Goal: Navigation & Orientation: Find specific page/section

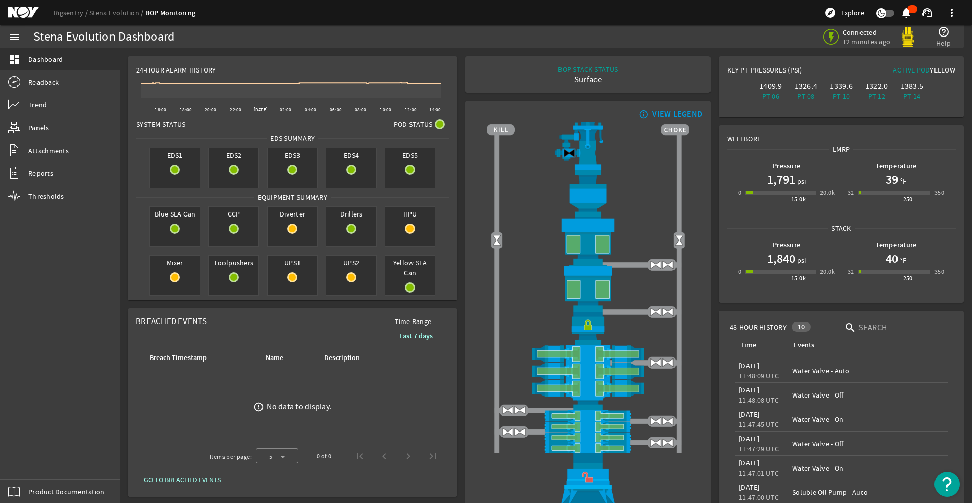
click at [34, 464] on div "menu dashboard Dashboard Readback Trend Panels Attachments Reports Thresholds P…" at bounding box center [60, 263] width 120 height 477
click at [35, 462] on div "menu dashboard Dashboard Readback Trend Panels Attachments Reports Thresholds P…" at bounding box center [60, 263] width 120 height 477
click at [32, 470] on div "menu dashboard Dashboard Readback Trend Panels Attachments Reports Thresholds P…" at bounding box center [60, 263] width 120 height 477
click at [31, 465] on div "menu dashboard Dashboard Readback Trend Panels Attachments Reports Thresholds P…" at bounding box center [60, 263] width 120 height 477
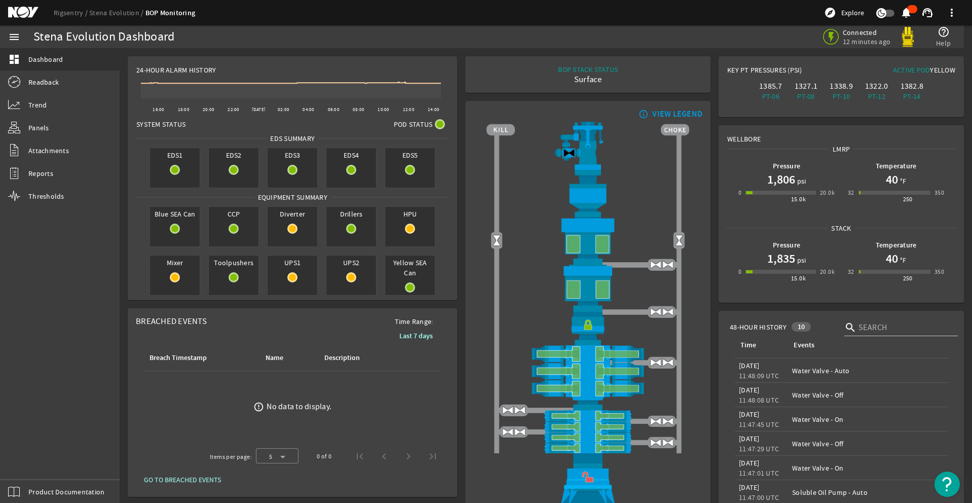
click at [32, 464] on div "menu dashboard Dashboard Readback Trend Panels Attachments Reports Thresholds P…" at bounding box center [60, 263] width 120 height 477
click at [30, 465] on div "menu dashboard Dashboard Readback Trend Panels Attachments Reports Thresholds P…" at bounding box center [60, 263] width 120 height 477
click at [33, 463] on div "menu dashboard Dashboard Readback Trend Panels Attachments Reports Thresholds P…" at bounding box center [60, 263] width 120 height 477
click at [34, 463] on div "menu dashboard Dashboard Readback Trend Panels Attachments Reports Thresholds P…" at bounding box center [60, 263] width 120 height 477
click at [33, 462] on div "menu dashboard Dashboard Readback Trend Panels Attachments Reports Thresholds P…" at bounding box center [60, 263] width 120 height 477
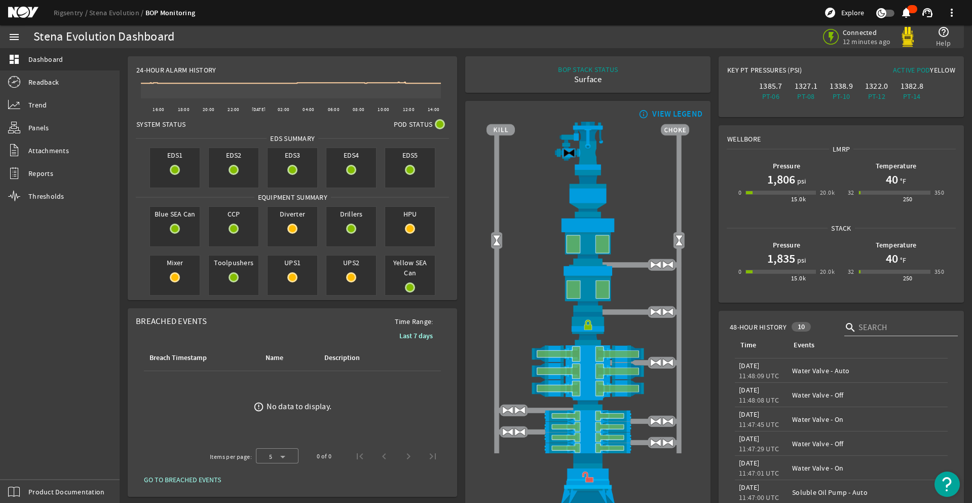
click at [35, 463] on div "menu dashboard Dashboard Readback Trend Panels Attachments Reports Thresholds P…" at bounding box center [60, 263] width 120 height 477
click at [33, 463] on div "menu dashboard Dashboard Readback Trend Panels Attachments Reports Thresholds P…" at bounding box center [60, 263] width 120 height 477
click at [30, 461] on div "menu dashboard Dashboard Readback Trend Panels Attachments Reports Thresholds P…" at bounding box center [60, 263] width 120 height 477
click at [30, 464] on div "menu dashboard Dashboard Readback Trend Panels Attachments Reports Thresholds P…" at bounding box center [60, 263] width 120 height 477
click at [31, 464] on div "menu dashboard Dashboard Readback Trend Panels Attachments Reports Thresholds P…" at bounding box center [60, 263] width 120 height 477
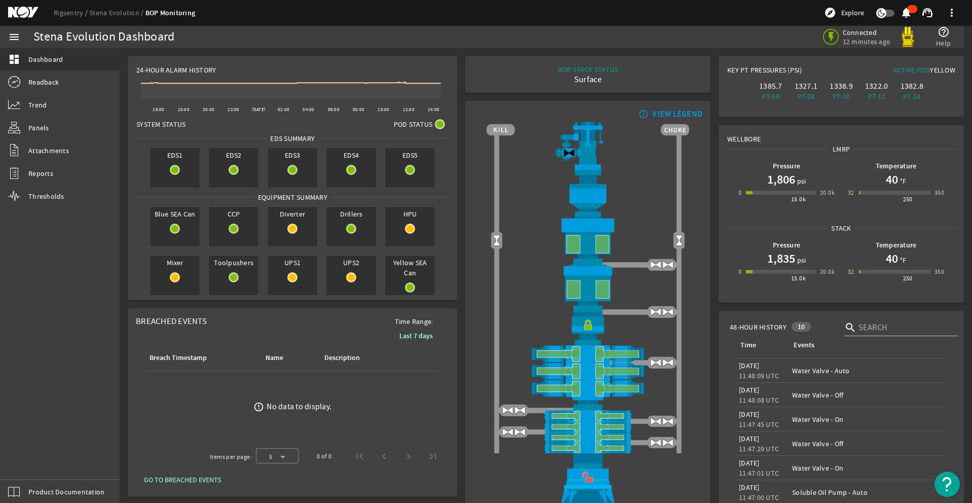
click at [33, 463] on div "menu dashboard Dashboard Readback Trend Panels Attachments Reports Thresholds P…" at bounding box center [60, 263] width 120 height 477
click at [33, 462] on div "menu dashboard Dashboard Readback Trend Panels Attachments Reports Thresholds P…" at bounding box center [60, 263] width 120 height 477
click at [31, 460] on div "menu dashboard Dashboard Readback Trend Panels Attachments Reports Thresholds P…" at bounding box center [60, 263] width 120 height 477
click at [28, 465] on div "menu dashboard Dashboard Readback Trend Panels Attachments Reports Thresholds P…" at bounding box center [60, 263] width 120 height 477
click at [29, 465] on div "menu dashboard Dashboard Readback Trend Panels Attachments Reports Thresholds P…" at bounding box center [60, 263] width 120 height 477
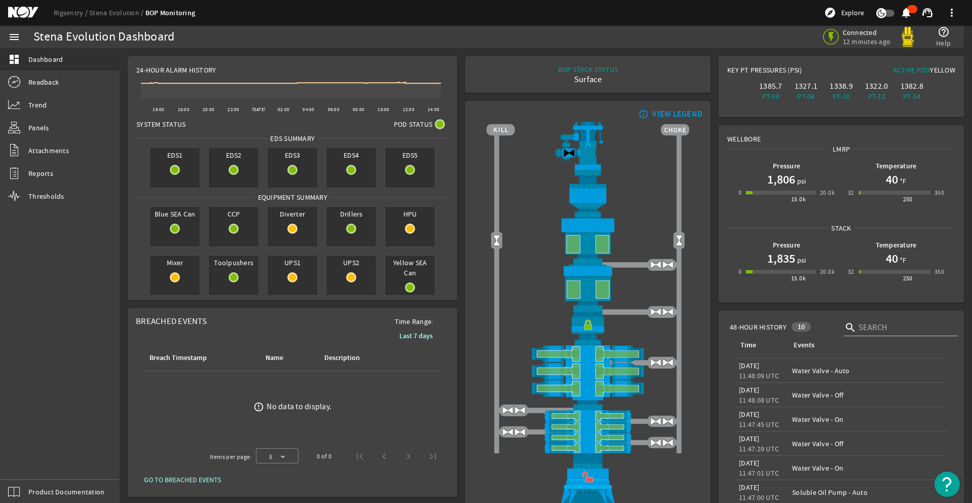
click at [32, 465] on div "menu dashboard Dashboard Readback Trend Panels Attachments Reports Thresholds P…" at bounding box center [60, 263] width 120 height 477
click at [28, 465] on div "menu dashboard Dashboard Readback Trend Panels Attachments Reports Thresholds P…" at bounding box center [60, 263] width 120 height 477
click at [31, 468] on div "menu dashboard Dashboard Readback Trend Panels Attachments Reports Thresholds P…" at bounding box center [60, 263] width 120 height 477
click at [35, 470] on div "menu dashboard Dashboard Readback Trend Panels Attachments Reports Thresholds P…" at bounding box center [60, 263] width 120 height 477
click at [30, 467] on div "menu dashboard Dashboard Readback Trend Panels Attachments Reports Thresholds P…" at bounding box center [60, 263] width 120 height 477
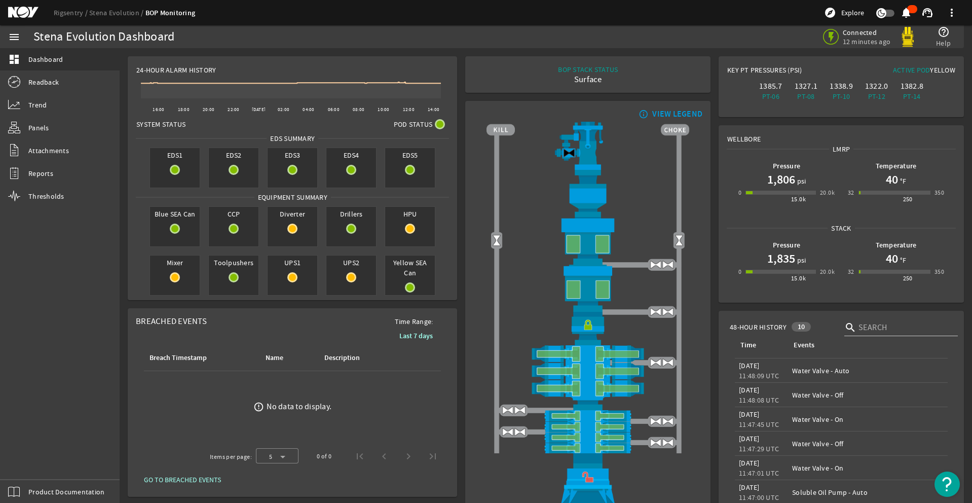
click at [31, 466] on div "menu dashboard Dashboard Readback Trend Panels Attachments Reports Thresholds P…" at bounding box center [60, 263] width 120 height 477
click at [28, 467] on div "menu dashboard Dashboard Readback Trend Panels Attachments Reports Thresholds P…" at bounding box center [60, 263] width 120 height 477
click at [26, 464] on div "menu dashboard Dashboard Readback Trend Panels Attachments Reports Thresholds P…" at bounding box center [60, 263] width 120 height 477
click at [33, 470] on div "menu dashboard Dashboard Readback Trend Panels Attachments Reports Thresholds P…" at bounding box center [60, 263] width 120 height 477
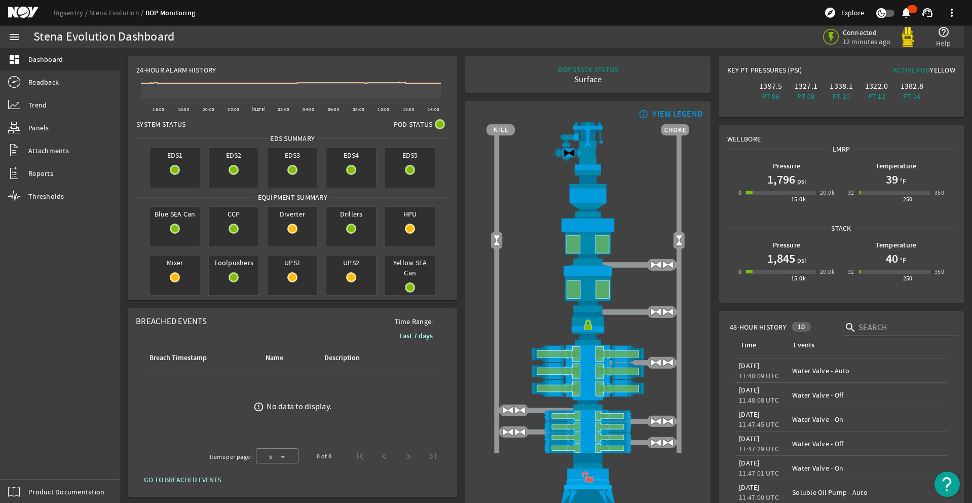
click at [22, 471] on div "menu dashboard Dashboard Readback Trend Panels Attachments Reports Thresholds P…" at bounding box center [60, 263] width 120 height 477
click at [33, 463] on div "menu dashboard Dashboard Readback Trend Panels Attachments Reports Thresholds P…" at bounding box center [60, 263] width 120 height 477
click at [33, 470] on div "menu dashboard Dashboard Readback Trend Panels Attachments Reports Thresholds P…" at bounding box center [60, 263] width 120 height 477
click at [31, 462] on div "menu dashboard Dashboard Readback Trend Panels Attachments Reports Thresholds P…" at bounding box center [60, 263] width 120 height 477
click at [29, 462] on div "menu dashboard Dashboard Readback Trend Panels Attachments Reports Thresholds P…" at bounding box center [60, 263] width 120 height 477
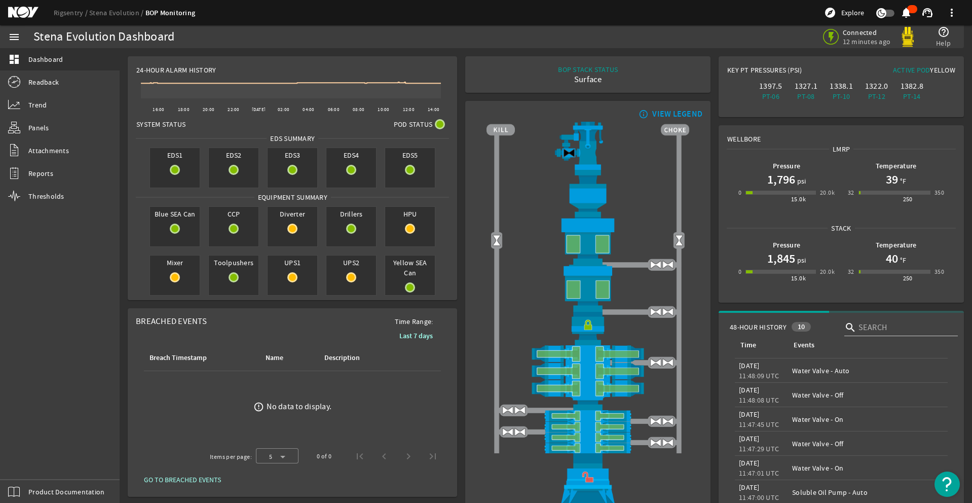
click at [36, 463] on div "menu dashboard Dashboard Readback Trend Panels Attachments Reports Thresholds P…" at bounding box center [60, 263] width 120 height 477
click at [36, 462] on div "menu dashboard Dashboard Readback Trend Panels Attachments Reports Thresholds P…" at bounding box center [60, 263] width 120 height 477
click at [31, 464] on div "menu dashboard Dashboard Readback Trend Panels Attachments Reports Thresholds P…" at bounding box center [60, 263] width 120 height 477
click at [28, 464] on div "menu dashboard Dashboard Readback Trend Panels Attachments Reports Thresholds P…" at bounding box center [60, 263] width 120 height 477
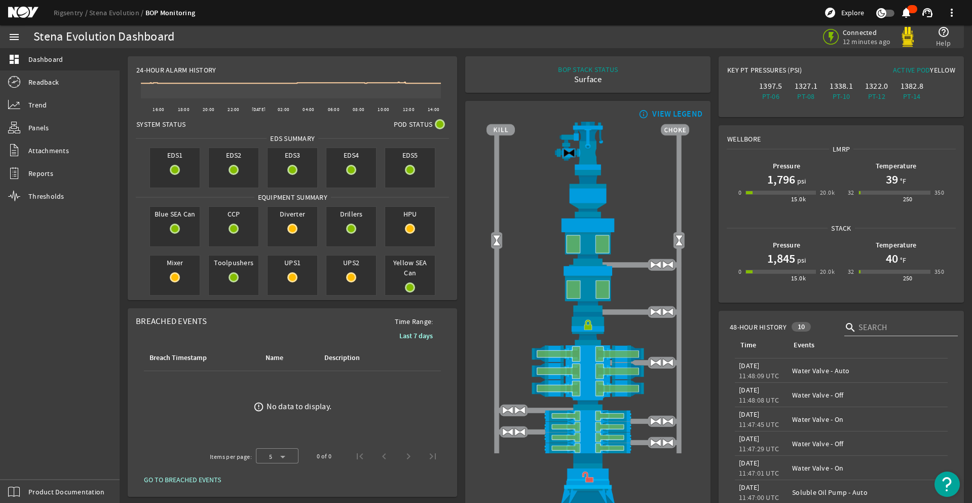
click at [26, 459] on div "menu dashboard Dashboard Readback Trend Panels Attachments Reports Thresholds P…" at bounding box center [60, 263] width 120 height 477
click at [28, 465] on div "menu dashboard Dashboard Readback Trend Panels Attachments Reports Thresholds P…" at bounding box center [60, 263] width 120 height 477
click at [22, 457] on div "menu dashboard Dashboard Readback Trend Panels Attachments Reports Thresholds P…" at bounding box center [60, 263] width 120 height 477
click at [29, 462] on div "menu dashboard Dashboard Readback Trend Panels Attachments Reports Thresholds P…" at bounding box center [60, 263] width 120 height 477
click at [22, 457] on div "menu dashboard Dashboard Readback Trend Panels Attachments Reports Thresholds P…" at bounding box center [60, 263] width 120 height 477
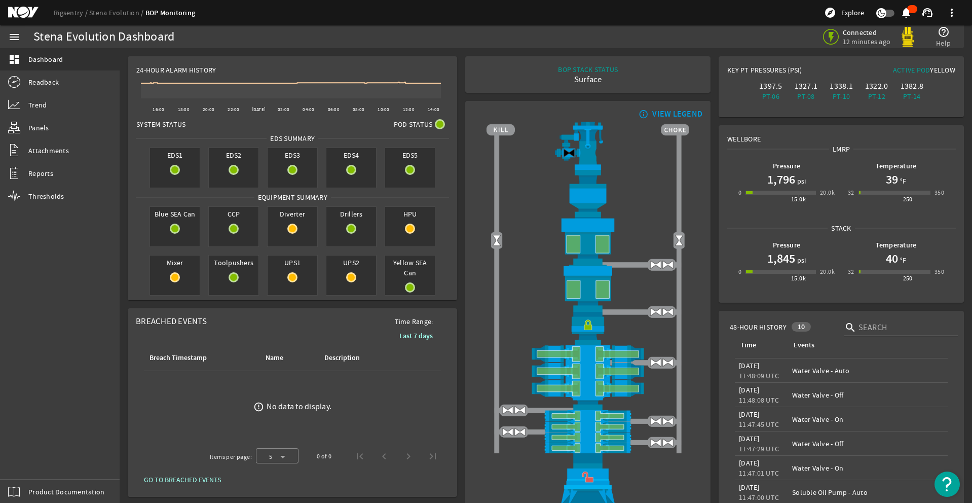
click at [26, 459] on div "menu dashboard Dashboard Readback Trend Panels Attachments Reports Thresholds P…" at bounding box center [60, 263] width 120 height 477
click at [22, 457] on div "menu dashboard Dashboard Readback Trend Panels Attachments Reports Thresholds P…" at bounding box center [60, 263] width 120 height 477
click at [35, 462] on div "menu dashboard Dashboard Readback Trend Panels Attachments Reports Thresholds P…" at bounding box center [60, 263] width 120 height 477
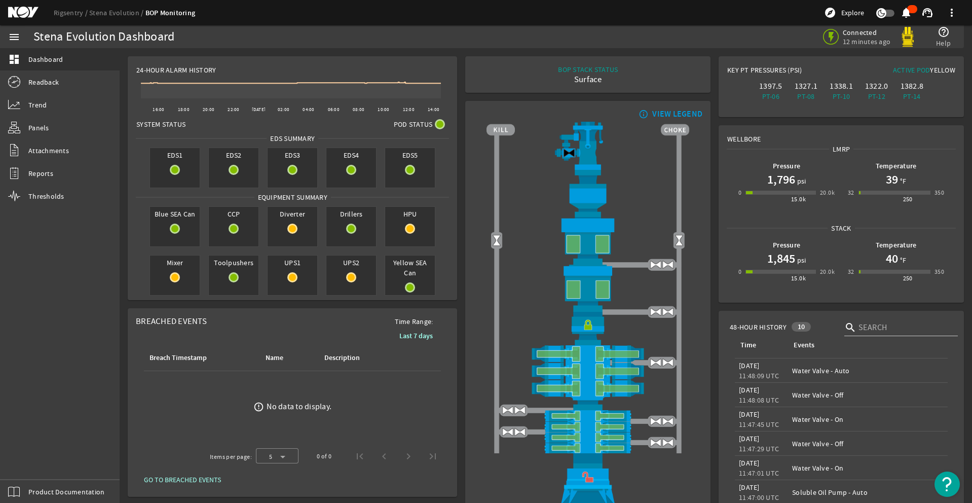
click at [34, 462] on div "menu dashboard Dashboard Readback Trend Panels Attachments Reports Thresholds P…" at bounding box center [60, 263] width 120 height 477
click at [23, 456] on div "menu dashboard Dashboard Readback Trend Panels Attachments Reports Thresholds P…" at bounding box center [60, 263] width 120 height 477
click at [31, 462] on div "menu dashboard Dashboard Readback Trend Panels Attachments Reports Thresholds P…" at bounding box center [60, 263] width 120 height 477
click at [33, 461] on div "menu dashboard Dashboard Readback Trend Panels Attachments Reports Thresholds P…" at bounding box center [60, 263] width 120 height 477
click at [29, 462] on div "menu dashboard Dashboard Readback Trend Panels Attachments Reports Thresholds P…" at bounding box center [60, 263] width 120 height 477
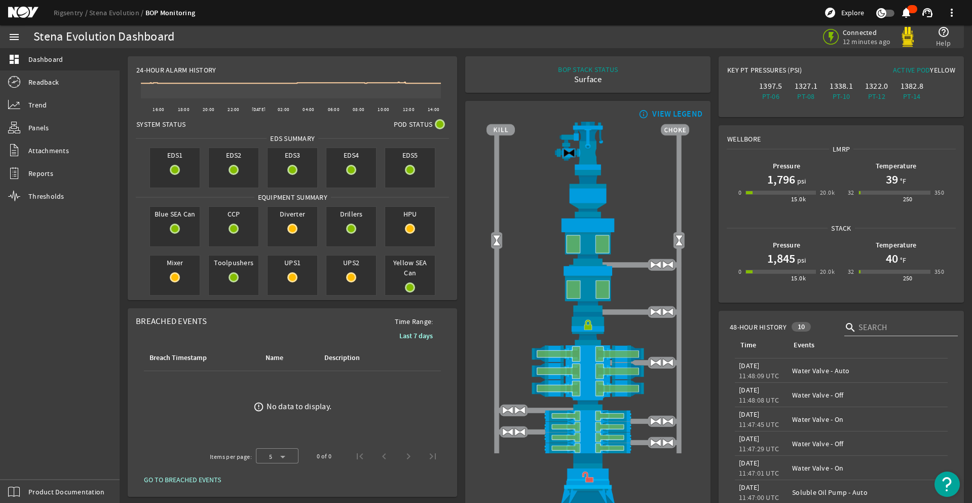
click at [27, 460] on div "menu dashboard Dashboard Readback Trend Panels Attachments Reports Thresholds P…" at bounding box center [60, 263] width 120 height 477
click at [22, 457] on div "menu dashboard Dashboard Readback Trend Panels Attachments Reports Thresholds P…" at bounding box center [60, 263] width 120 height 477
click at [25, 460] on div "menu dashboard Dashboard Readback Trend Panels Attachments Reports Thresholds P…" at bounding box center [60, 263] width 120 height 477
click at [29, 462] on div "menu dashboard Dashboard Readback Trend Panels Attachments Reports Thresholds P…" at bounding box center [60, 263] width 120 height 477
click at [31, 462] on div "menu dashboard Dashboard Readback Trend Panels Attachments Reports Thresholds P…" at bounding box center [60, 263] width 120 height 477
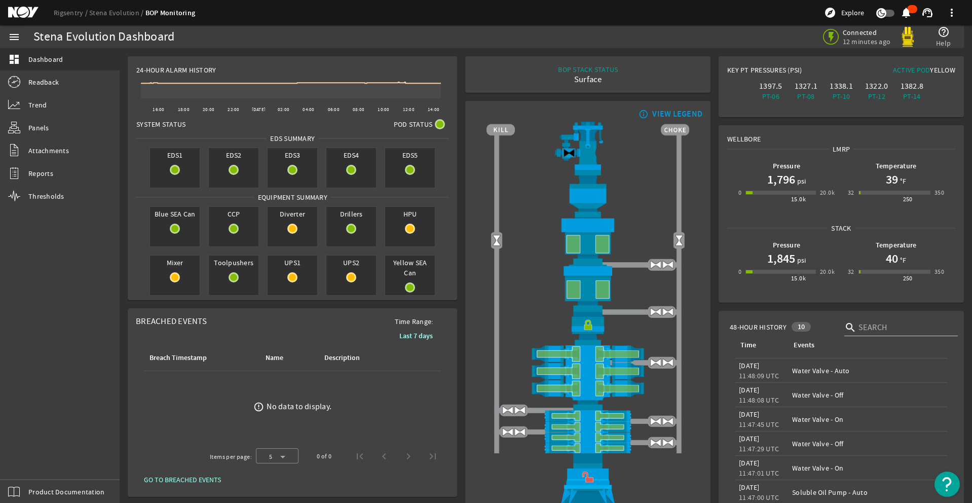
click at [29, 462] on div "menu dashboard Dashboard Readback Trend Panels Attachments Reports Thresholds P…" at bounding box center [60, 263] width 120 height 477
click at [22, 457] on div "menu dashboard Dashboard Readback Trend Panels Attachments Reports Thresholds P…" at bounding box center [60, 263] width 120 height 477
click at [29, 462] on div "menu dashboard Dashboard Readback Trend Panels Attachments Reports Thresholds P…" at bounding box center [60, 263] width 120 height 477
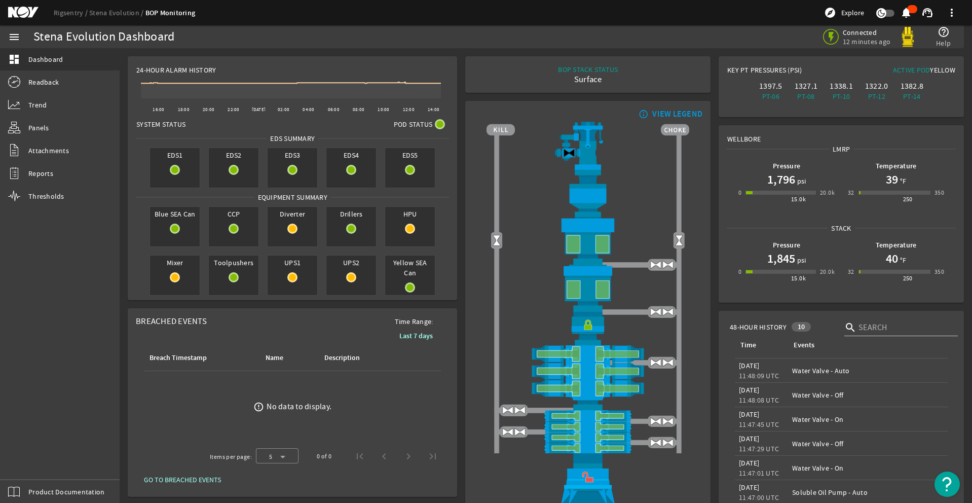
click at [37, 457] on div "menu dashboard Dashboard Readback Trend Panels Attachments Reports Thresholds P…" at bounding box center [60, 263] width 120 height 477
click at [28, 465] on div "menu dashboard Dashboard Readback Trend Panels Attachments Reports Thresholds P…" at bounding box center [60, 263] width 120 height 477
click at [30, 461] on div "menu dashboard Dashboard Readback Trend Panels Attachments Reports Thresholds P…" at bounding box center [60, 263] width 120 height 477
click at [26, 460] on div "menu dashboard Dashboard Readback Trend Panels Attachments Reports Thresholds P…" at bounding box center [60, 263] width 120 height 477
click at [31, 462] on div "menu dashboard Dashboard Readback Trend Panels Attachments Reports Thresholds P…" at bounding box center [60, 263] width 120 height 477
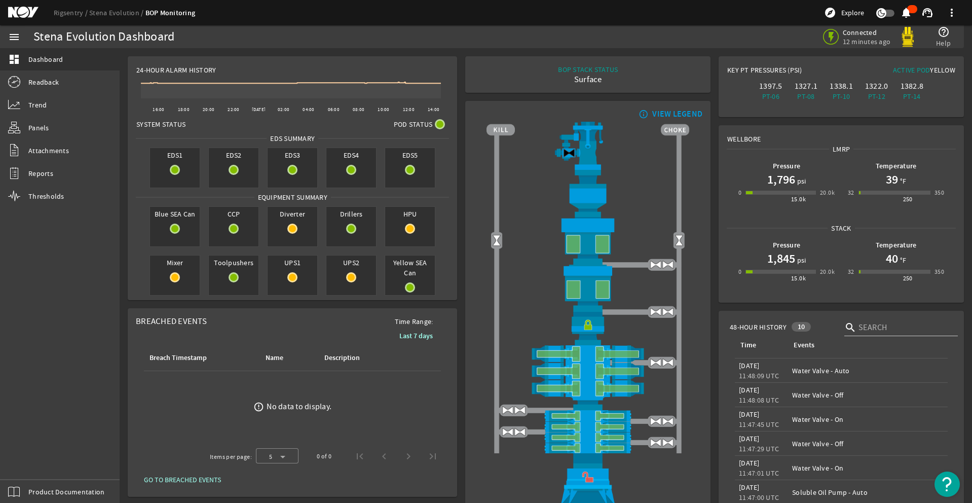
click at [29, 462] on div "menu dashboard Dashboard Readback Trend Panels Attachments Reports Thresholds P…" at bounding box center [60, 263] width 120 height 477
click at [27, 459] on div "menu dashboard Dashboard Readback Trend Panels Attachments Reports Thresholds P…" at bounding box center [60, 263] width 120 height 477
click at [29, 462] on div "menu dashboard Dashboard Readback Trend Panels Attachments Reports Thresholds P…" at bounding box center [60, 263] width 120 height 477
click at [34, 462] on div "menu dashboard Dashboard Readback Trend Panels Attachments Reports Thresholds P…" at bounding box center [60, 263] width 120 height 477
click at [23, 456] on div "menu dashboard Dashboard Readback Trend Panels Attachments Reports Thresholds P…" at bounding box center [60, 263] width 120 height 477
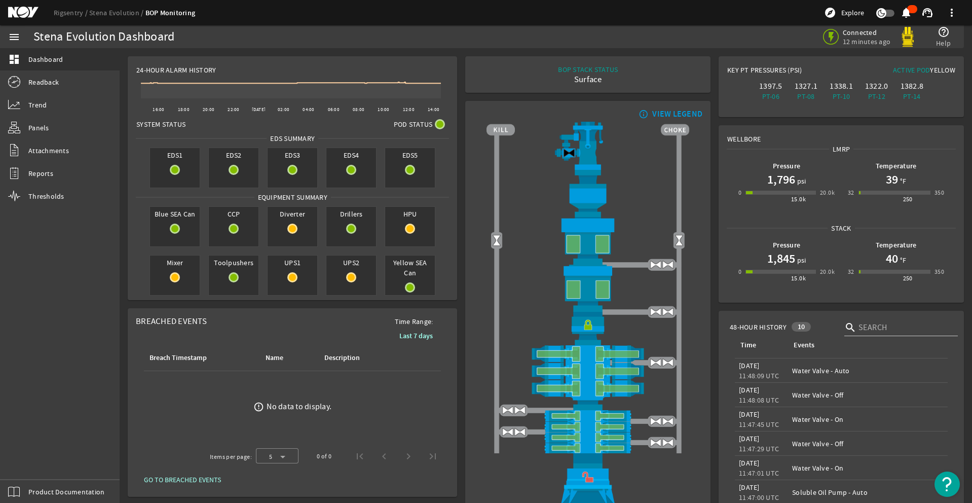
click at [28, 465] on div "menu dashboard Dashboard Readback Trend Panels Attachments Reports Thresholds P…" at bounding box center [60, 263] width 120 height 477
click at [22, 457] on div "menu dashboard Dashboard Readback Trend Panels Attachments Reports Thresholds P…" at bounding box center [60, 263] width 120 height 477
click at [31, 457] on div "menu dashboard Dashboard Readback Trend Panels Attachments Reports Thresholds P…" at bounding box center [60, 263] width 120 height 477
click at [28, 465] on div "menu dashboard Dashboard Readback Trend Panels Attachments Reports Thresholds P…" at bounding box center [60, 263] width 120 height 477
click at [32, 462] on div "menu dashboard Dashboard Readback Trend Panels Attachments Reports Thresholds P…" at bounding box center [60, 263] width 120 height 477
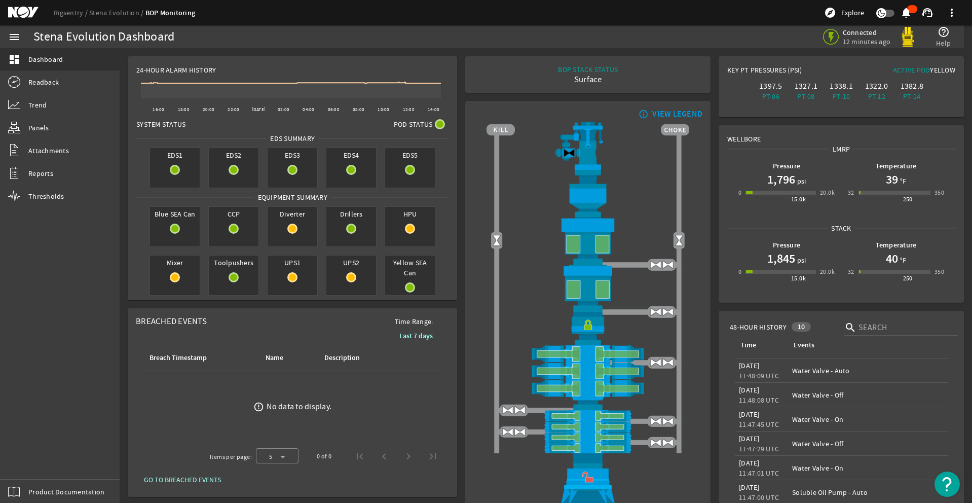
click at [25, 457] on div "menu dashboard Dashboard Readback Trend Panels Attachments Reports Thresholds P…" at bounding box center [60, 263] width 120 height 477
click at [27, 459] on div "menu dashboard Dashboard Readback Trend Panels Attachments Reports Thresholds P…" at bounding box center [60, 263] width 120 height 477
click at [29, 462] on div "menu dashboard Dashboard Readback Trend Panels Attachments Reports Thresholds P…" at bounding box center [60, 263] width 120 height 477
click at [28, 465] on div "menu dashboard Dashboard Readback Trend Panels Attachments Reports Thresholds P…" at bounding box center [60, 263] width 120 height 477
click at [22, 457] on div "menu dashboard Dashboard Readback Trend Panels Attachments Reports Thresholds P…" at bounding box center [60, 263] width 120 height 477
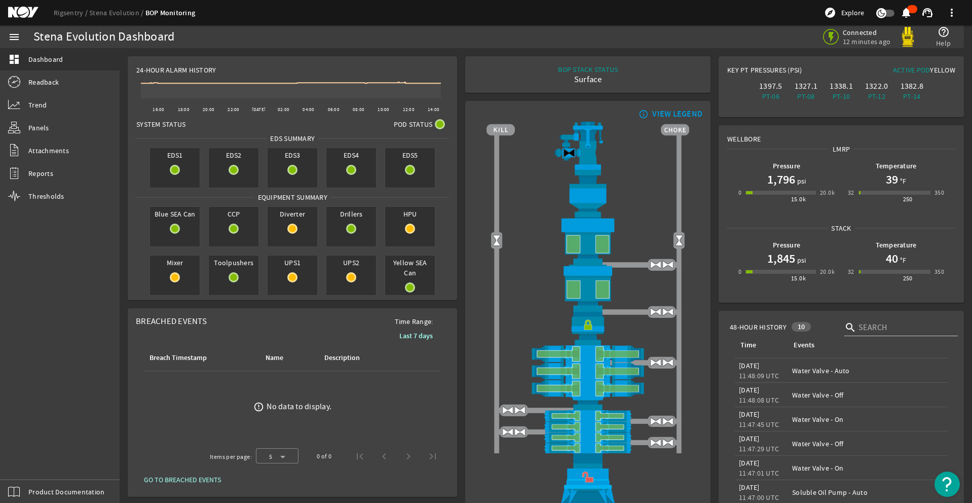
click at [27, 461] on div "menu dashboard Dashboard Readback Trend Panels Attachments Reports Thresholds P…" at bounding box center [60, 263] width 120 height 477
click at [34, 462] on div "menu dashboard Dashboard Readback Trend Panels Attachments Reports Thresholds P…" at bounding box center [60, 263] width 120 height 477
click at [22, 457] on div "menu dashboard Dashboard Readback Trend Panels Attachments Reports Thresholds P…" at bounding box center [60, 263] width 120 height 477
click at [30, 463] on div "menu dashboard Dashboard Readback Trend Panels Attachments Reports Thresholds P…" at bounding box center [60, 263] width 120 height 477
click at [33, 461] on div "menu dashboard Dashboard Readback Trend Panels Attachments Reports Thresholds P…" at bounding box center [60, 263] width 120 height 477
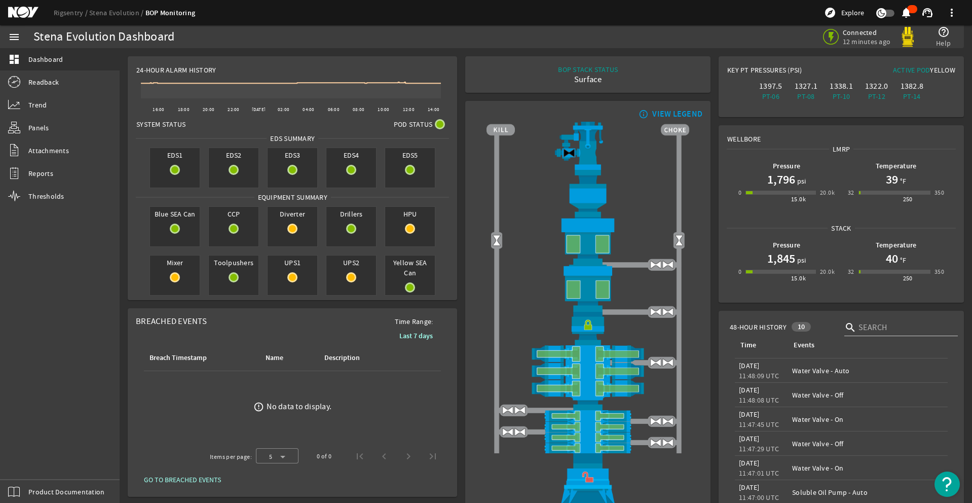
click at [33, 462] on div "menu dashboard Dashboard Readback Trend Panels Attachments Reports Thresholds P…" at bounding box center [60, 263] width 120 height 477
click at [32, 457] on div "menu dashboard Dashboard Readback Trend Panels Attachments Reports Thresholds P…" at bounding box center [60, 263] width 120 height 477
click at [22, 457] on div "menu dashboard Dashboard Readback Trend Panels Attachments Reports Thresholds P…" at bounding box center [60, 263] width 120 height 477
click at [35, 459] on div "menu dashboard Dashboard Readback Trend Panels Attachments Reports Thresholds P…" at bounding box center [60, 263] width 120 height 477
click at [27, 459] on div "menu dashboard Dashboard Readback Trend Panels Attachments Reports Thresholds P…" at bounding box center [60, 263] width 120 height 477
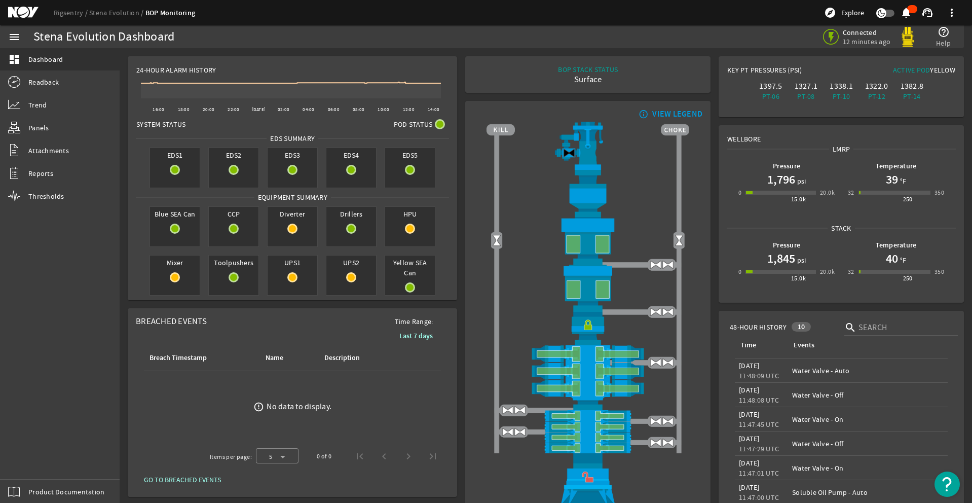
click at [35, 458] on div "menu dashboard Dashboard Readback Trend Panels Attachments Reports Thresholds P…" at bounding box center [60, 263] width 120 height 477
click at [29, 462] on div "menu dashboard Dashboard Readback Trend Panels Attachments Reports Thresholds P…" at bounding box center [60, 263] width 120 height 477
click at [27, 464] on div "menu dashboard Dashboard Readback Trend Panels Attachments Reports Thresholds P…" at bounding box center [60, 263] width 120 height 477
click at [31, 463] on div "menu dashboard Dashboard Readback Trend Panels Attachments Reports Thresholds P…" at bounding box center [60, 263] width 120 height 477
click at [34, 462] on div "menu dashboard Dashboard Readback Trend Panels Attachments Reports Thresholds P…" at bounding box center [60, 263] width 120 height 477
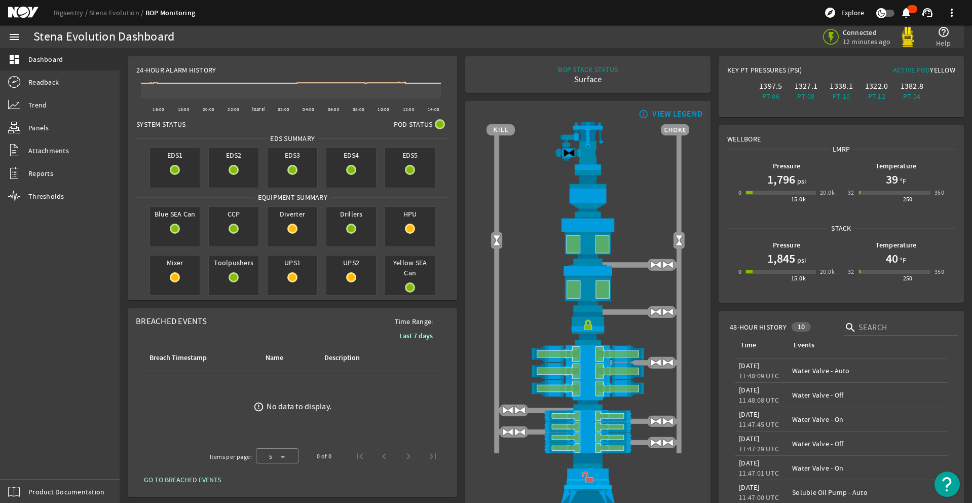
click at [29, 462] on div "menu dashboard Dashboard Readback Trend Panels Attachments Reports Thresholds P…" at bounding box center [60, 263] width 120 height 477
click at [30, 461] on div "menu dashboard Dashboard Readback Trend Panels Attachments Reports Thresholds P…" at bounding box center [60, 263] width 120 height 477
click at [32, 461] on div "menu dashboard Dashboard Readback Trend Panels Attachments Reports Thresholds P…" at bounding box center [60, 263] width 120 height 477
click at [31, 461] on div "menu dashboard Dashboard Readback Trend Panels Attachments Reports Thresholds P…" at bounding box center [60, 263] width 120 height 477
click at [22, 457] on div "menu dashboard Dashboard Readback Trend Panels Attachments Reports Thresholds P…" at bounding box center [60, 263] width 120 height 477
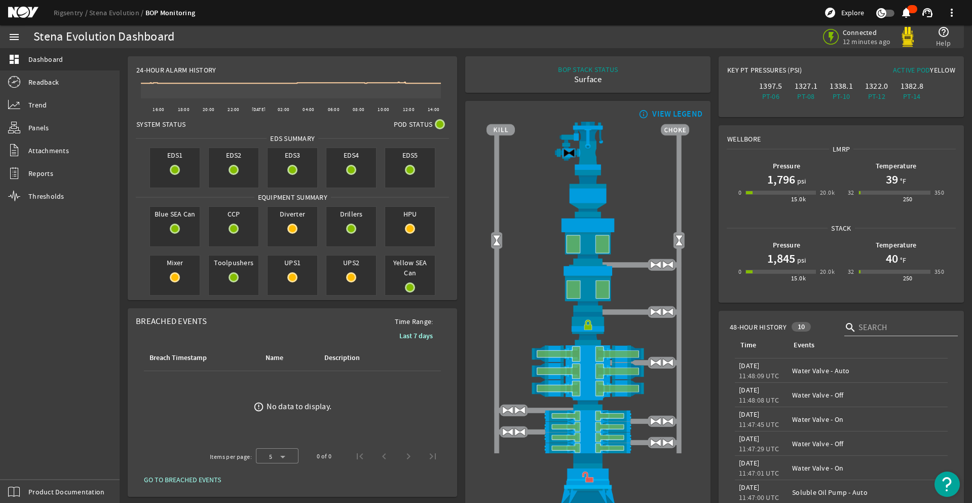
click at [23, 459] on div "menu dashboard Dashboard Readback Trend Panels Attachments Reports Thresholds P…" at bounding box center [60, 263] width 120 height 477
click at [30, 462] on div "menu dashboard Dashboard Readback Trend Panels Attachments Reports Thresholds P…" at bounding box center [60, 263] width 120 height 477
click at [33, 462] on div "menu dashboard Dashboard Readback Trend Panels Attachments Reports Thresholds P…" at bounding box center [60, 263] width 120 height 477
click at [29, 462] on div "menu dashboard Dashboard Readback Trend Panels Attachments Reports Thresholds P…" at bounding box center [60, 263] width 120 height 477
click at [28, 465] on div "menu dashboard Dashboard Readback Trend Panels Attachments Reports Thresholds P…" at bounding box center [60, 263] width 120 height 477
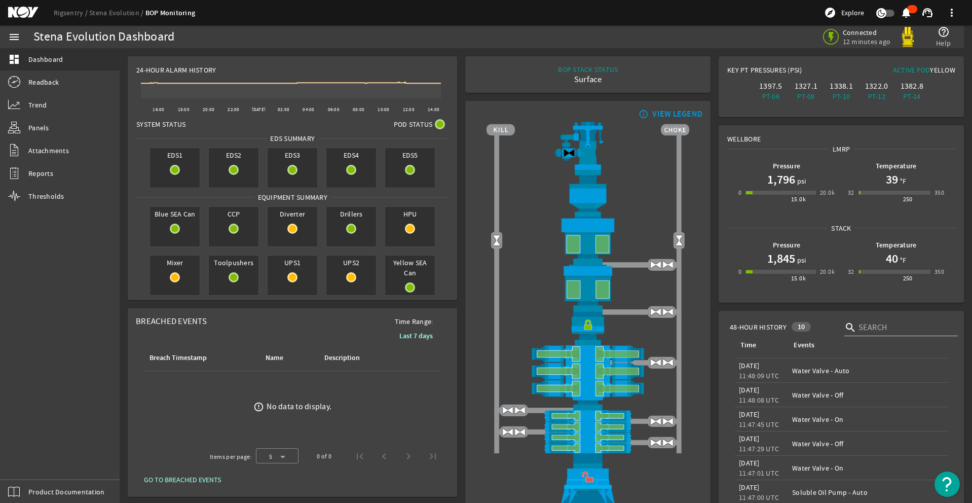
click at [25, 461] on div "menu dashboard Dashboard Readback Trend Panels Attachments Reports Thresholds P…" at bounding box center [60, 263] width 120 height 477
click at [29, 462] on div "menu dashboard Dashboard Readback Trend Panels Attachments Reports Thresholds P…" at bounding box center [60, 263] width 120 height 477
click at [26, 459] on div "menu dashboard Dashboard Readback Trend Panels Attachments Reports Thresholds P…" at bounding box center [60, 263] width 120 height 477
click at [34, 458] on div "menu dashboard Dashboard Readback Trend Panels Attachments Reports Thresholds P…" at bounding box center [60, 263] width 120 height 477
click at [28, 465] on div "menu dashboard Dashboard Readback Trend Panels Attachments Reports Thresholds P…" at bounding box center [60, 263] width 120 height 477
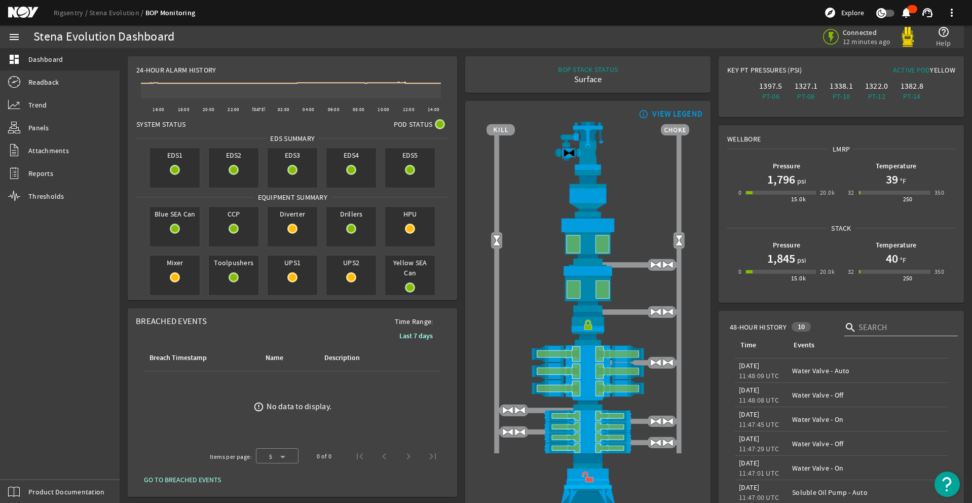
click at [29, 462] on div "menu dashboard Dashboard Readback Trend Panels Attachments Reports Thresholds P…" at bounding box center [60, 263] width 120 height 477
click at [22, 457] on div "menu dashboard Dashboard Readback Trend Panels Attachments Reports Thresholds P…" at bounding box center [60, 263] width 120 height 477
click at [29, 462] on div "menu dashboard Dashboard Readback Trend Panels Attachments Reports Thresholds P…" at bounding box center [60, 263] width 120 height 477
click at [28, 465] on div "menu dashboard Dashboard Readback Trend Panels Attachments Reports Thresholds P…" at bounding box center [60, 263] width 120 height 477
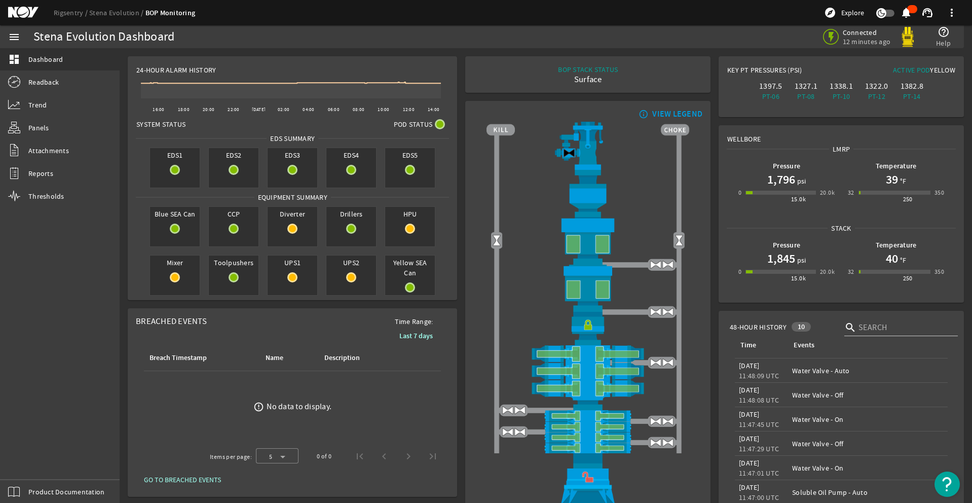
click at [34, 462] on div "menu dashboard Dashboard Readback Trend Panels Attachments Reports Thresholds P…" at bounding box center [60, 263] width 120 height 477
click at [23, 463] on div "menu dashboard Dashboard Readback Trend Panels Attachments Reports Thresholds P…" at bounding box center [60, 263] width 120 height 477
click at [26, 461] on div "menu dashboard Dashboard Readback Trend Panels Attachments Reports Thresholds P…" at bounding box center [60, 263] width 120 height 477
click at [30, 461] on div "menu dashboard Dashboard Readback Trend Panels Attachments Reports Thresholds P…" at bounding box center [60, 263] width 120 height 477
click at [29, 462] on div "menu dashboard Dashboard Readback Trend Panels Attachments Reports Thresholds P…" at bounding box center [60, 263] width 120 height 477
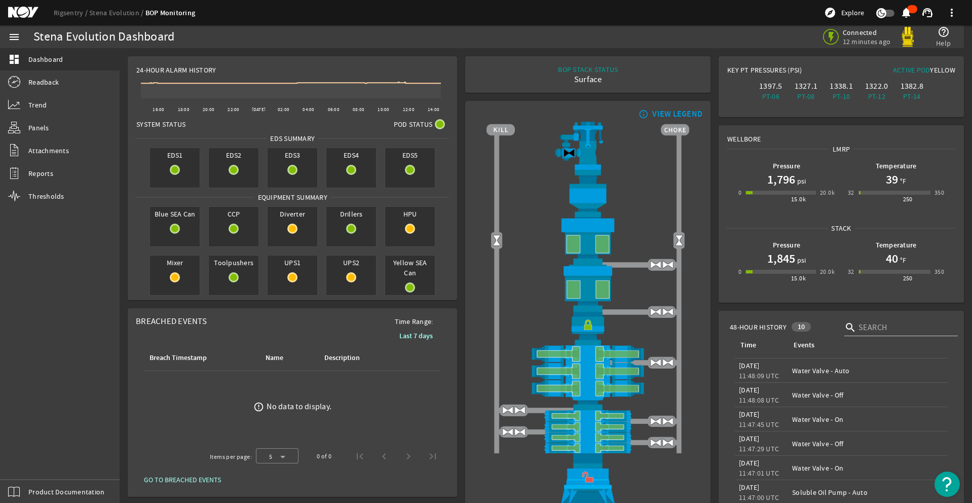
click at [34, 462] on div "menu dashboard Dashboard Readback Trend Panels Attachments Reports Thresholds P…" at bounding box center [60, 263] width 120 height 477
click at [29, 462] on div "menu dashboard Dashboard Readback Trend Panels Attachments Reports Thresholds P…" at bounding box center [60, 263] width 120 height 477
click at [28, 465] on div "menu dashboard Dashboard Readback Trend Panels Attachments Reports Thresholds P…" at bounding box center [60, 263] width 120 height 477
click at [28, 461] on div "menu dashboard Dashboard Readback Trend Panels Attachments Reports Thresholds P…" at bounding box center [60, 263] width 120 height 477
click at [27, 461] on div "menu dashboard Dashboard Readback Trend Panels Attachments Reports Thresholds P…" at bounding box center [60, 263] width 120 height 477
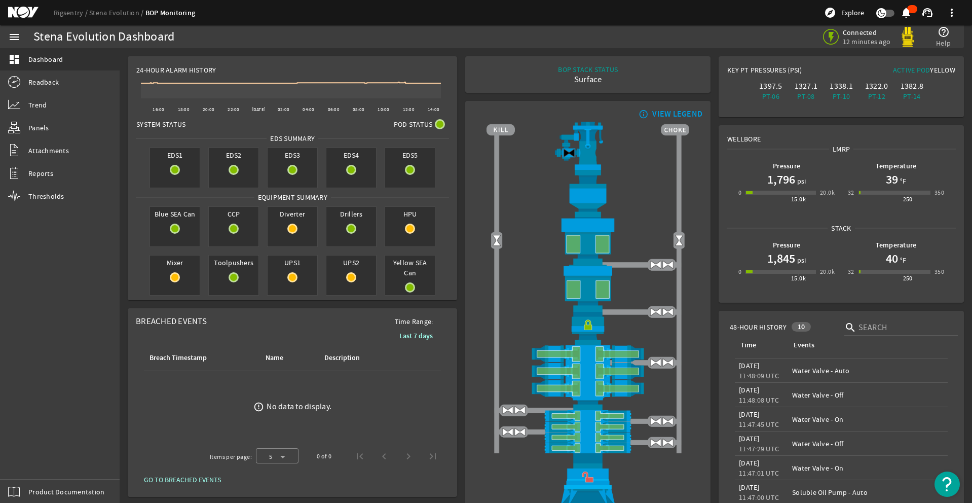
click at [31, 457] on div "menu dashboard Dashboard Readback Trend Panels Attachments Reports Thresholds P…" at bounding box center [60, 263] width 120 height 477
click at [28, 463] on div "menu dashboard Dashboard Readback Trend Panels Attachments Reports Thresholds P…" at bounding box center [60, 263] width 120 height 477
click at [31, 463] on div "menu dashboard Dashboard Readback Trend Panels Attachments Reports Thresholds P…" at bounding box center [60, 263] width 120 height 477
click at [22, 457] on div "menu dashboard Dashboard Readback Trend Panels Attachments Reports Thresholds P…" at bounding box center [60, 263] width 120 height 477
click at [32, 462] on div "menu dashboard Dashboard Readback Trend Panels Attachments Reports Thresholds P…" at bounding box center [60, 263] width 120 height 477
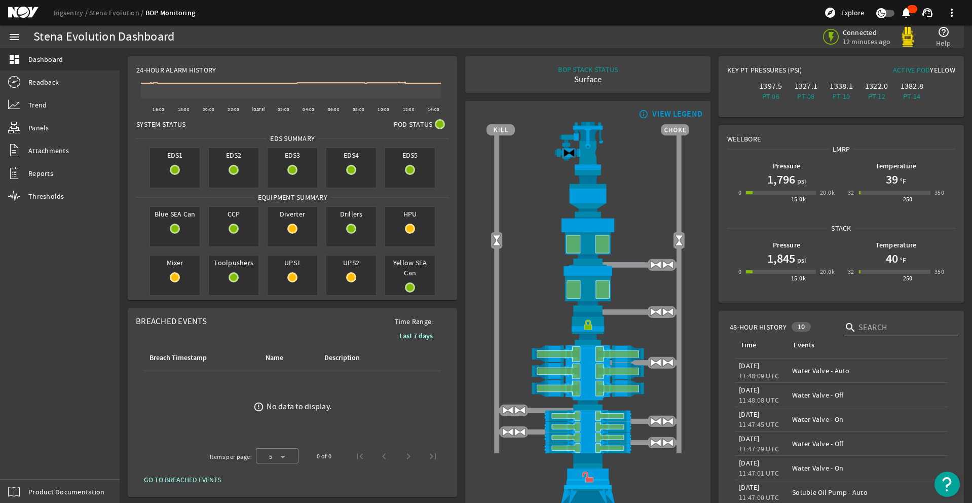
click at [34, 462] on div "menu dashboard Dashboard Readback Trend Panels Attachments Reports Thresholds P…" at bounding box center [60, 263] width 120 height 477
click at [29, 462] on div "menu dashboard Dashboard Readback Trend Panels Attachments Reports Thresholds P…" at bounding box center [60, 263] width 120 height 477
click at [35, 459] on div "menu dashboard Dashboard Readback Trend Panels Attachments Reports Thresholds P…" at bounding box center [60, 263] width 120 height 477
click at [37, 458] on div "menu dashboard Dashboard Readback Trend Panels Attachments Reports Thresholds P…" at bounding box center [60, 263] width 120 height 477
click at [22, 457] on div "menu dashboard Dashboard Readback Trend Panels Attachments Reports Thresholds P…" at bounding box center [60, 263] width 120 height 477
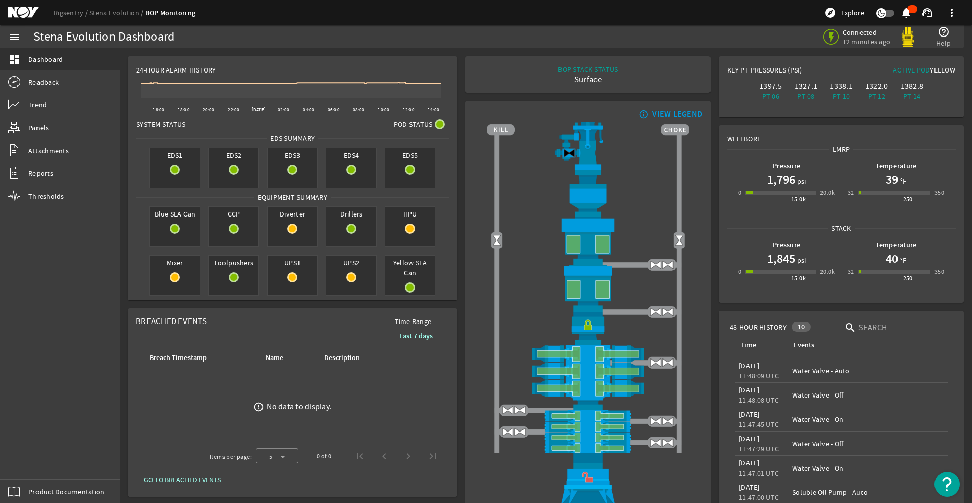
click at [22, 457] on div "menu dashboard Dashboard Readback Trend Panels Attachments Reports Thresholds P…" at bounding box center [60, 263] width 120 height 477
click at [30, 465] on div "menu dashboard Dashboard Readback Trend Panels Attachments Reports Thresholds P…" at bounding box center [60, 263] width 120 height 477
click at [25, 459] on div "menu dashboard Dashboard Readback Trend Panels Attachments Reports Thresholds P…" at bounding box center [60, 263] width 120 height 477
click at [29, 462] on div "menu dashboard Dashboard Readback Trend Panels Attachments Reports Thresholds P…" at bounding box center [60, 263] width 120 height 477
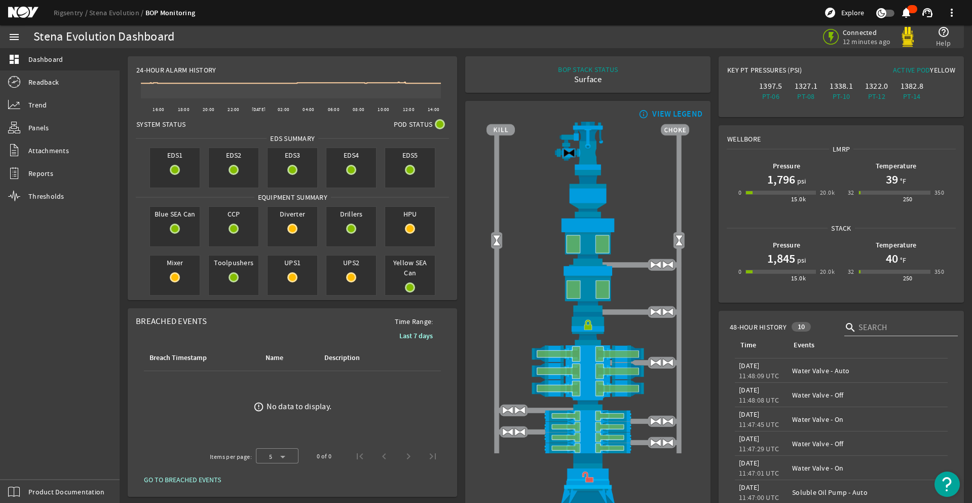
click at [29, 463] on div "menu dashboard Dashboard Readback Trend Panels Attachments Reports Thresholds P…" at bounding box center [60, 263] width 120 height 477
click at [33, 462] on div "menu dashboard Dashboard Readback Trend Panels Attachments Reports Thresholds P…" at bounding box center [60, 263] width 120 height 477
click at [29, 463] on div "menu dashboard Dashboard Readback Trend Panels Attachments Reports Thresholds P…" at bounding box center [60, 263] width 120 height 477
click at [30, 463] on div "menu dashboard Dashboard Readback Trend Panels Attachments Reports Thresholds P…" at bounding box center [60, 263] width 120 height 477
click at [23, 459] on div "menu dashboard Dashboard Readback Trend Panels Attachments Reports Thresholds P…" at bounding box center [60, 263] width 120 height 477
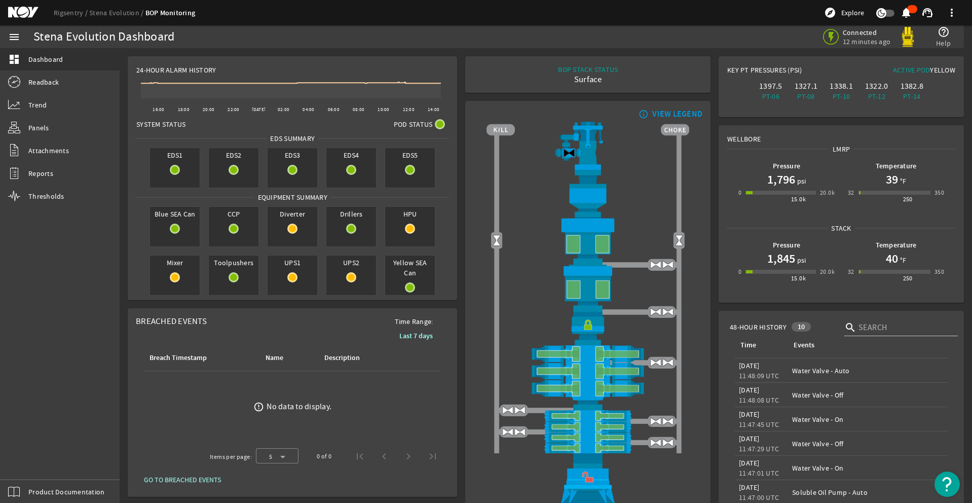
click at [22, 457] on div "menu dashboard Dashboard Readback Trend Panels Attachments Reports Thresholds P…" at bounding box center [60, 263] width 120 height 477
click at [30, 462] on div "menu dashboard Dashboard Readback Trend Panels Attachments Reports Thresholds P…" at bounding box center [60, 263] width 120 height 477
click at [28, 465] on div "menu dashboard Dashboard Readback Trend Panels Attachments Reports Thresholds P…" at bounding box center [60, 263] width 120 height 477
click at [31, 462] on div "menu dashboard Dashboard Readback Trend Panels Attachments Reports Thresholds P…" at bounding box center [60, 263] width 120 height 477
click at [30, 461] on div "menu dashboard Dashboard Readback Trend Panels Attachments Reports Thresholds P…" at bounding box center [60, 263] width 120 height 477
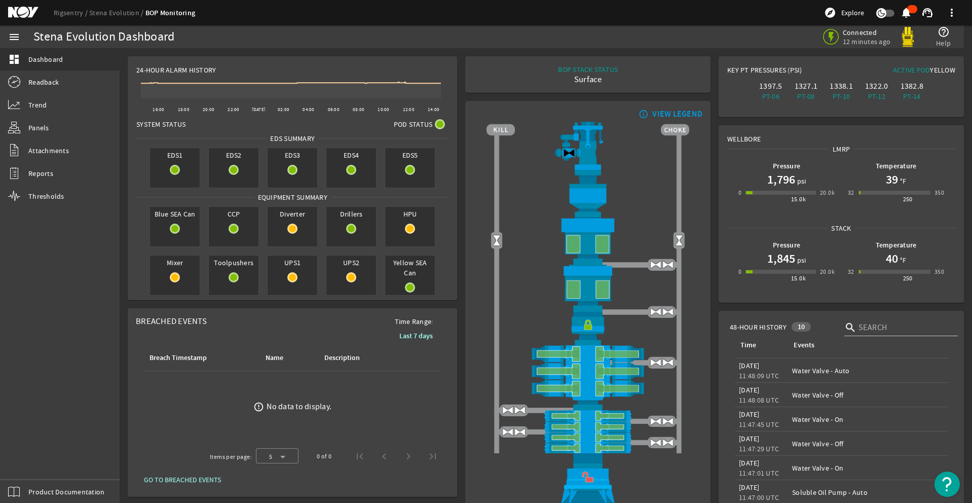
click at [22, 457] on div "menu dashboard Dashboard Readback Trend Panels Attachments Reports Thresholds P…" at bounding box center [60, 263] width 120 height 477
click at [31, 461] on div "menu dashboard Dashboard Readback Trend Panels Attachments Reports Thresholds P…" at bounding box center [60, 263] width 120 height 477
click at [39, 457] on div "menu dashboard Dashboard Readback Trend Panels Attachments Reports Thresholds P…" at bounding box center [60, 263] width 120 height 477
click at [36, 459] on div "menu dashboard Dashboard Readback Trend Panels Attachments Reports Thresholds P…" at bounding box center [60, 263] width 120 height 477
click at [22, 457] on div "menu dashboard Dashboard Readback Trend Panels Attachments Reports Thresholds P…" at bounding box center [60, 263] width 120 height 477
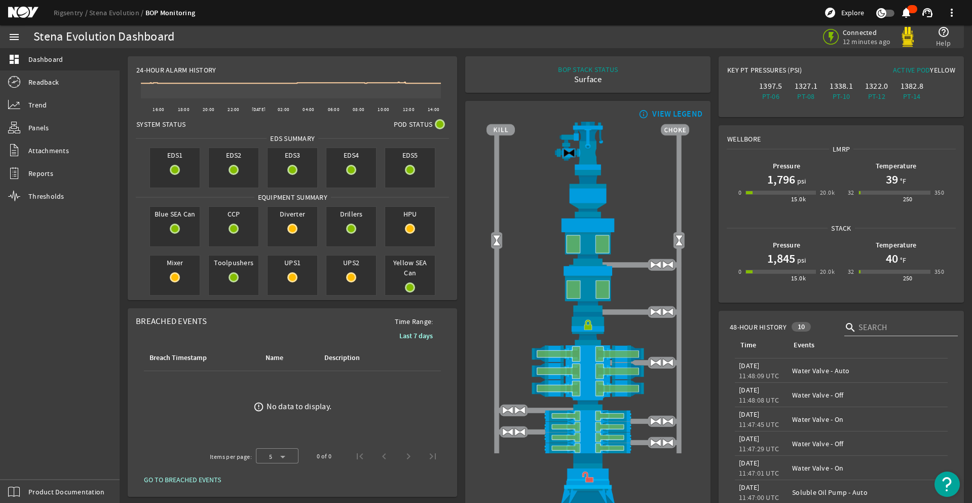
click at [26, 460] on div "menu dashboard Dashboard Readback Trend Panels Attachments Reports Thresholds P…" at bounding box center [60, 263] width 120 height 477
click at [34, 462] on div "menu dashboard Dashboard Readback Trend Panels Attachments Reports Thresholds P…" at bounding box center [60, 263] width 120 height 477
click at [22, 457] on div "menu dashboard Dashboard Readback Trend Panels Attachments Reports Thresholds P…" at bounding box center [60, 263] width 120 height 477
click at [29, 462] on div "menu dashboard Dashboard Readback Trend Panels Attachments Reports Thresholds P…" at bounding box center [60, 263] width 120 height 477
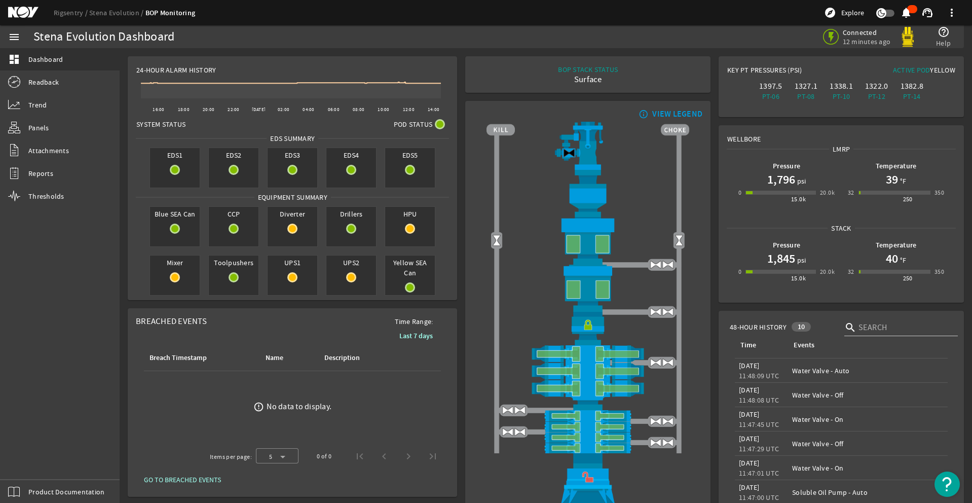
click at [30, 462] on div "menu dashboard Dashboard Readback Trend Panels Attachments Reports Thresholds P…" at bounding box center [60, 263] width 120 height 477
click at [28, 460] on div "menu dashboard Dashboard Readback Trend Panels Attachments Reports Thresholds P…" at bounding box center [60, 263] width 120 height 477
click at [34, 462] on div "menu dashboard Dashboard Readback Trend Panels Attachments Reports Thresholds P…" at bounding box center [60, 263] width 120 height 477
click at [33, 462] on div "menu dashboard Dashboard Readback Trend Panels Attachments Reports Thresholds P…" at bounding box center [60, 263] width 120 height 477
click at [35, 459] on div "menu dashboard Dashboard Readback Trend Panels Attachments Reports Thresholds P…" at bounding box center [60, 263] width 120 height 477
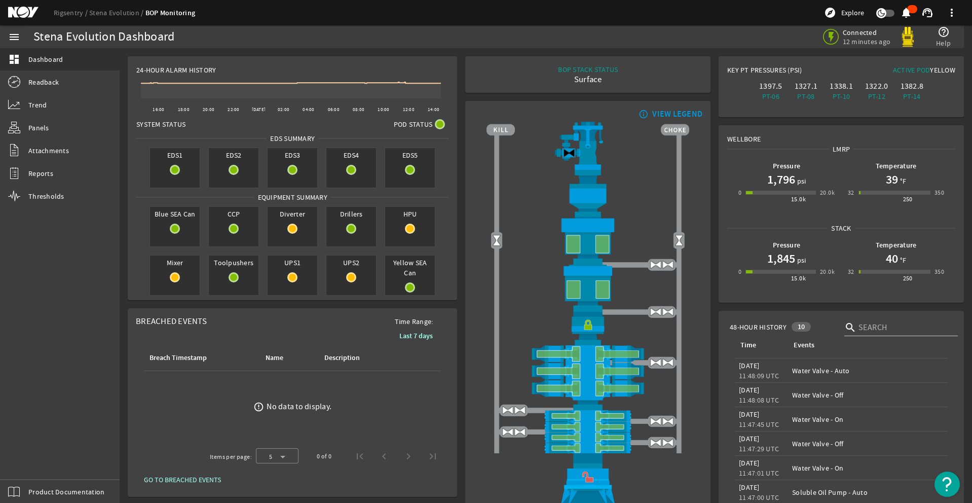
click at [29, 462] on div "menu dashboard Dashboard Readback Trend Panels Attachments Reports Thresholds P…" at bounding box center [60, 263] width 120 height 477
click at [30, 461] on div "menu dashboard Dashboard Readback Trend Panels Attachments Reports Thresholds P…" at bounding box center [60, 263] width 120 height 477
click at [30, 462] on div "menu dashboard Dashboard Readback Trend Panels Attachments Reports Thresholds P…" at bounding box center [60, 263] width 120 height 477
click at [22, 457] on div "menu dashboard Dashboard Readback Trend Panels Attachments Reports Thresholds P…" at bounding box center [60, 263] width 120 height 477
click at [31, 457] on div "menu dashboard Dashboard Readback Trend Panels Attachments Reports Thresholds P…" at bounding box center [60, 263] width 120 height 477
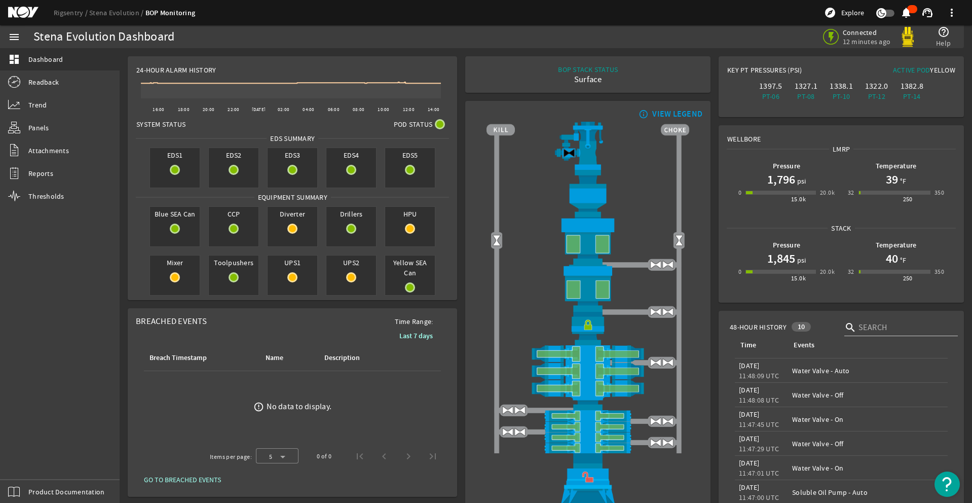
click at [22, 457] on div "menu dashboard Dashboard Readback Trend Panels Attachments Reports Thresholds P…" at bounding box center [60, 263] width 120 height 477
click at [25, 461] on div "menu dashboard Dashboard Readback Trend Panels Attachments Reports Thresholds P…" at bounding box center [60, 263] width 120 height 477
click at [35, 462] on div "menu dashboard Dashboard Readback Trend Panels Attachments Reports Thresholds P…" at bounding box center [60, 263] width 120 height 477
click at [30, 462] on div "menu dashboard Dashboard Readback Trend Panels Attachments Reports Thresholds P…" at bounding box center [60, 263] width 120 height 477
click at [34, 462] on div "menu dashboard Dashboard Readback Trend Panels Attachments Reports Thresholds P…" at bounding box center [60, 263] width 120 height 477
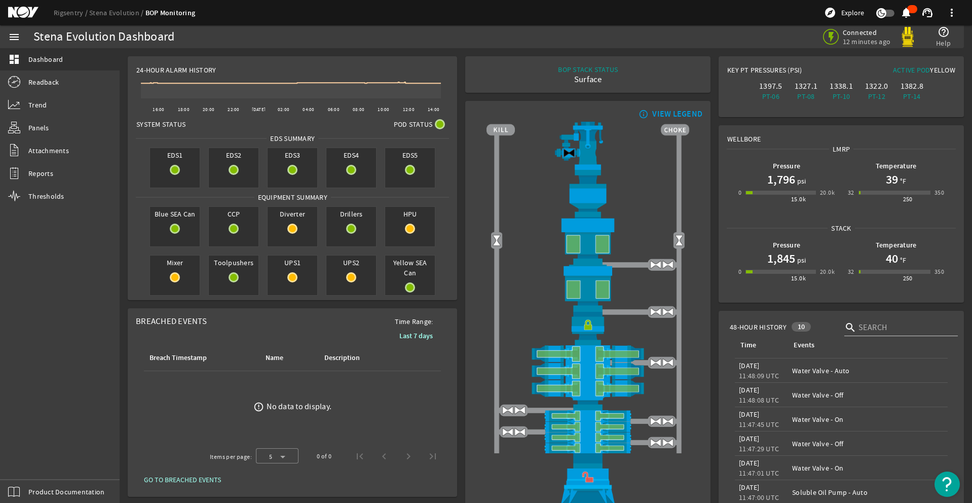
click at [29, 462] on div "menu dashboard Dashboard Readback Trend Panels Attachments Reports Thresholds P…" at bounding box center [60, 263] width 120 height 477
click at [28, 465] on div "menu dashboard Dashboard Readback Trend Panels Attachments Reports Thresholds P…" at bounding box center [60, 263] width 120 height 477
click at [30, 462] on div "menu dashboard Dashboard Readback Trend Panels Attachments Reports Thresholds P…" at bounding box center [60, 263] width 120 height 477
click at [29, 458] on div "menu dashboard Dashboard Readback Trend Panels Attachments Reports Thresholds P…" at bounding box center [60, 263] width 120 height 477
click at [31, 461] on div "menu dashboard Dashboard Readback Trend Panels Attachments Reports Thresholds P…" at bounding box center [60, 263] width 120 height 477
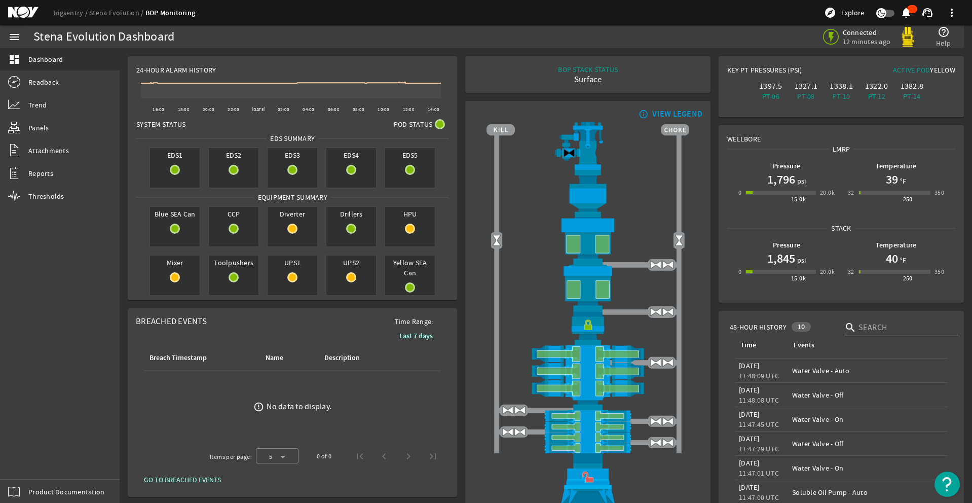
click at [29, 464] on div "menu dashboard Dashboard Readback Trend Panels Attachments Reports Thresholds P…" at bounding box center [60, 263] width 120 height 477
click at [23, 456] on div "menu dashboard Dashboard Readback Trend Panels Attachments Reports Thresholds P…" at bounding box center [60, 263] width 120 height 477
click at [33, 462] on div "menu dashboard Dashboard Readback Trend Panels Attachments Reports Thresholds P…" at bounding box center [60, 263] width 120 height 477
click at [28, 461] on div "menu dashboard Dashboard Readback Trend Panels Attachments Reports Thresholds P…" at bounding box center [60, 263] width 120 height 477
click at [24, 458] on div "menu dashboard Dashboard Readback Trend Panels Attachments Reports Thresholds P…" at bounding box center [60, 263] width 120 height 477
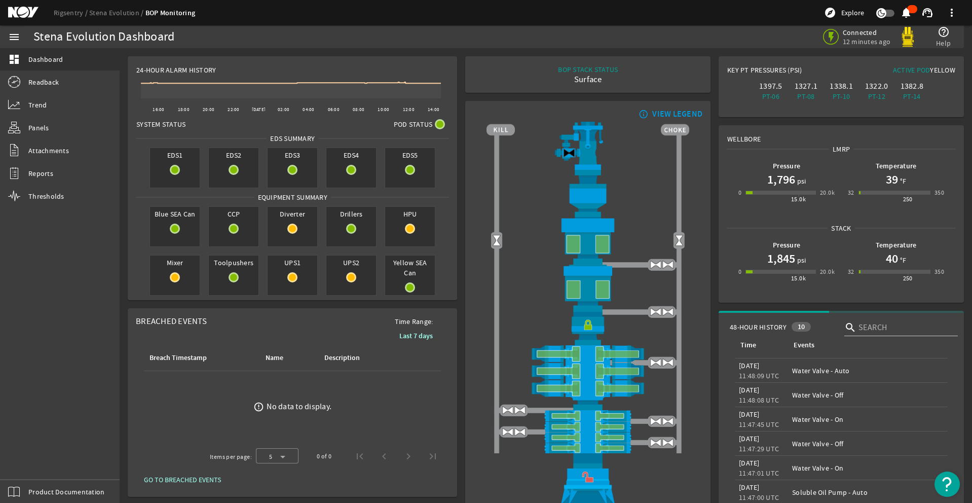
click at [29, 461] on div "menu dashboard Dashboard Readback Trend Panels Attachments Reports Thresholds P…" at bounding box center [60, 263] width 120 height 477
click at [36, 458] on div "menu dashboard Dashboard Readback Trend Panels Attachments Reports Thresholds P…" at bounding box center [60, 263] width 120 height 477
click at [32, 461] on div "menu dashboard Dashboard Readback Trend Panels Attachments Reports Thresholds P…" at bounding box center [60, 263] width 120 height 477
click at [34, 461] on div "menu dashboard Dashboard Readback Trend Panels Attachments Reports Thresholds P…" at bounding box center [60, 263] width 120 height 477
click at [22, 457] on div "menu dashboard Dashboard Readback Trend Panels Attachments Reports Thresholds P…" at bounding box center [60, 263] width 120 height 477
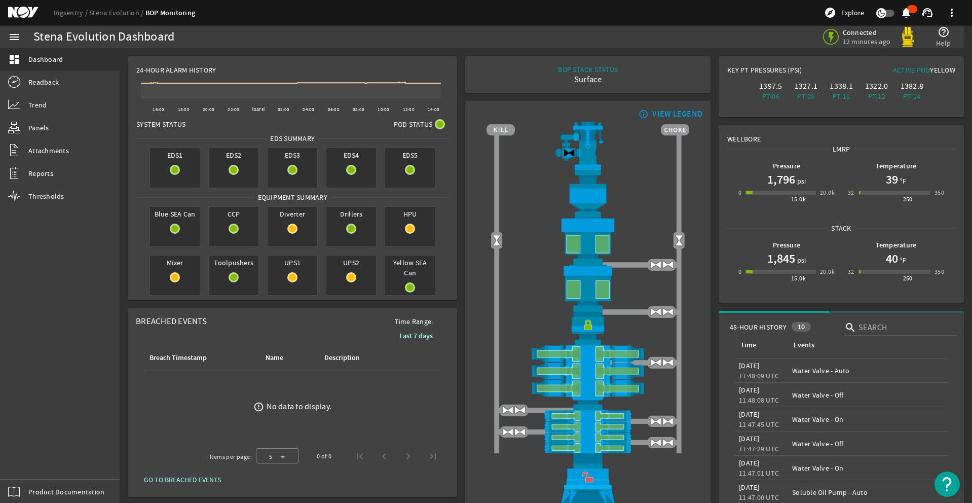
click at [41, 458] on div "menu dashboard Dashboard Readback Trend Panels Attachments Reports Thresholds P…" at bounding box center [60, 263] width 120 height 477
click at [24, 458] on div "menu dashboard Dashboard Readback Trend Panels Attachments Reports Thresholds P…" at bounding box center [60, 263] width 120 height 477
click at [29, 460] on div "menu dashboard Dashboard Readback Trend Panels Attachments Reports Thresholds P…" at bounding box center [60, 263] width 120 height 477
click at [34, 462] on div "menu dashboard Dashboard Readback Trend Panels Attachments Reports Thresholds P…" at bounding box center [60, 263] width 120 height 477
click at [26, 459] on div "menu dashboard Dashboard Readback Trend Panels Attachments Reports Thresholds P…" at bounding box center [60, 263] width 120 height 477
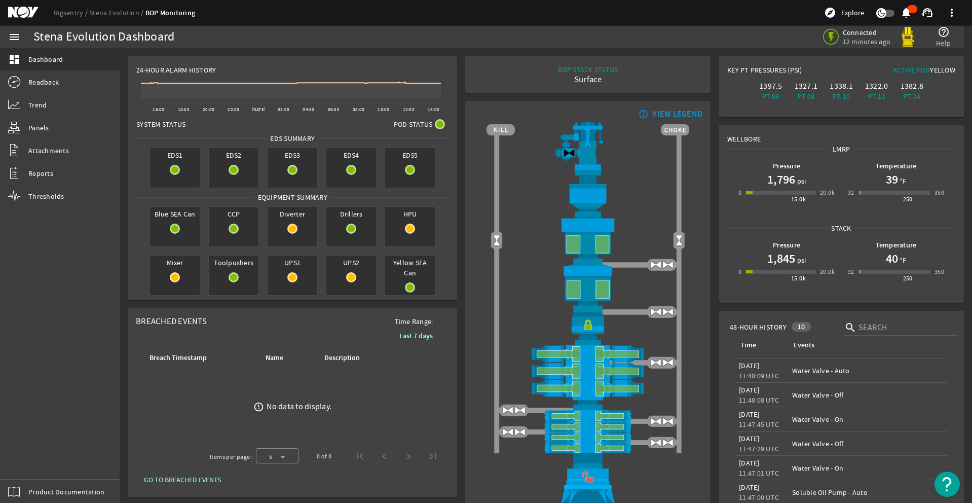
click at [29, 462] on div "menu dashboard Dashboard Readback Trend Panels Attachments Reports Thresholds P…" at bounding box center [60, 263] width 120 height 477
click at [22, 457] on div "menu dashboard Dashboard Readback Trend Panels Attachments Reports Thresholds P…" at bounding box center [60, 263] width 120 height 477
click at [30, 461] on div "menu dashboard Dashboard Readback Trend Panels Attachments Reports Thresholds P…" at bounding box center [60, 263] width 120 height 477
click at [29, 462] on div "menu dashboard Dashboard Readback Trend Panels Attachments Reports Thresholds P…" at bounding box center [60, 263] width 120 height 477
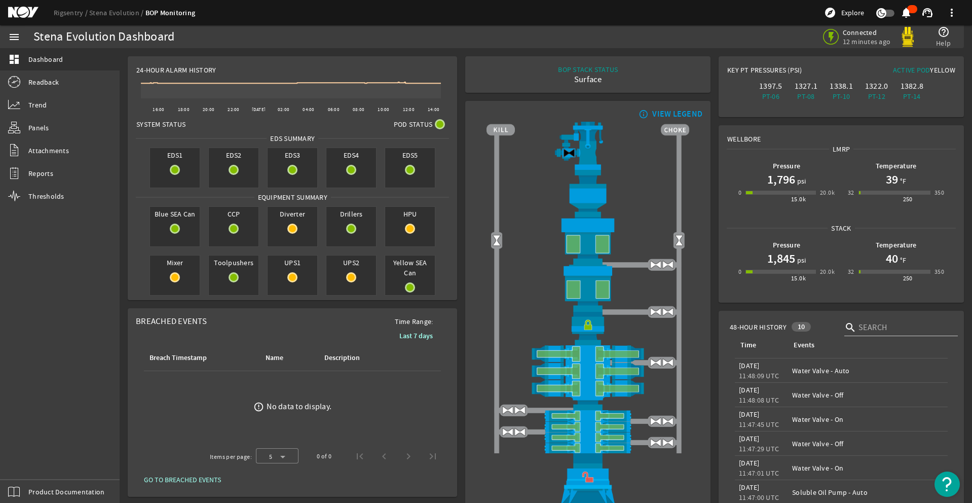
click at [25, 460] on div "menu dashboard Dashboard Readback Trend Panels Attachments Reports Thresholds P…" at bounding box center [60, 263] width 120 height 477
click at [29, 462] on div "menu dashboard Dashboard Readback Trend Panels Attachments Reports Thresholds P…" at bounding box center [60, 263] width 120 height 477
click at [26, 457] on div "menu dashboard Dashboard Readback Trend Panels Attachments Reports Thresholds P…" at bounding box center [60, 263] width 120 height 477
click at [30, 461] on div "menu dashboard Dashboard Readback Trend Panels Attachments Reports Thresholds P…" at bounding box center [60, 263] width 120 height 477
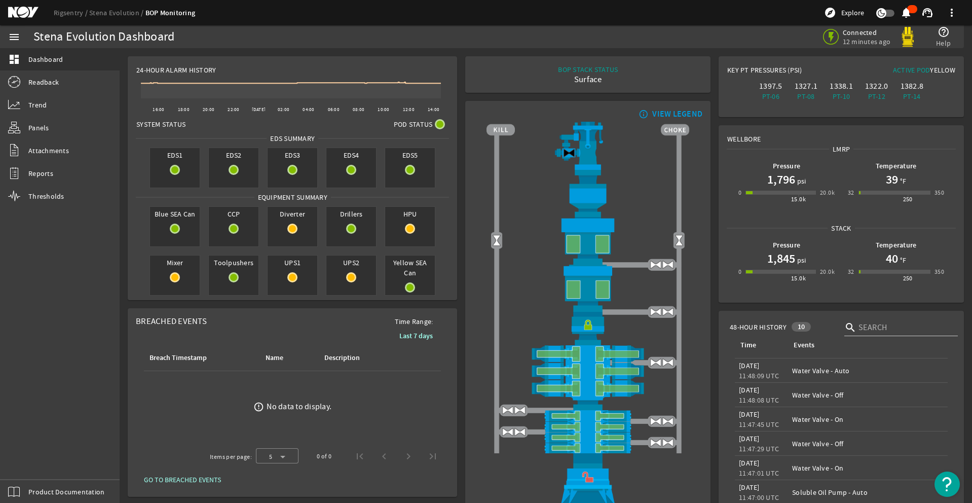
click at [29, 462] on div "menu dashboard Dashboard Readback Trend Panels Attachments Reports Thresholds P…" at bounding box center [60, 263] width 120 height 477
click at [22, 456] on div "menu dashboard Dashboard Readback Trend Panels Attachments Reports Thresholds P…" at bounding box center [60, 263] width 120 height 477
click at [28, 465] on div "menu dashboard Dashboard Readback Trend Panels Attachments Reports Thresholds P…" at bounding box center [60, 263] width 120 height 477
click at [35, 459] on div "menu dashboard Dashboard Readback Trend Panels Attachments Reports Thresholds P…" at bounding box center [60, 263] width 120 height 477
click at [42, 457] on div "menu dashboard Dashboard Readback Trend Panels Attachments Reports Thresholds P…" at bounding box center [60, 263] width 120 height 477
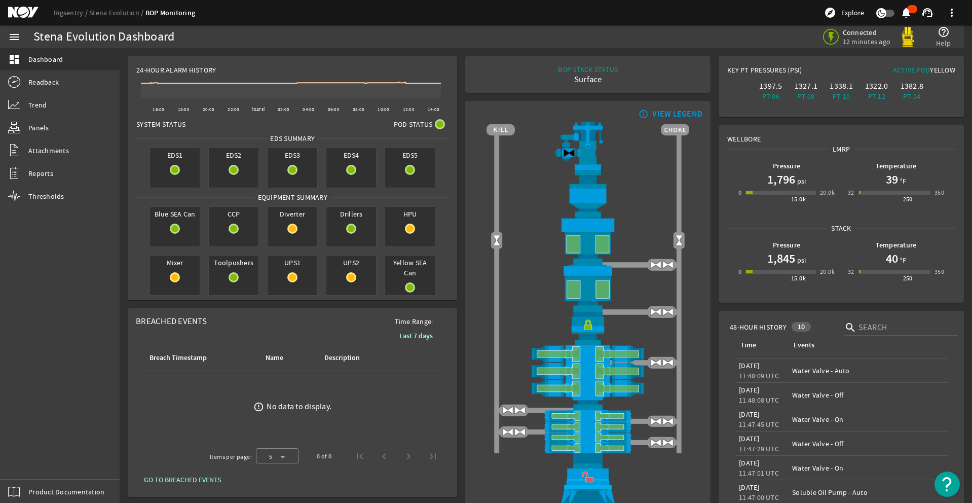
click at [37, 457] on div "menu dashboard Dashboard Readback Trend Panels Attachments Reports Thresholds P…" at bounding box center [60, 263] width 120 height 477
click at [29, 464] on div "menu dashboard Dashboard Readback Trend Panels Attachments Reports Thresholds P…" at bounding box center [60, 263] width 120 height 477
click at [29, 462] on div "menu dashboard Dashboard Readback Trend Panels Attachments Reports Thresholds P…" at bounding box center [60, 263] width 120 height 477
click at [29, 461] on div "menu dashboard Dashboard Readback Trend Panels Attachments Reports Thresholds P…" at bounding box center [60, 263] width 120 height 477
click at [29, 457] on div "menu dashboard Dashboard Readback Trend Panels Attachments Reports Thresholds P…" at bounding box center [60, 263] width 120 height 477
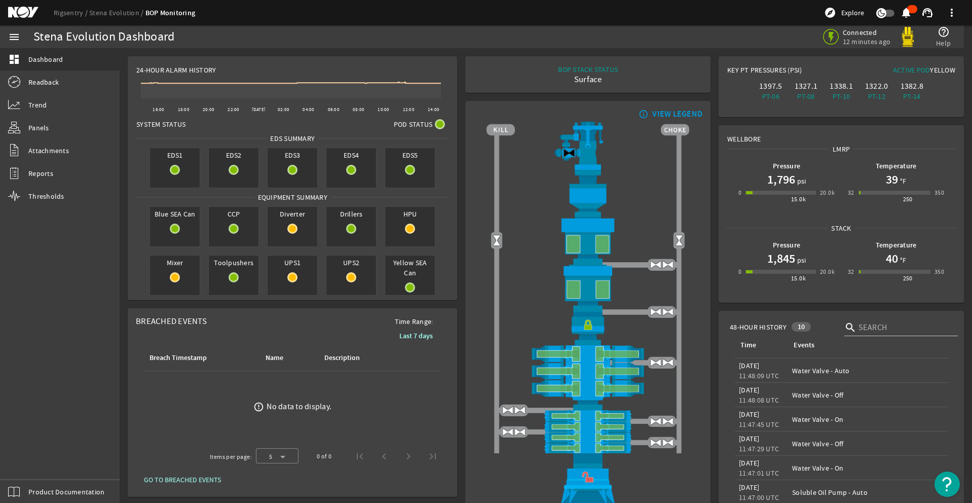
click at [36, 459] on div "menu dashboard Dashboard Readback Trend Panels Attachments Reports Thresholds P…" at bounding box center [60, 263] width 120 height 477
click at [28, 465] on div "menu dashboard Dashboard Readback Trend Panels Attachments Reports Thresholds P…" at bounding box center [60, 263] width 120 height 477
click at [22, 457] on div "menu dashboard Dashboard Readback Trend Panels Attachments Reports Thresholds P…" at bounding box center [60, 263] width 120 height 477
click at [34, 461] on div "menu dashboard Dashboard Readback Trend Panels Attachments Reports Thresholds P…" at bounding box center [60, 263] width 120 height 477
click at [34, 462] on div "menu dashboard Dashboard Readback Trend Panels Attachments Reports Thresholds P…" at bounding box center [60, 263] width 120 height 477
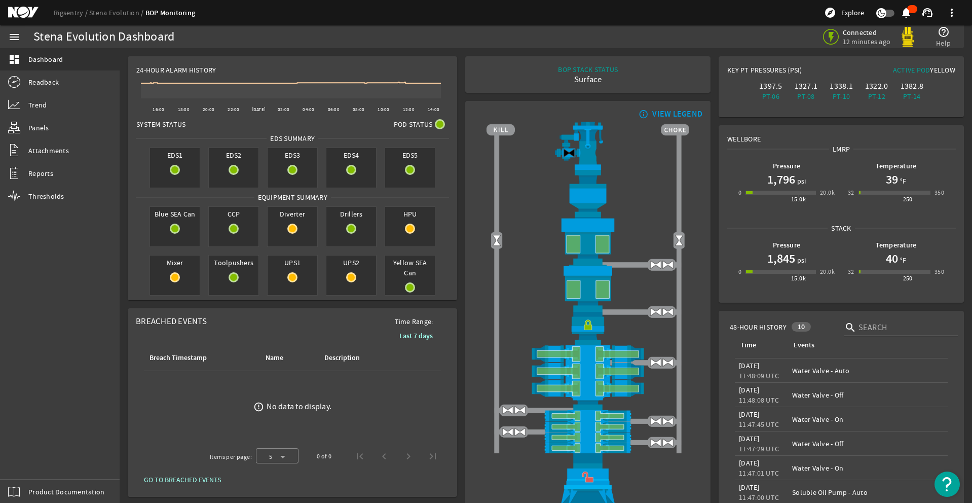
click at [22, 457] on div "menu dashboard Dashboard Readback Trend Panels Attachments Reports Thresholds P…" at bounding box center [60, 263] width 120 height 477
click at [29, 460] on div "menu dashboard Dashboard Readback Trend Panels Attachments Reports Thresholds P…" at bounding box center [60, 263] width 120 height 477
click at [30, 463] on div "menu dashboard Dashboard Readback Trend Panels Attachments Reports Thresholds P…" at bounding box center [60, 263] width 120 height 477
click at [34, 462] on div "menu dashboard Dashboard Readback Trend Panels Attachments Reports Thresholds P…" at bounding box center [60, 263] width 120 height 477
click at [28, 465] on div "menu dashboard Dashboard Readback Trend Panels Attachments Reports Thresholds P…" at bounding box center [60, 263] width 120 height 477
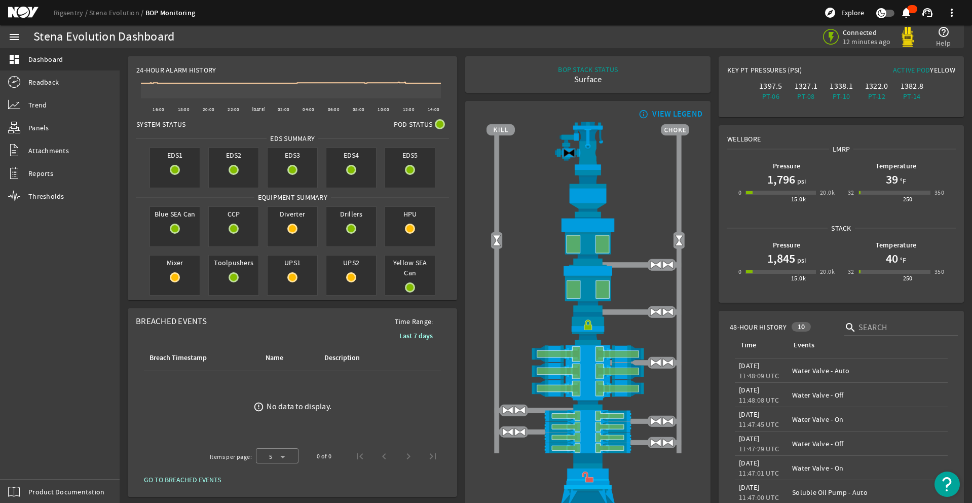
click at [28, 465] on div "menu dashboard Dashboard Readback Trend Panels Attachments Reports Thresholds P…" at bounding box center [60, 263] width 120 height 477
click at [30, 461] on div "menu dashboard Dashboard Readback Trend Panels Attachments Reports Thresholds P…" at bounding box center [60, 263] width 120 height 477
click at [22, 456] on div "menu dashboard Dashboard Readback Trend Panels Attachments Reports Thresholds P…" at bounding box center [60, 263] width 120 height 477
click at [29, 462] on div "menu dashboard Dashboard Readback Trend Panels Attachments Reports Thresholds P…" at bounding box center [60, 263] width 120 height 477
click at [30, 463] on div "menu dashboard Dashboard Readback Trend Panels Attachments Reports Thresholds P…" at bounding box center [60, 263] width 120 height 477
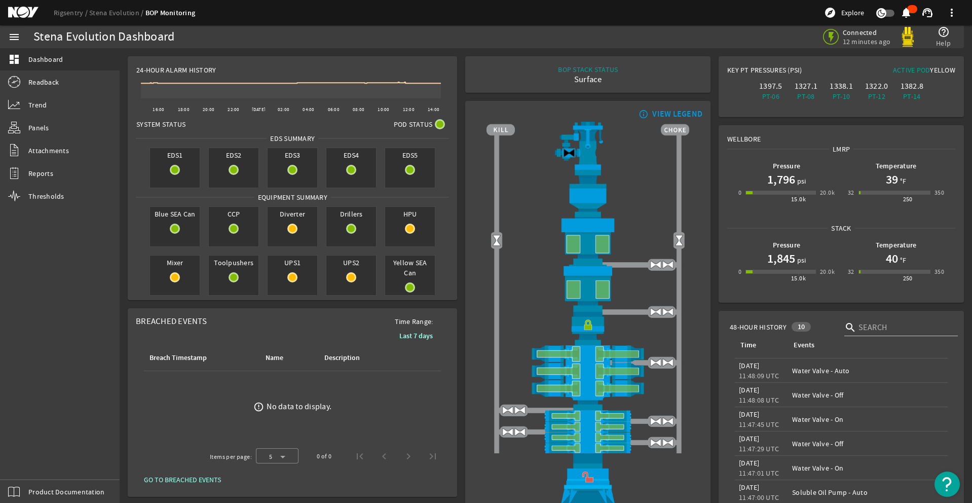
click at [31, 462] on div "menu dashboard Dashboard Readback Trend Panels Attachments Reports Thresholds P…" at bounding box center [60, 263] width 120 height 477
click at [35, 459] on div "menu dashboard Dashboard Readback Trend Panels Attachments Reports Thresholds P…" at bounding box center [60, 263] width 120 height 477
click at [31, 462] on div "menu dashboard Dashboard Readback Trend Panels Attachments Reports Thresholds P…" at bounding box center [60, 263] width 120 height 477
click at [35, 462] on div "menu dashboard Dashboard Readback Trend Panels Attachments Reports Thresholds P…" at bounding box center [60, 263] width 120 height 477
click at [30, 458] on div "menu dashboard Dashboard Readback Trend Panels Attachments Reports Thresholds P…" at bounding box center [60, 263] width 120 height 477
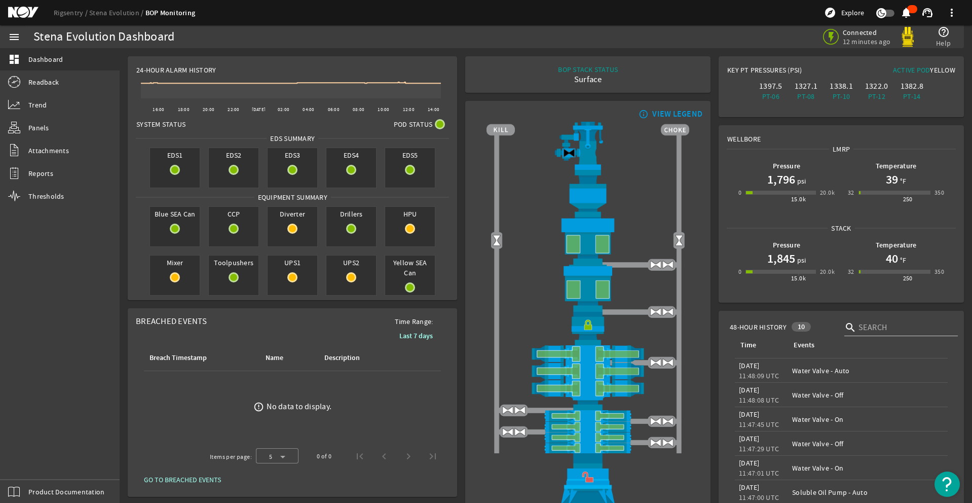
click at [30, 461] on div "menu dashboard Dashboard Readback Trend Panels Attachments Reports Thresholds P…" at bounding box center [60, 263] width 120 height 477
click at [28, 465] on div "menu dashboard Dashboard Readback Trend Panels Attachments Reports Thresholds P…" at bounding box center [60, 263] width 120 height 477
click at [30, 464] on div "menu dashboard Dashboard Readback Trend Panels Attachments Reports Thresholds P…" at bounding box center [60, 263] width 120 height 477
click at [31, 462] on div "menu dashboard Dashboard Readback Trend Panels Attachments Reports Thresholds P…" at bounding box center [60, 263] width 120 height 477
click at [29, 462] on div "menu dashboard Dashboard Readback Trend Panels Attachments Reports Thresholds P…" at bounding box center [60, 263] width 120 height 477
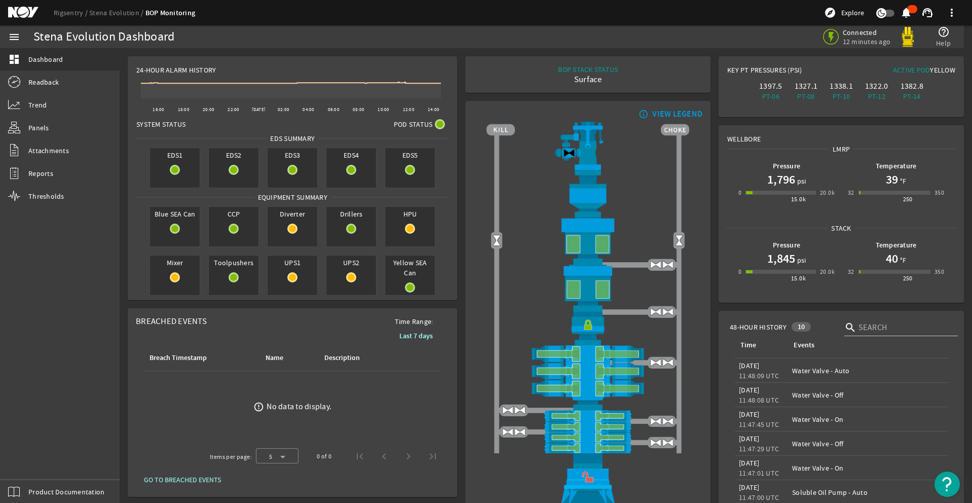
click at [29, 464] on div "menu dashboard Dashboard Readback Trend Panels Attachments Reports Thresholds P…" at bounding box center [60, 263] width 120 height 477
click at [31, 461] on div "menu dashboard Dashboard Readback Trend Panels Attachments Reports Thresholds P…" at bounding box center [60, 263] width 120 height 477
click at [22, 457] on div "menu dashboard Dashboard Readback Trend Panels Attachments Reports Thresholds P…" at bounding box center [60, 263] width 120 height 477
click at [33, 461] on div "menu dashboard Dashboard Readback Trend Panels Attachments Reports Thresholds P…" at bounding box center [60, 263] width 120 height 477
click at [33, 460] on div "menu dashboard Dashboard Readback Trend Panels Attachments Reports Thresholds P…" at bounding box center [60, 263] width 120 height 477
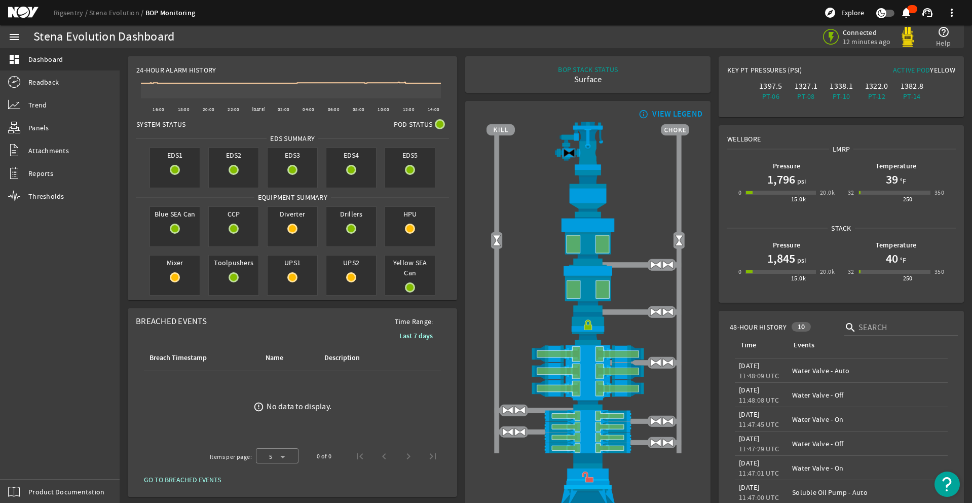
click at [28, 465] on div "menu dashboard Dashboard Readback Trend Panels Attachments Reports Thresholds P…" at bounding box center [60, 263] width 120 height 477
click at [35, 462] on div "menu dashboard Dashboard Readback Trend Panels Attachments Reports Thresholds P…" at bounding box center [60, 263] width 120 height 477
click at [28, 461] on div "menu dashboard Dashboard Readback Trend Panels Attachments Reports Thresholds P…" at bounding box center [60, 263] width 120 height 477
click at [30, 461] on div "menu dashboard Dashboard Readback Trend Panels Attachments Reports Thresholds P…" at bounding box center [60, 263] width 120 height 477
click at [22, 457] on div "menu dashboard Dashboard Readback Trend Panels Attachments Reports Thresholds P…" at bounding box center [60, 263] width 120 height 477
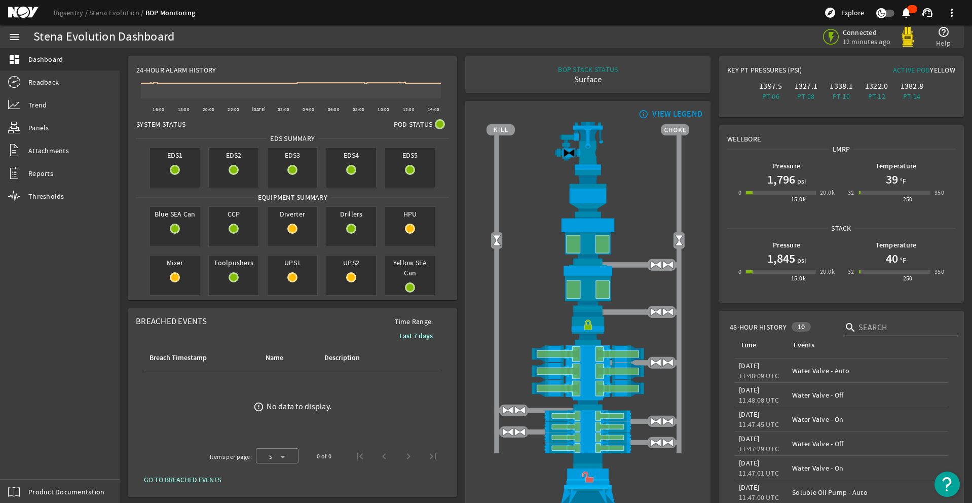
click at [28, 457] on div "menu dashboard Dashboard Readback Trend Panels Attachments Reports Thresholds P…" at bounding box center [60, 263] width 120 height 477
click at [29, 462] on div "menu dashboard Dashboard Readback Trend Panels Attachments Reports Thresholds P…" at bounding box center [60, 263] width 120 height 477
click at [16, 458] on div "menu dashboard Dashboard Readback Trend Panels Attachments Reports Thresholds P…" at bounding box center [60, 263] width 120 height 477
click at [29, 462] on div "menu dashboard Dashboard Readback Trend Panels Attachments Reports Thresholds P…" at bounding box center [60, 263] width 120 height 477
click at [27, 459] on div "menu dashboard Dashboard Readback Trend Panels Attachments Reports Thresholds P…" at bounding box center [60, 263] width 120 height 477
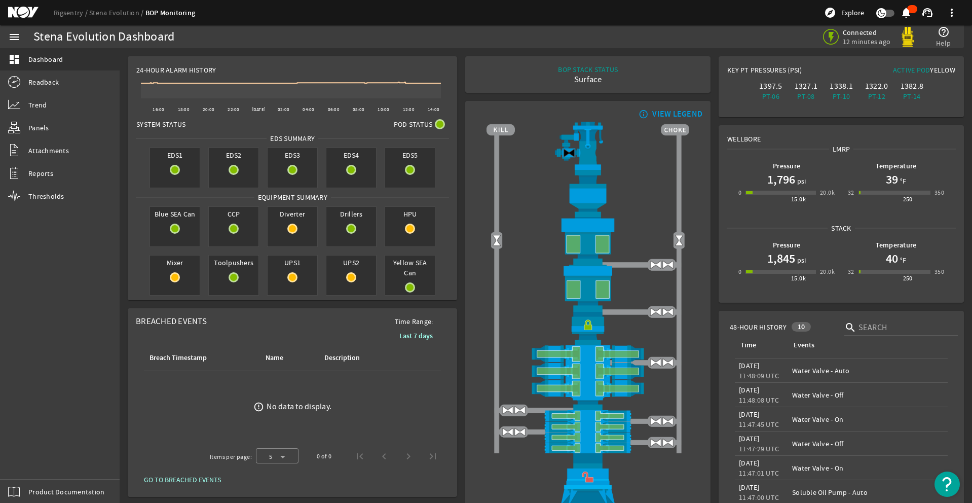
click at [35, 462] on div "menu dashboard Dashboard Readback Trend Panels Attachments Reports Thresholds P…" at bounding box center [60, 263] width 120 height 477
click at [22, 457] on div "menu dashboard Dashboard Readback Trend Panels Attachments Reports Thresholds P…" at bounding box center [60, 263] width 120 height 477
click at [25, 461] on div "menu dashboard Dashboard Readback Trend Panels Attachments Reports Thresholds P…" at bounding box center [60, 263] width 120 height 477
click at [31, 463] on div "menu dashboard Dashboard Readback Trend Panels Attachments Reports Thresholds P…" at bounding box center [60, 263] width 120 height 477
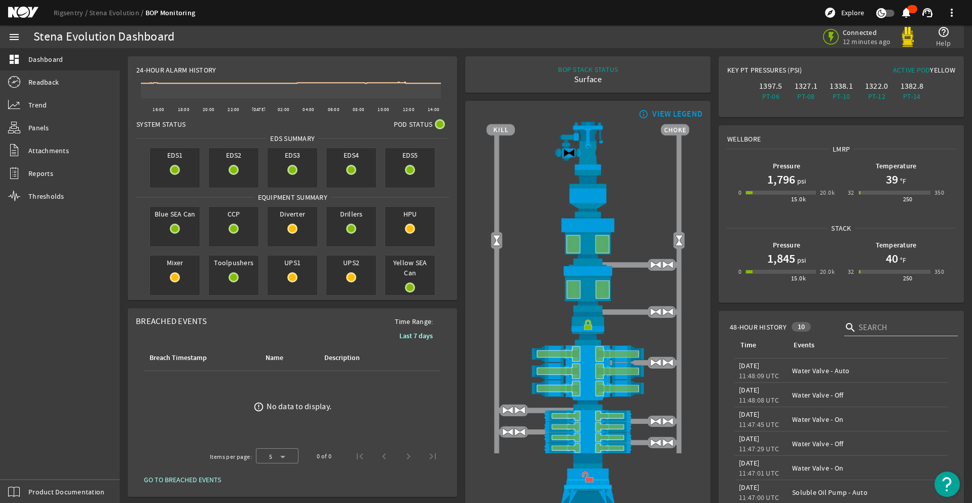
click at [22, 457] on div "menu dashboard Dashboard Readback Trend Panels Attachments Reports Thresholds P…" at bounding box center [60, 263] width 120 height 477
click at [34, 462] on div "menu dashboard Dashboard Readback Trend Panels Attachments Reports Thresholds P…" at bounding box center [60, 263] width 120 height 477
click at [29, 462] on div "menu dashboard Dashboard Readback Trend Panels Attachments Reports Thresholds P…" at bounding box center [60, 263] width 120 height 477
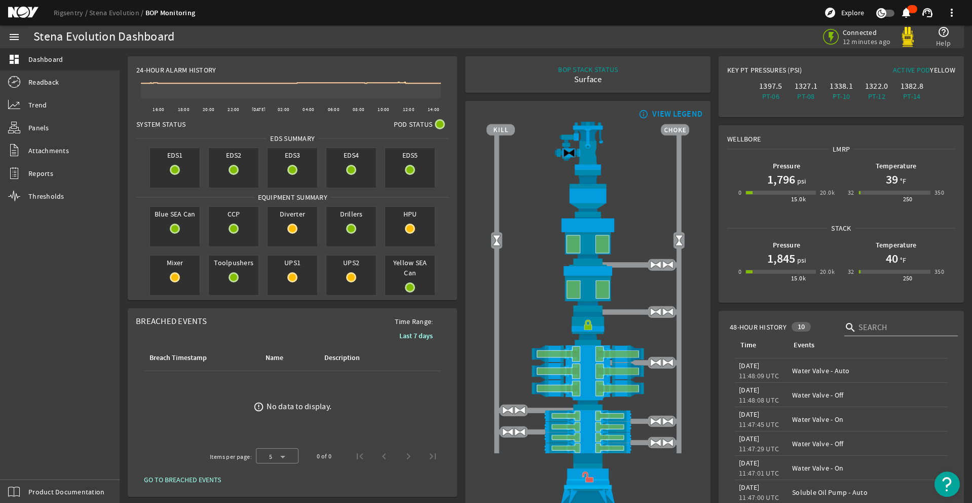
click at [22, 457] on div "menu dashboard Dashboard Readback Trend Panels Attachments Reports Thresholds P…" at bounding box center [60, 263] width 120 height 477
click at [29, 462] on div "menu dashboard Dashboard Readback Trend Panels Attachments Reports Thresholds P…" at bounding box center [60, 263] width 120 height 477
click at [26, 461] on div "menu dashboard Dashboard Readback Trend Panels Attachments Reports Thresholds P…" at bounding box center [60, 263] width 120 height 477
click at [33, 462] on div "menu dashboard Dashboard Readback Trend Panels Attachments Reports Thresholds P…" at bounding box center [60, 263] width 120 height 477
click at [39, 462] on div "menu dashboard Dashboard Readback Trend Panels Attachments Reports Thresholds P…" at bounding box center [60, 263] width 120 height 477
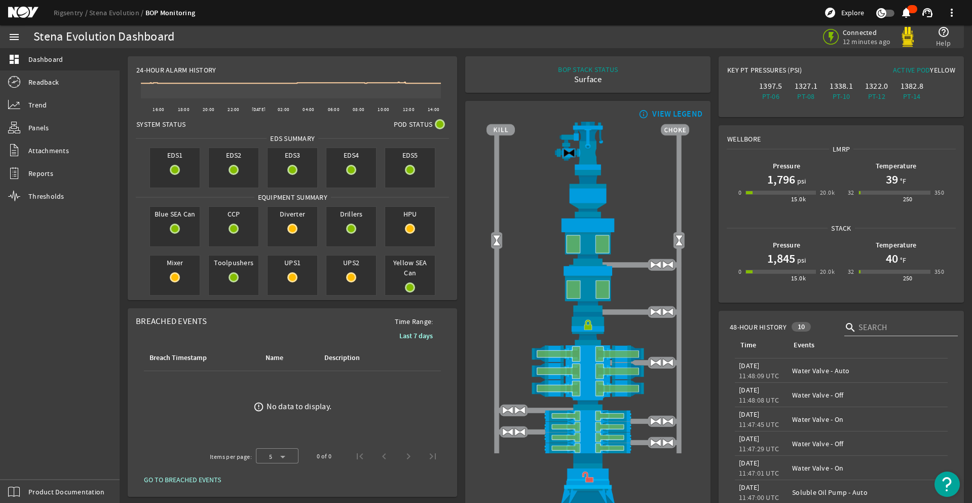
click at [37, 457] on div "menu dashboard Dashboard Readback Trend Panels Attachments Reports Thresholds P…" at bounding box center [60, 263] width 120 height 477
click at [29, 462] on div "menu dashboard Dashboard Readback Trend Panels Attachments Reports Thresholds P…" at bounding box center [60, 263] width 120 height 477
click at [30, 462] on div "menu dashboard Dashboard Readback Trend Panels Attachments Reports Thresholds P…" at bounding box center [60, 263] width 120 height 477
click at [37, 457] on div "menu dashboard Dashboard Readback Trend Panels Attachments Reports Thresholds P…" at bounding box center [60, 263] width 120 height 477
click at [26, 457] on div "menu dashboard Dashboard Readback Trend Panels Attachments Reports Thresholds P…" at bounding box center [60, 263] width 120 height 477
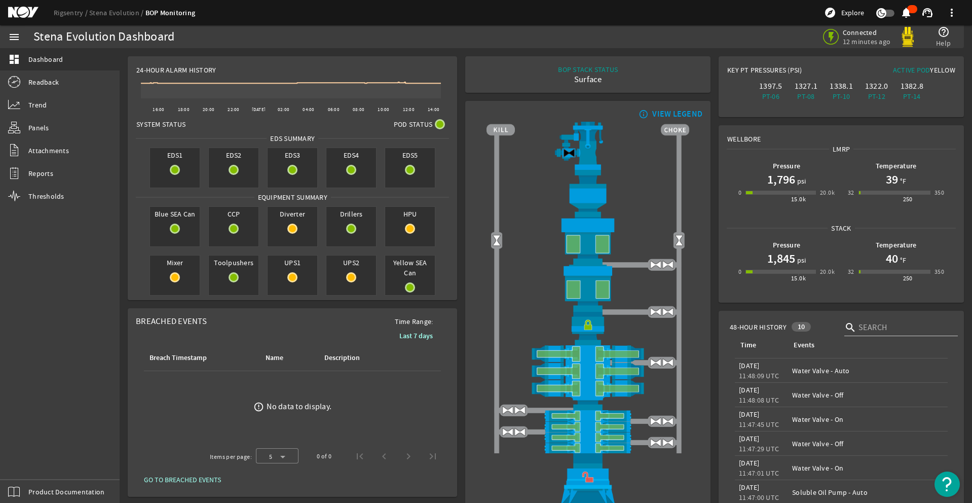
click at [29, 462] on div "menu dashboard Dashboard Readback Trend Panels Attachments Reports Thresholds P…" at bounding box center [60, 263] width 120 height 477
click at [36, 459] on div "menu dashboard Dashboard Readback Trend Panels Attachments Reports Thresholds P…" at bounding box center [60, 263] width 120 height 477
click at [30, 463] on div "menu dashboard Dashboard Readback Trend Panels Attachments Reports Thresholds P…" at bounding box center [60, 263] width 120 height 477
click at [27, 459] on div "menu dashboard Dashboard Readback Trend Panels Attachments Reports Thresholds P…" at bounding box center [60, 263] width 120 height 477
click at [29, 462] on div "menu dashboard Dashboard Readback Trend Panels Attachments Reports Thresholds P…" at bounding box center [60, 263] width 120 height 477
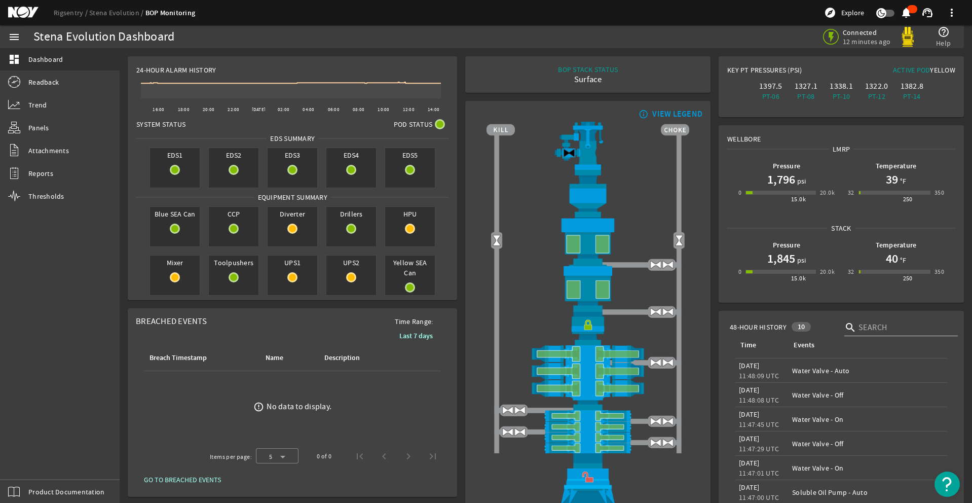
click at [35, 459] on div "menu dashboard Dashboard Readback Trend Panels Attachments Reports Thresholds P…" at bounding box center [60, 263] width 120 height 477
click at [24, 460] on div "menu dashboard Dashboard Readback Trend Panels Attachments Reports Thresholds P…" at bounding box center [60, 263] width 120 height 477
click at [30, 461] on div "menu dashboard Dashboard Readback Trend Panels Attachments Reports Thresholds P…" at bounding box center [60, 263] width 120 height 477
click at [28, 465] on div "menu dashboard Dashboard Readback Trend Panels Attachments Reports Thresholds P…" at bounding box center [60, 263] width 120 height 477
click at [22, 457] on div "menu dashboard Dashboard Readback Trend Panels Attachments Reports Thresholds P…" at bounding box center [60, 263] width 120 height 477
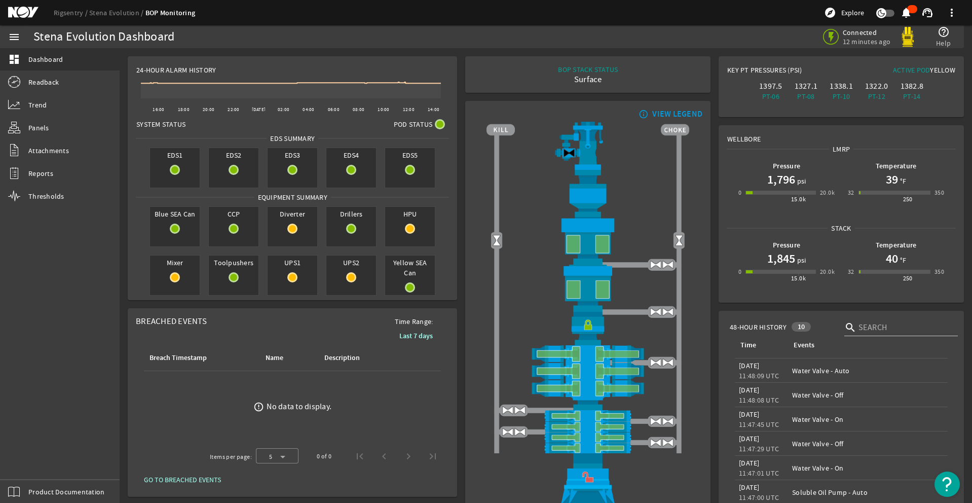
click at [29, 463] on div "menu dashboard Dashboard Readback Trend Panels Attachments Reports Thresholds P…" at bounding box center [60, 263] width 120 height 477
click at [29, 462] on div "menu dashboard Dashboard Readback Trend Panels Attachments Reports Thresholds P…" at bounding box center [60, 263] width 120 height 477
click at [34, 461] on div "menu dashboard Dashboard Readback Trend Panels Attachments Reports Thresholds P…" at bounding box center [60, 263] width 120 height 477
click at [22, 457] on div "menu dashboard Dashboard Readback Trend Panels Attachments Reports Thresholds P…" at bounding box center [60, 263] width 120 height 477
click at [33, 461] on div "menu dashboard Dashboard Readback Trend Panels Attachments Reports Thresholds P…" at bounding box center [60, 263] width 120 height 477
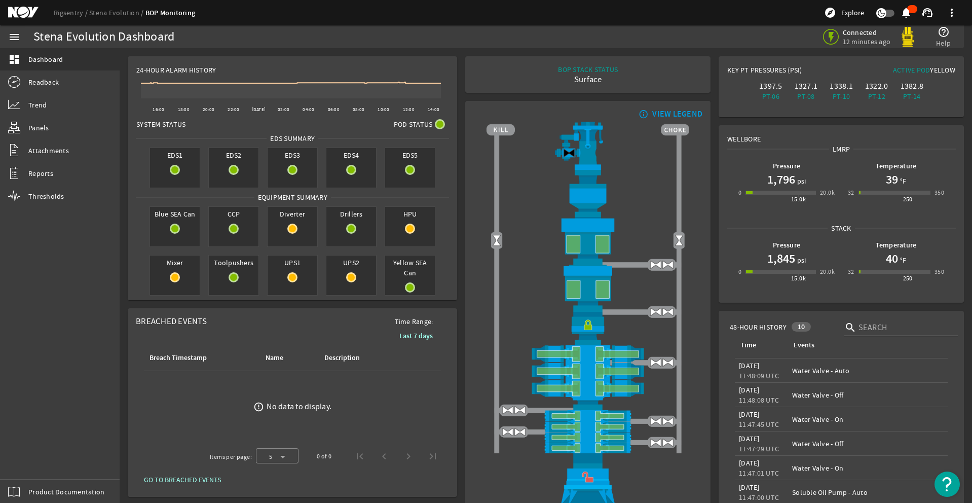
click at [28, 465] on div "menu dashboard Dashboard Readback Trend Panels Attachments Reports Thresholds P…" at bounding box center [60, 263] width 120 height 477
click at [27, 460] on div "menu dashboard Dashboard Readback Trend Panels Attachments Reports Thresholds P…" at bounding box center [60, 263] width 120 height 477
click at [26, 459] on div "menu dashboard Dashboard Readback Trend Panels Attachments Reports Thresholds P…" at bounding box center [60, 263] width 120 height 477
click at [32, 462] on div "menu dashboard Dashboard Readback Trend Panels Attachments Reports Thresholds P…" at bounding box center [60, 263] width 120 height 477
click at [28, 465] on div "menu dashboard Dashboard Readback Trend Panels Attachments Reports Thresholds P…" at bounding box center [60, 263] width 120 height 477
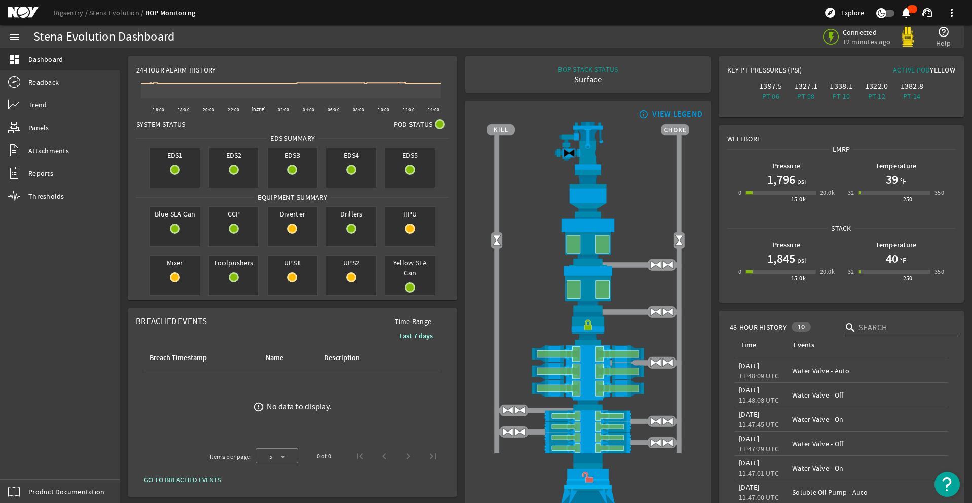
click at [29, 462] on div "menu dashboard Dashboard Readback Trend Panels Attachments Reports Thresholds P…" at bounding box center [60, 263] width 120 height 477
click at [22, 457] on div "menu dashboard Dashboard Readback Trend Panels Attachments Reports Thresholds P…" at bounding box center [60, 263] width 120 height 477
click at [28, 465] on div "menu dashboard Dashboard Readback Trend Panels Attachments Reports Thresholds P…" at bounding box center [60, 263] width 120 height 477
click at [37, 457] on div "menu dashboard Dashboard Readback Trend Panels Attachments Reports Thresholds P…" at bounding box center [60, 263] width 120 height 477
click at [29, 462] on div "menu dashboard Dashboard Readback Trend Panels Attachments Reports Thresholds P…" at bounding box center [60, 263] width 120 height 477
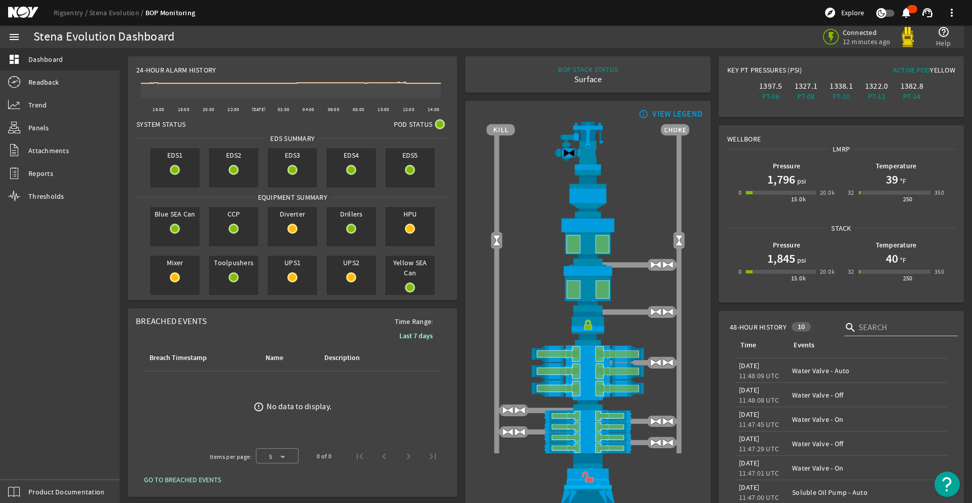
click at [34, 462] on div "menu dashboard Dashboard Readback Trend Panels Attachments Reports Thresholds P…" at bounding box center [60, 263] width 120 height 477
click at [32, 462] on div "menu dashboard Dashboard Readback Trend Panels Attachments Reports Thresholds P…" at bounding box center [60, 263] width 120 height 477
click at [25, 457] on div "menu dashboard Dashboard Readback Trend Panels Attachments Reports Thresholds P…" at bounding box center [60, 263] width 120 height 477
click at [29, 462] on div "menu dashboard Dashboard Readback Trend Panels Attachments Reports Thresholds P…" at bounding box center [60, 263] width 120 height 477
click at [26, 457] on div "menu dashboard Dashboard Readback Trend Panels Attachments Reports Thresholds P…" at bounding box center [60, 263] width 120 height 477
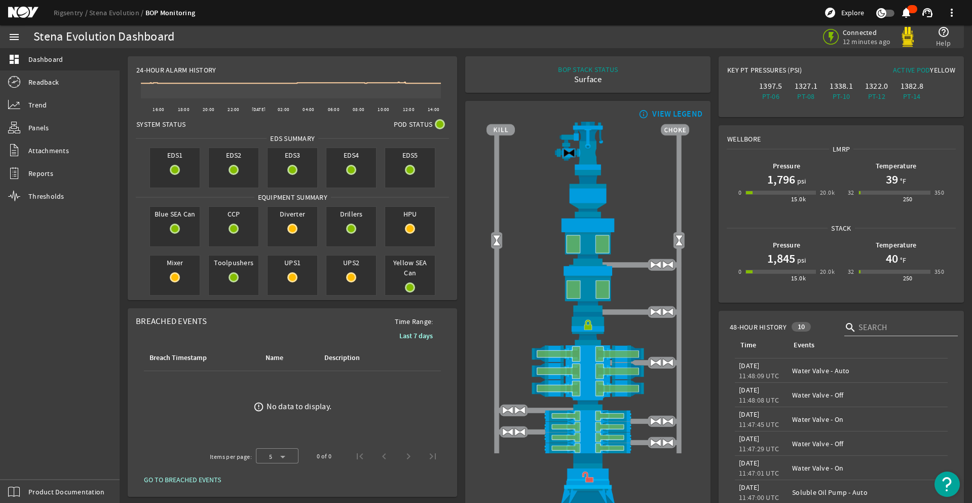
click at [30, 461] on div "menu dashboard Dashboard Readback Trend Panels Attachments Reports Thresholds P…" at bounding box center [60, 263] width 120 height 477
click at [23, 458] on div "menu dashboard Dashboard Readback Trend Panels Attachments Reports Thresholds P…" at bounding box center [60, 263] width 120 height 477
click at [31, 463] on div "menu dashboard Dashboard Readback Trend Panels Attachments Reports Thresholds P…" at bounding box center [60, 263] width 120 height 477
click at [28, 465] on div "menu dashboard Dashboard Readback Trend Panels Attachments Reports Thresholds P…" at bounding box center [60, 263] width 120 height 477
click at [34, 462] on div "menu dashboard Dashboard Readback Trend Panels Attachments Reports Thresholds P…" at bounding box center [60, 263] width 120 height 477
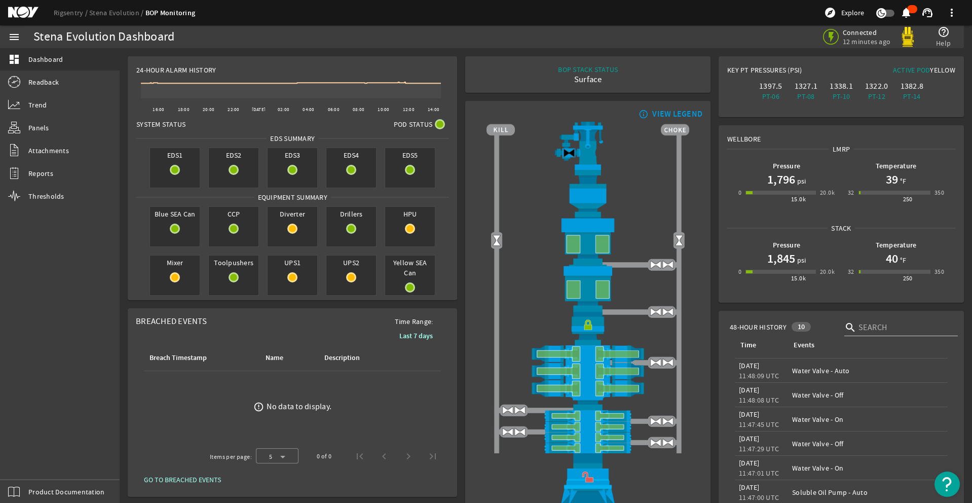
click at [26, 459] on div "menu dashboard Dashboard Readback Trend Panels Attachments Reports Thresholds P…" at bounding box center [60, 263] width 120 height 477
click at [28, 465] on div "menu dashboard Dashboard Readback Trend Panels Attachments Reports Thresholds P…" at bounding box center [60, 263] width 120 height 477
click at [25, 464] on div "menu dashboard Dashboard Readback Trend Panels Attachments Reports Thresholds P…" at bounding box center [60, 263] width 120 height 477
click at [29, 462] on div "menu dashboard Dashboard Readback Trend Panels Attachments Reports Thresholds P…" at bounding box center [60, 263] width 120 height 477
click at [34, 462] on div "menu dashboard Dashboard Readback Trend Panels Attachments Reports Thresholds P…" at bounding box center [60, 263] width 120 height 477
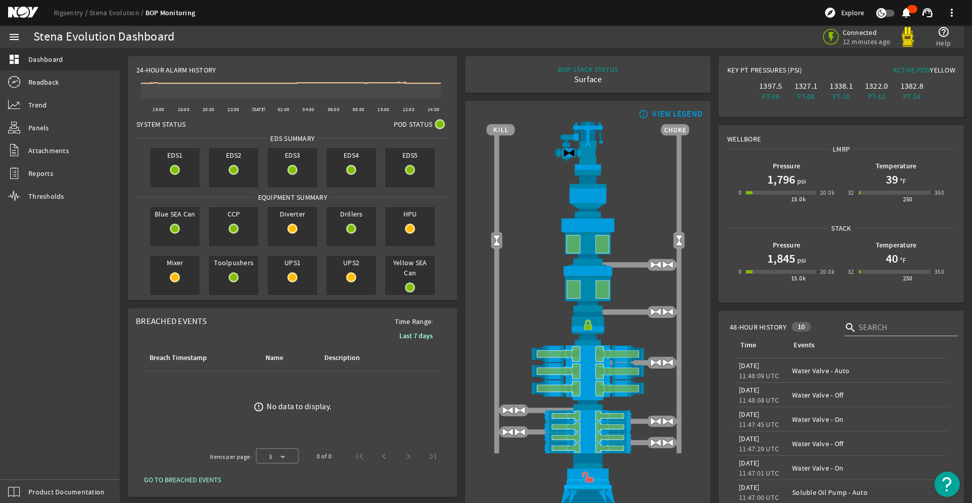
click at [35, 462] on div "menu dashboard Dashboard Readback Trend Panels Attachments Reports Thresholds P…" at bounding box center [60, 263] width 120 height 477
click at [29, 462] on div "menu dashboard Dashboard Readback Trend Panels Attachments Reports Thresholds P…" at bounding box center [60, 263] width 120 height 477
click at [28, 465] on div "menu dashboard Dashboard Readback Trend Panels Attachments Reports Thresholds P…" at bounding box center [60, 263] width 120 height 477
click at [33, 462] on div "menu dashboard Dashboard Readback Trend Panels Attachments Reports Thresholds P…" at bounding box center [60, 263] width 120 height 477
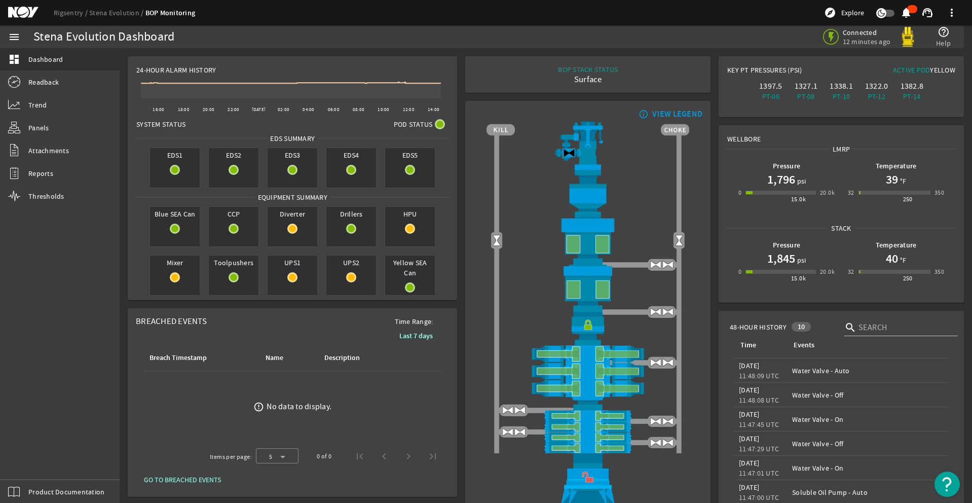
click at [22, 457] on div "menu dashboard Dashboard Readback Trend Panels Attachments Reports Thresholds P…" at bounding box center [60, 263] width 120 height 477
click at [30, 461] on div "menu dashboard Dashboard Readback Trend Panels Attachments Reports Thresholds P…" at bounding box center [60, 263] width 120 height 477
click at [30, 462] on div "menu dashboard Dashboard Readback Trend Panels Attachments Reports Thresholds P…" at bounding box center [60, 263] width 120 height 477
click at [22, 457] on div "menu dashboard Dashboard Readback Trend Panels Attachments Reports Thresholds P…" at bounding box center [60, 263] width 120 height 477
click at [35, 462] on div "menu dashboard Dashboard Readback Trend Panels Attachments Reports Thresholds P…" at bounding box center [60, 263] width 120 height 477
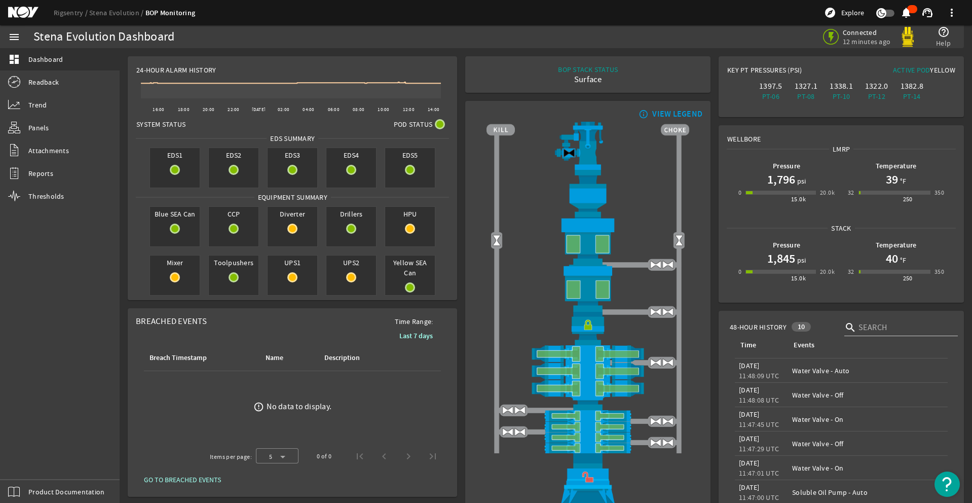
click at [29, 464] on div "menu dashboard Dashboard Readback Trend Panels Attachments Reports Thresholds P…" at bounding box center [60, 263] width 120 height 477
click at [29, 458] on div "menu dashboard Dashboard Readback Trend Panels Attachments Reports Thresholds P…" at bounding box center [60, 263] width 120 height 477
click at [22, 457] on div "menu dashboard Dashboard Readback Trend Panels Attachments Reports Thresholds P…" at bounding box center [60, 263] width 120 height 477
click at [29, 462] on div "menu dashboard Dashboard Readback Trend Panels Attachments Reports Thresholds P…" at bounding box center [60, 263] width 120 height 477
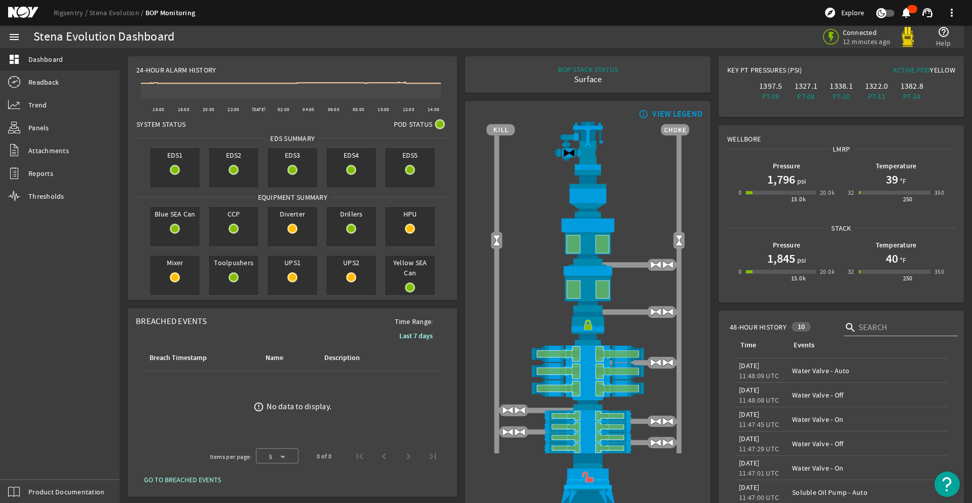
click at [28, 465] on div "menu dashboard Dashboard Readback Trend Panels Attachments Reports Thresholds P…" at bounding box center [60, 263] width 120 height 477
click at [29, 462] on div "menu dashboard Dashboard Readback Trend Panels Attachments Reports Thresholds P…" at bounding box center [60, 263] width 120 height 477
click at [37, 458] on div "menu dashboard Dashboard Readback Trend Panels Attachments Reports Thresholds P…" at bounding box center [60, 263] width 120 height 477
click at [30, 463] on div "menu dashboard Dashboard Readback Trend Panels Attachments Reports Thresholds P…" at bounding box center [60, 263] width 120 height 477
click at [30, 461] on div "menu dashboard Dashboard Readback Trend Panels Attachments Reports Thresholds P…" at bounding box center [60, 263] width 120 height 477
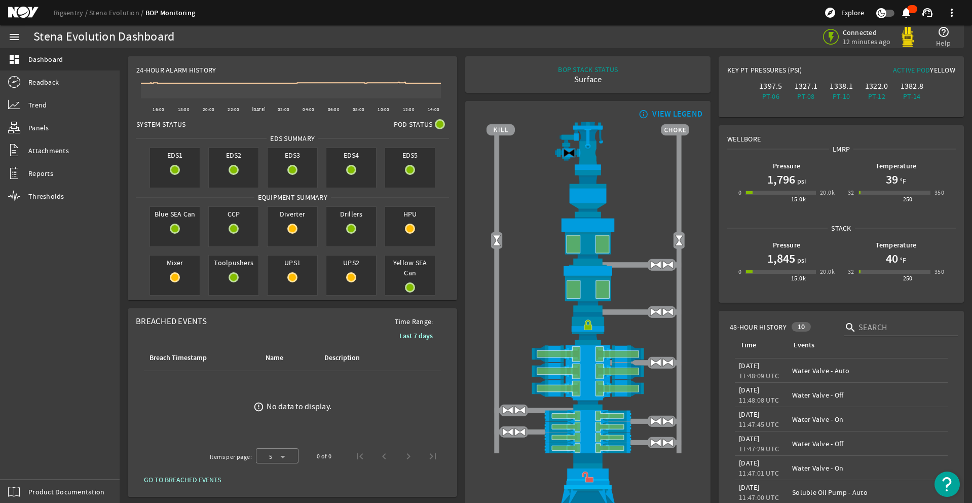
click at [37, 458] on div "menu dashboard Dashboard Readback Trend Panels Attachments Reports Thresholds P…" at bounding box center [60, 263] width 120 height 477
click at [37, 457] on div "menu dashboard Dashboard Readback Trend Panels Attachments Reports Thresholds P…" at bounding box center [60, 263] width 120 height 477
click at [29, 462] on div "menu dashboard Dashboard Readback Trend Panels Attachments Reports Thresholds P…" at bounding box center [60, 263] width 120 height 477
click at [22, 457] on div "menu dashboard Dashboard Readback Trend Panels Attachments Reports Thresholds P…" at bounding box center [60, 263] width 120 height 477
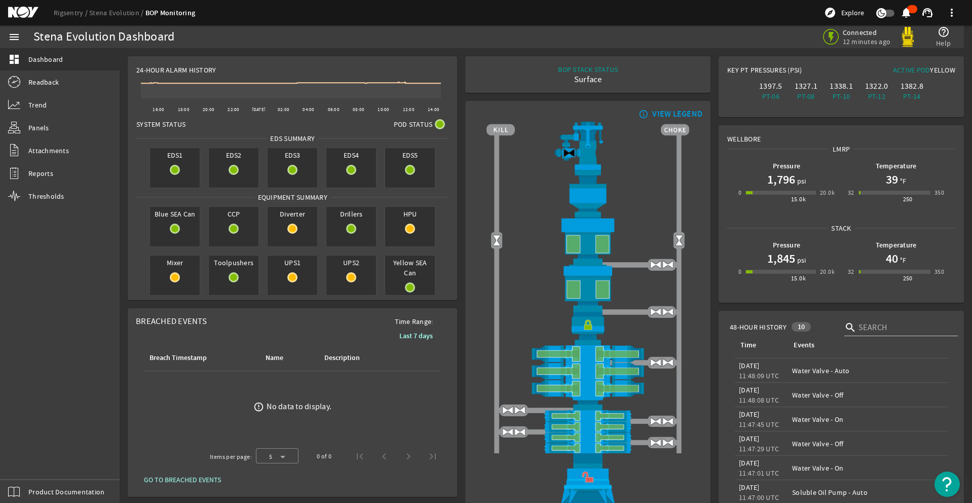
click at [35, 459] on div "menu dashboard Dashboard Readback Trend Panels Attachments Reports Thresholds P…" at bounding box center [60, 263] width 120 height 477
click at [26, 462] on div "menu dashboard Dashboard Readback Trend Panels Attachments Reports Thresholds P…" at bounding box center [60, 263] width 120 height 477
click at [29, 462] on div "menu dashboard Dashboard Readback Trend Panels Attachments Reports Thresholds P…" at bounding box center [60, 263] width 120 height 477
click at [30, 460] on div "menu dashboard Dashboard Readback Trend Panels Attachments Reports Thresholds P…" at bounding box center [60, 263] width 120 height 477
click at [31, 464] on div "menu dashboard Dashboard Readback Trend Panels Attachments Reports Thresholds P…" at bounding box center [60, 263] width 120 height 477
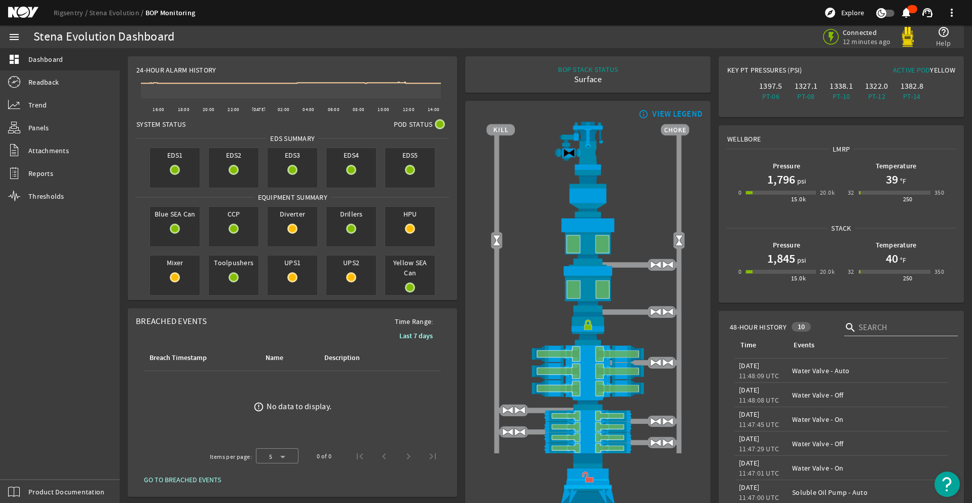
click at [29, 464] on div "menu dashboard Dashboard Readback Trend Panels Attachments Reports Thresholds P…" at bounding box center [60, 263] width 120 height 477
click at [31, 457] on div "menu dashboard Dashboard Readback Trend Panels Attachments Reports Thresholds P…" at bounding box center [60, 263] width 120 height 477
click at [28, 465] on div "menu dashboard Dashboard Readback Trend Panels Attachments Reports Thresholds P…" at bounding box center [60, 263] width 120 height 477
click at [33, 462] on div "menu dashboard Dashboard Readback Trend Panels Attachments Reports Thresholds P…" at bounding box center [60, 263] width 120 height 477
click at [32, 461] on div "menu dashboard Dashboard Readback Trend Panels Attachments Reports Thresholds P…" at bounding box center [60, 263] width 120 height 477
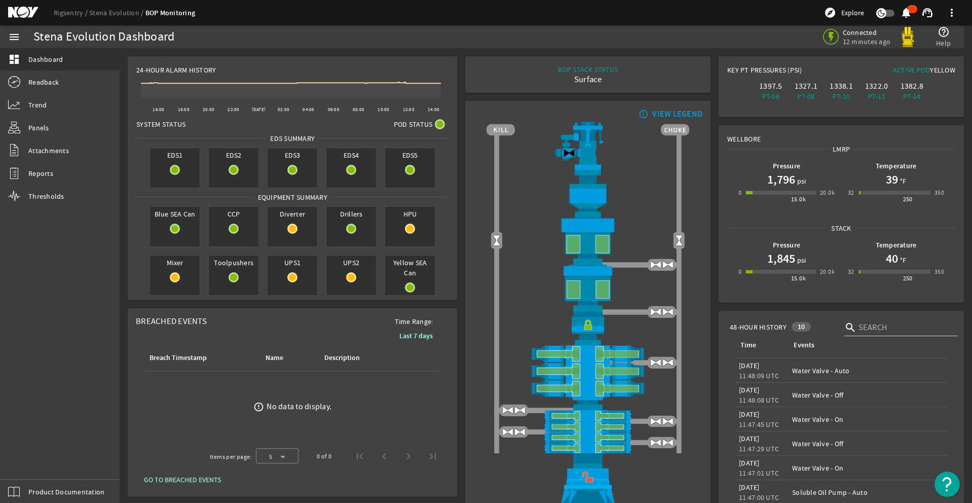
click at [33, 462] on div "menu dashboard Dashboard Readback Trend Panels Attachments Reports Thresholds P…" at bounding box center [60, 263] width 120 height 477
click at [28, 458] on div "menu dashboard Dashboard Readback Trend Panels Attachments Reports Thresholds P…" at bounding box center [60, 263] width 120 height 477
click at [29, 462] on div "menu dashboard Dashboard Readback Trend Panels Attachments Reports Thresholds P…" at bounding box center [60, 263] width 120 height 477
click at [22, 457] on div "menu dashboard Dashboard Readback Trend Panels Attachments Reports Thresholds P…" at bounding box center [60, 263] width 120 height 477
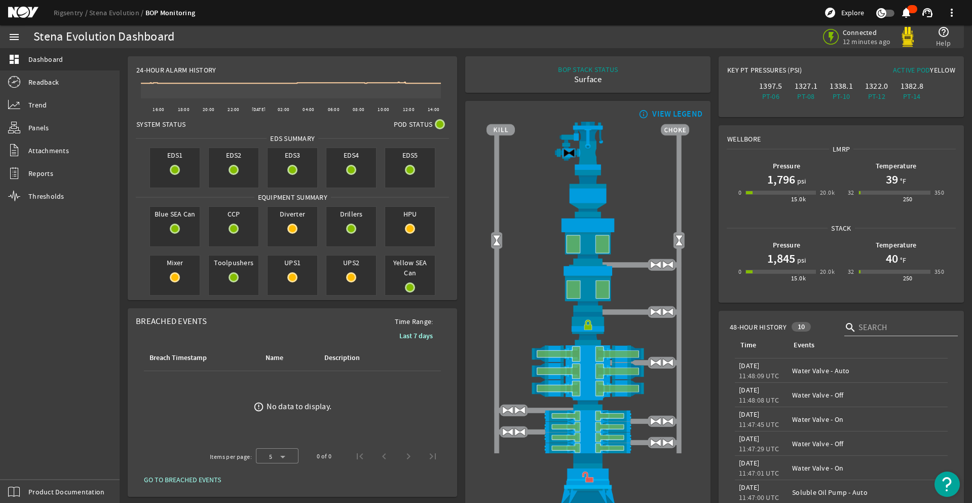
click at [39, 466] on div "menu dashboard Dashboard Readback Trend Panels Attachments Reports Thresholds P…" at bounding box center [60, 263] width 120 height 477
click at [29, 462] on div "menu dashboard Dashboard Readback Trend Panels Attachments Reports Thresholds P…" at bounding box center [60, 263] width 120 height 477
click at [34, 462] on div "menu dashboard Dashboard Readback Trend Panels Attachments Reports Thresholds P…" at bounding box center [60, 263] width 120 height 477
click at [22, 457] on div "menu dashboard Dashboard Readback Trend Panels Attachments Reports Thresholds P…" at bounding box center [60, 263] width 120 height 477
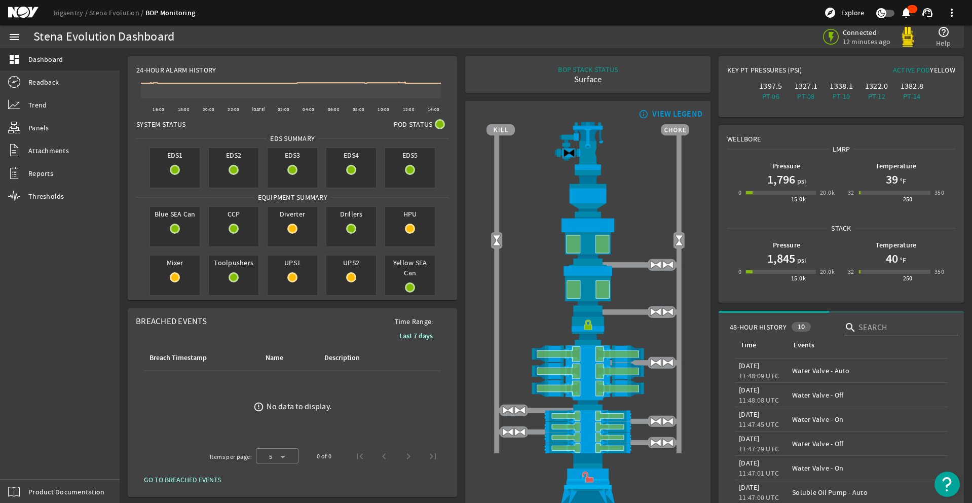
click at [34, 460] on div "menu dashboard Dashboard Readback Trend Panels Attachments Reports Thresholds P…" at bounding box center [60, 263] width 120 height 477
click at [28, 462] on div "menu dashboard Dashboard Readback Trend Panels Attachments Reports Thresholds P…" at bounding box center [60, 263] width 120 height 477
click at [25, 463] on div "menu dashboard Dashboard Readback Trend Panels Attachments Reports Thresholds P…" at bounding box center [60, 263] width 120 height 477
click at [27, 462] on div "menu dashboard Dashboard Readback Trend Panels Attachments Reports Thresholds P…" at bounding box center [60, 263] width 120 height 477
click at [28, 465] on div "menu dashboard Dashboard Readback Trend Panels Attachments Reports Thresholds P…" at bounding box center [60, 263] width 120 height 477
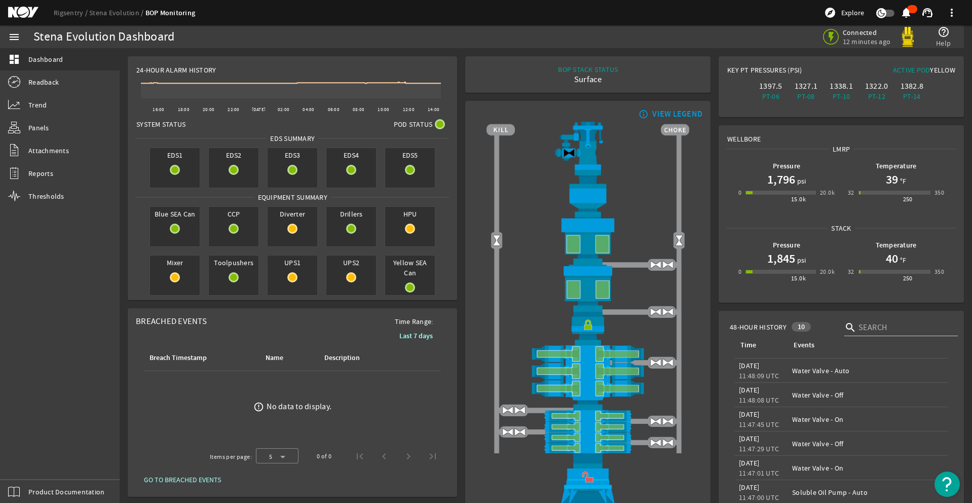
click at [25, 461] on div "menu dashboard Dashboard Readback Trend Panels Attachments Reports Thresholds P…" at bounding box center [60, 263] width 120 height 477
click at [27, 460] on div "menu dashboard Dashboard Readback Trend Panels Attachments Reports Thresholds P…" at bounding box center [60, 263] width 120 height 477
click at [31, 463] on div "menu dashboard Dashboard Readback Trend Panels Attachments Reports Thresholds P…" at bounding box center [60, 263] width 120 height 477
click at [24, 465] on div "menu dashboard Dashboard Readback Trend Panels Attachments Reports Thresholds P…" at bounding box center [60, 263] width 120 height 477
click at [23, 458] on div "menu dashboard Dashboard Readback Trend Panels Attachments Reports Thresholds P…" at bounding box center [60, 263] width 120 height 477
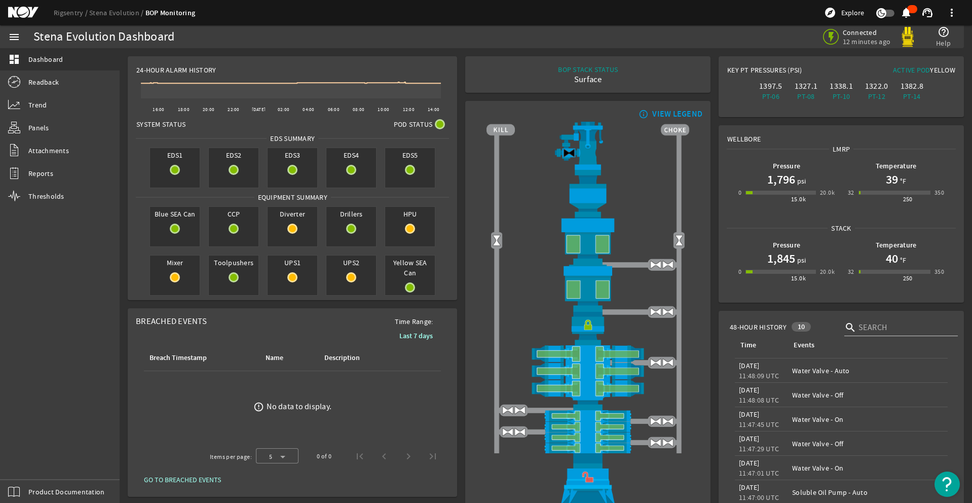
click at [32, 465] on div "menu dashboard Dashboard Readback Trend Panels Attachments Reports Thresholds P…" at bounding box center [60, 263] width 120 height 477
click at [29, 465] on div "menu dashboard Dashboard Readback Trend Panels Attachments Reports Thresholds P…" at bounding box center [60, 263] width 120 height 477
click at [22, 457] on div "menu dashboard Dashboard Readback Trend Panels Attachments Reports Thresholds P…" at bounding box center [60, 263] width 120 height 477
click at [37, 459] on div "menu dashboard Dashboard Readback Trend Panels Attachments Reports Thresholds P…" at bounding box center [60, 263] width 120 height 477
click at [28, 465] on div "menu dashboard Dashboard Readback Trend Panels Attachments Reports Thresholds P…" at bounding box center [60, 263] width 120 height 477
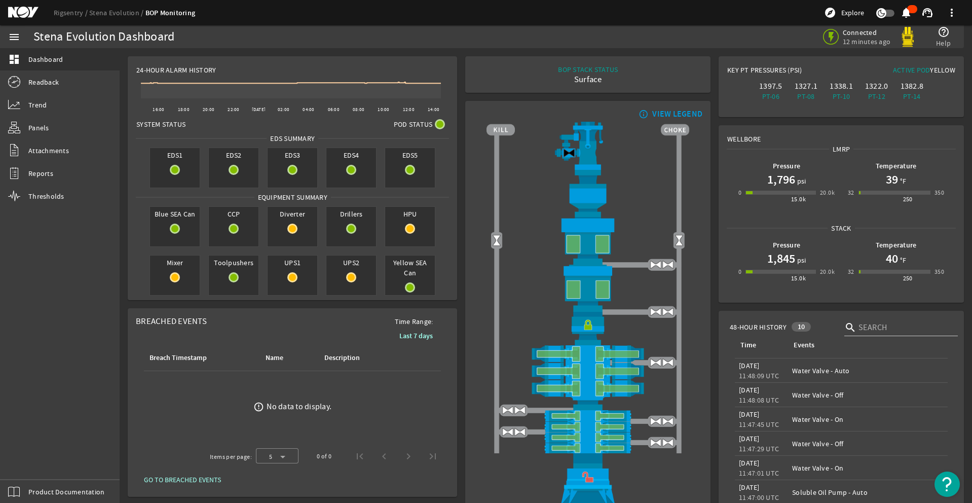
click at [29, 462] on div "menu dashboard Dashboard Readback Trend Panels Attachments Reports Thresholds P…" at bounding box center [60, 263] width 120 height 477
click at [34, 459] on div "menu dashboard Dashboard Readback Trend Panels Attachments Reports Thresholds P…" at bounding box center [60, 263] width 120 height 477
click at [34, 463] on div "menu dashboard Dashboard Readback Trend Panels Attachments Reports Thresholds P…" at bounding box center [60, 263] width 120 height 477
click at [30, 461] on div "menu dashboard Dashboard Readback Trend Panels Attachments Reports Thresholds P…" at bounding box center [60, 263] width 120 height 477
click at [27, 460] on div "menu dashboard Dashboard Readback Trend Panels Attachments Reports Thresholds P…" at bounding box center [60, 263] width 120 height 477
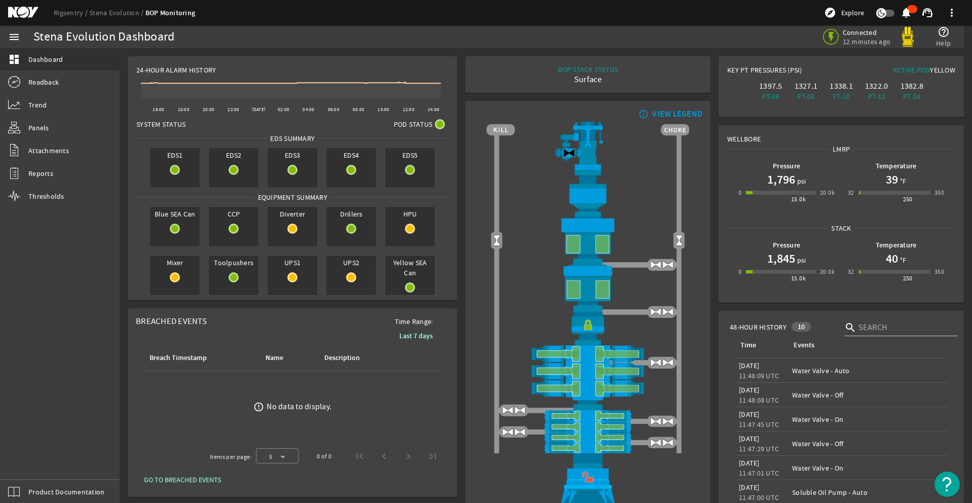
click at [22, 457] on div "menu dashboard Dashboard Readback Trend Panels Attachments Reports Thresholds P…" at bounding box center [60, 263] width 120 height 477
click at [28, 463] on div "menu dashboard Dashboard Readback Trend Panels Attachments Reports Thresholds P…" at bounding box center [60, 263] width 120 height 477
click at [29, 465] on div "menu dashboard Dashboard Readback Trend Panels Attachments Reports Thresholds P…" at bounding box center [60, 263] width 120 height 477
click at [28, 465] on div "menu dashboard Dashboard Readback Trend Panels Attachments Reports Thresholds P…" at bounding box center [60, 263] width 120 height 477
click at [29, 462] on div "menu dashboard Dashboard Readback Trend Panels Attachments Reports Thresholds P…" at bounding box center [60, 263] width 120 height 477
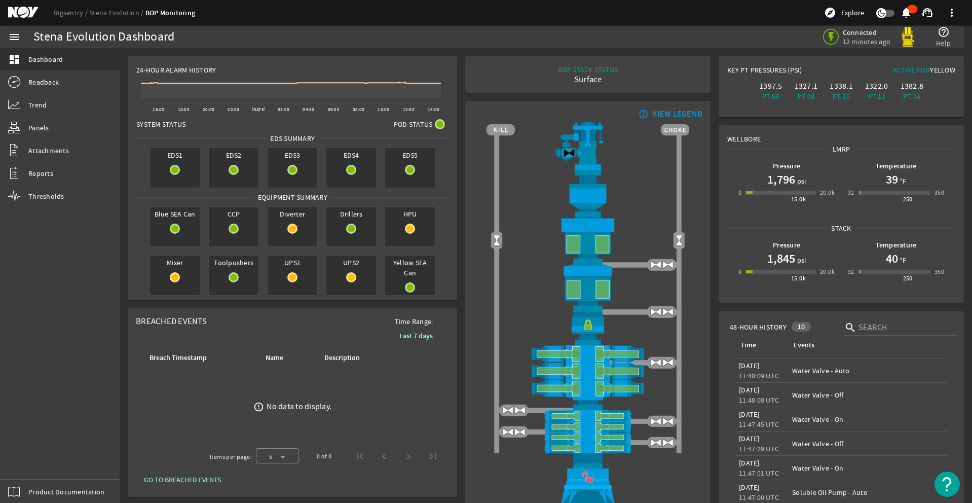
click at [29, 460] on div "menu dashboard Dashboard Readback Trend Panels Attachments Reports Thresholds P…" at bounding box center [60, 263] width 120 height 477
click at [34, 462] on div "menu dashboard Dashboard Readback Trend Panels Attachments Reports Thresholds P…" at bounding box center [60, 263] width 120 height 477
click at [22, 457] on div "menu dashboard Dashboard Readback Trend Panels Attachments Reports Thresholds P…" at bounding box center [60, 263] width 120 height 477
click at [34, 458] on div "menu dashboard Dashboard Readback Trend Panels Attachments Reports Thresholds P…" at bounding box center [60, 263] width 120 height 477
click at [30, 461] on div "menu dashboard Dashboard Readback Trend Panels Attachments Reports Thresholds P…" at bounding box center [60, 263] width 120 height 477
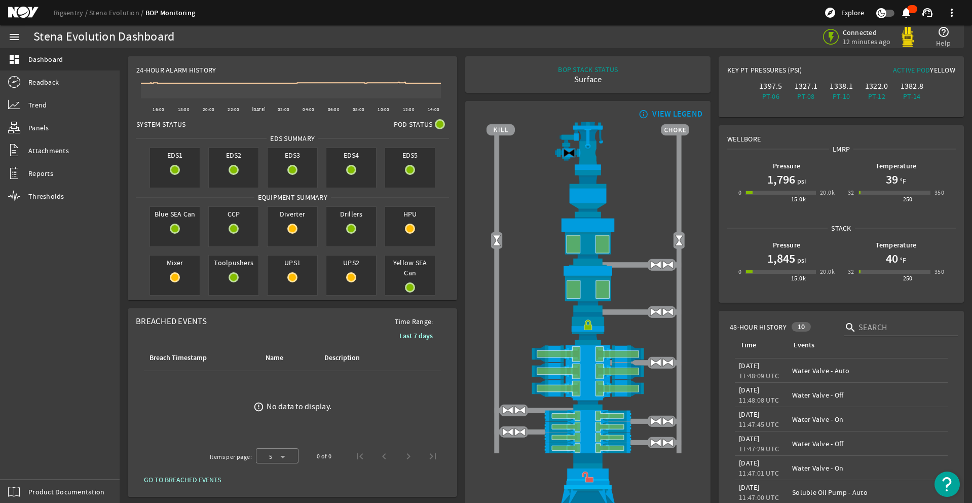
click at [28, 465] on div "menu dashboard Dashboard Readback Trend Panels Attachments Reports Thresholds P…" at bounding box center [60, 263] width 120 height 477
click at [30, 464] on div "menu dashboard Dashboard Readback Trend Panels Attachments Reports Thresholds P…" at bounding box center [60, 263] width 120 height 477
click at [28, 460] on div "menu dashboard Dashboard Readback Trend Panels Attachments Reports Thresholds P…" at bounding box center [60, 263] width 120 height 477
click at [23, 457] on div "menu dashboard Dashboard Readback Trend Panels Attachments Reports Thresholds P…" at bounding box center [60, 263] width 120 height 477
click at [29, 462] on div "menu dashboard Dashboard Readback Trend Panels Attachments Reports Thresholds P…" at bounding box center [60, 263] width 120 height 477
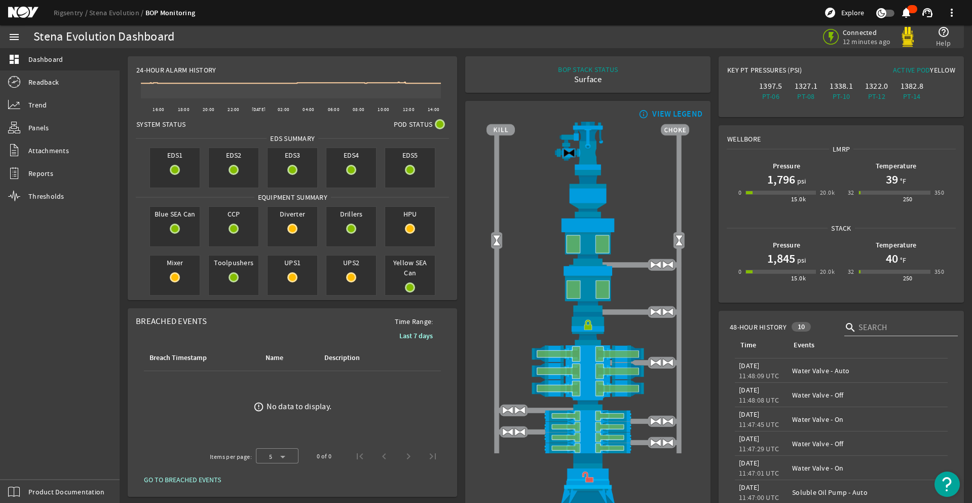
click at [35, 459] on div "menu dashboard Dashboard Readback Trend Panels Attachments Reports Thresholds P…" at bounding box center [60, 263] width 120 height 477
click at [27, 459] on div "menu dashboard Dashboard Readback Trend Panels Attachments Reports Thresholds P…" at bounding box center [60, 263] width 120 height 477
click at [29, 462] on div "menu dashboard Dashboard Readback Trend Panels Attachments Reports Thresholds P…" at bounding box center [60, 263] width 120 height 477
click at [29, 465] on div "menu dashboard Dashboard Readback Trend Panels Attachments Reports Thresholds P…" at bounding box center [60, 263] width 120 height 477
click at [32, 461] on div "menu dashboard Dashboard Readback Trend Panels Attachments Reports Thresholds P…" at bounding box center [60, 263] width 120 height 477
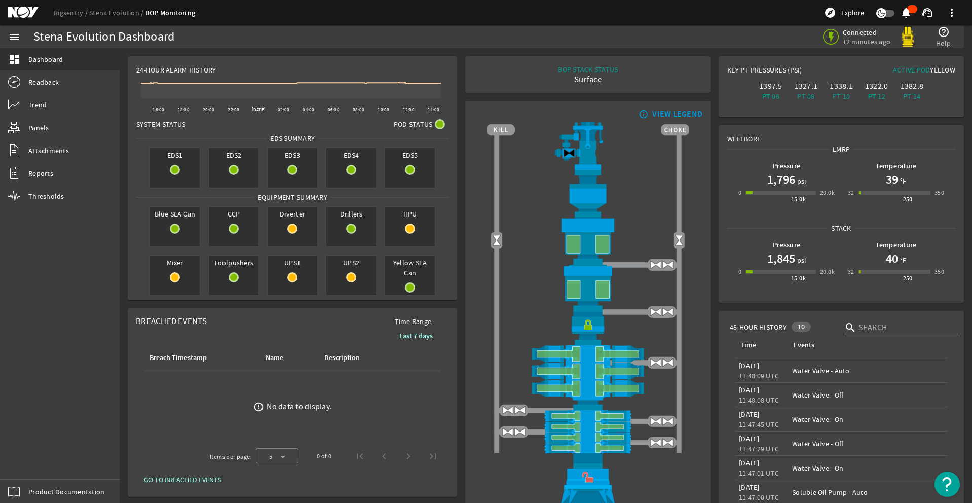
click at [22, 457] on div "menu dashboard Dashboard Readback Trend Panels Attachments Reports Thresholds P…" at bounding box center [60, 263] width 120 height 477
click at [29, 464] on div "menu dashboard Dashboard Readback Trend Panels Attachments Reports Thresholds P…" at bounding box center [60, 263] width 120 height 477
click at [22, 457] on div "menu dashboard Dashboard Readback Trend Panels Attachments Reports Thresholds P…" at bounding box center [60, 263] width 120 height 477
click at [27, 462] on div "menu dashboard Dashboard Readback Trend Panels Attachments Reports Thresholds P…" at bounding box center [60, 263] width 120 height 477
click at [32, 463] on div "menu dashboard Dashboard Readback Trend Panels Attachments Reports Thresholds P…" at bounding box center [60, 263] width 120 height 477
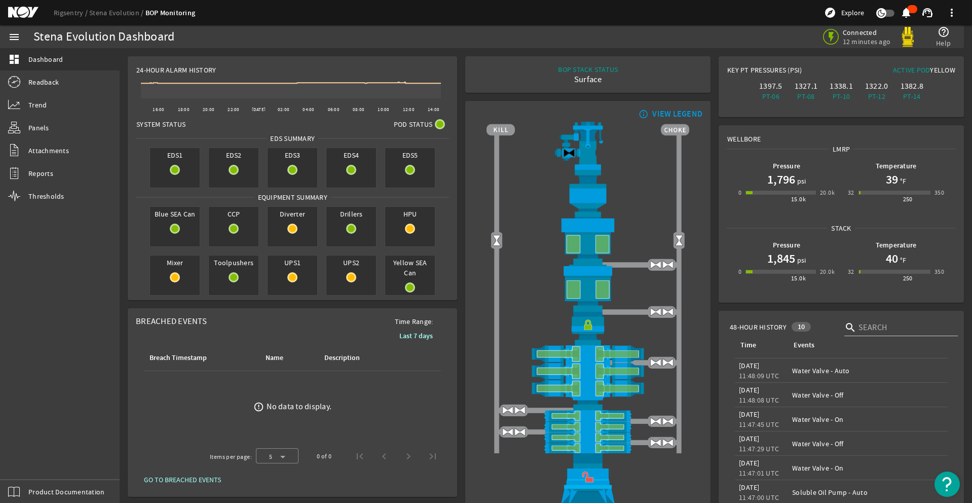
click at [29, 462] on div "menu dashboard Dashboard Readback Trend Panels Attachments Reports Thresholds P…" at bounding box center [60, 263] width 120 height 477
click at [30, 461] on div "menu dashboard Dashboard Readback Trend Panels Attachments Reports Thresholds P…" at bounding box center [60, 263] width 120 height 477
click at [29, 462] on div "menu dashboard Dashboard Readback Trend Panels Attachments Reports Thresholds P…" at bounding box center [60, 263] width 120 height 477
click at [26, 459] on div "menu dashboard Dashboard Readback Trend Panels Attachments Reports Thresholds P…" at bounding box center [60, 263] width 120 height 477
click at [34, 462] on div "menu dashboard Dashboard Readback Trend Panels Attachments Reports Thresholds P…" at bounding box center [60, 263] width 120 height 477
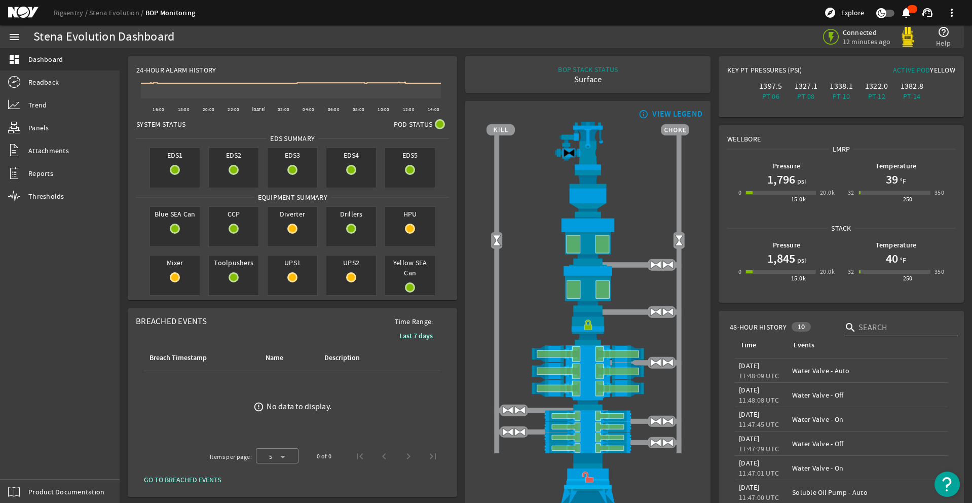
click at [30, 463] on div "menu dashboard Dashboard Readback Trend Panels Attachments Reports Thresholds P…" at bounding box center [60, 263] width 120 height 477
click at [29, 462] on div "menu dashboard Dashboard Readback Trend Panels Attachments Reports Thresholds P…" at bounding box center [60, 263] width 120 height 477
click at [30, 461] on div "menu dashboard Dashboard Readback Trend Panels Attachments Reports Thresholds P…" at bounding box center [60, 263] width 120 height 477
click at [38, 468] on div "menu dashboard Dashboard Readback Trend Panels Attachments Reports Thresholds P…" at bounding box center [60, 263] width 120 height 477
click at [31, 464] on div "menu dashboard Dashboard Readback Trend Panels Attachments Reports Thresholds P…" at bounding box center [60, 263] width 120 height 477
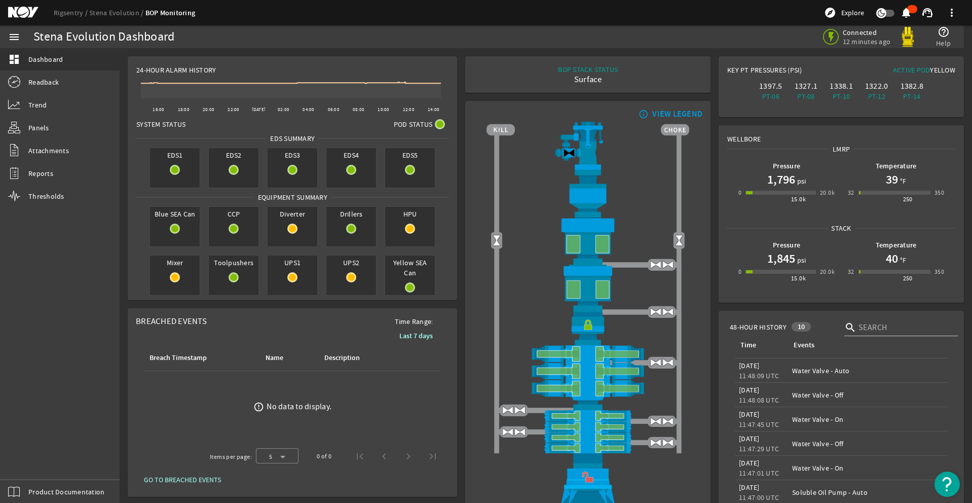
click at [28, 461] on div "menu dashboard Dashboard Readback Trend Panels Attachments Reports Thresholds P…" at bounding box center [60, 263] width 120 height 477
click at [26, 457] on div "menu dashboard Dashboard Readback Trend Panels Attachments Reports Thresholds P…" at bounding box center [60, 263] width 120 height 477
click at [27, 458] on div "menu dashboard Dashboard Readback Trend Panels Attachments Reports Thresholds P…" at bounding box center [60, 263] width 120 height 477
click at [31, 462] on div "menu dashboard Dashboard Readback Trend Panels Attachments Reports Thresholds P…" at bounding box center [60, 263] width 120 height 477
click at [35, 461] on div "menu dashboard Dashboard Readback Trend Panels Attachments Reports Thresholds P…" at bounding box center [60, 263] width 120 height 477
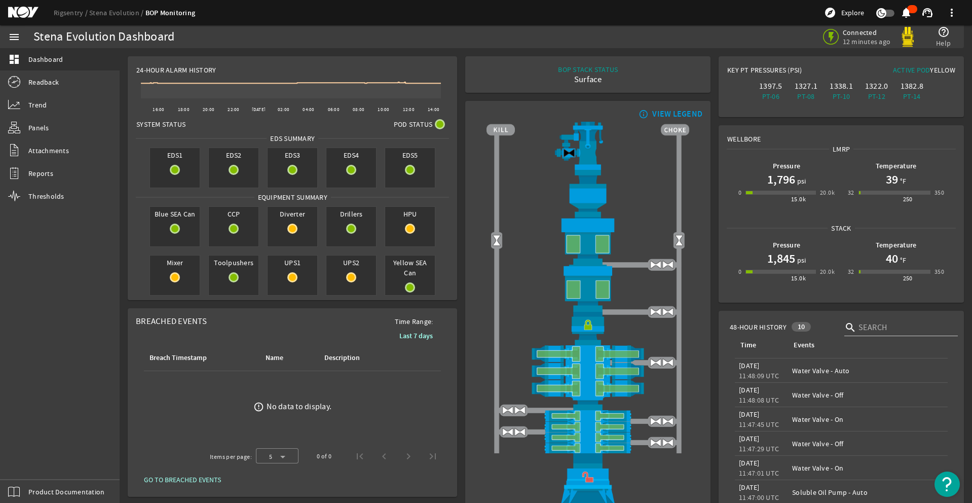
click at [22, 457] on div "menu dashboard Dashboard Readback Trend Panels Attachments Reports Thresholds P…" at bounding box center [60, 263] width 120 height 477
click at [32, 461] on div "menu dashboard Dashboard Readback Trend Panels Attachments Reports Thresholds P…" at bounding box center [60, 263] width 120 height 477
click at [28, 465] on div "menu dashboard Dashboard Readback Trend Panels Attachments Reports Thresholds P…" at bounding box center [60, 263] width 120 height 477
click at [28, 459] on div "menu dashboard Dashboard Readback Trend Panels Attachments Reports Thresholds P…" at bounding box center [60, 263] width 120 height 477
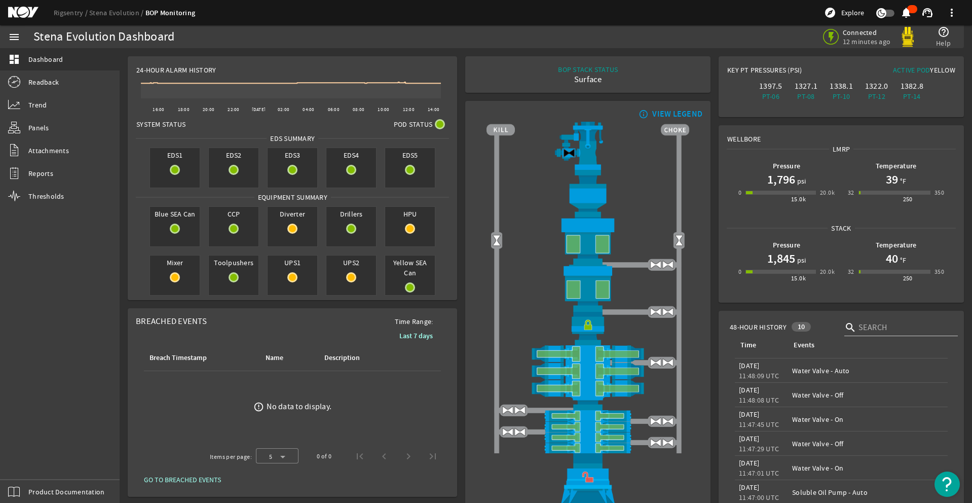
click at [29, 458] on div "menu dashboard Dashboard Readback Trend Panels Attachments Reports Thresholds P…" at bounding box center [60, 263] width 120 height 477
click at [33, 461] on div "menu dashboard Dashboard Readback Trend Panels Attachments Reports Thresholds P…" at bounding box center [60, 263] width 120 height 477
click at [22, 456] on div "menu dashboard Dashboard Readback Trend Panels Attachments Reports Thresholds P…" at bounding box center [60, 263] width 120 height 477
click at [28, 465] on div "menu dashboard Dashboard Readback Trend Panels Attachments Reports Thresholds P…" at bounding box center [60, 263] width 120 height 477
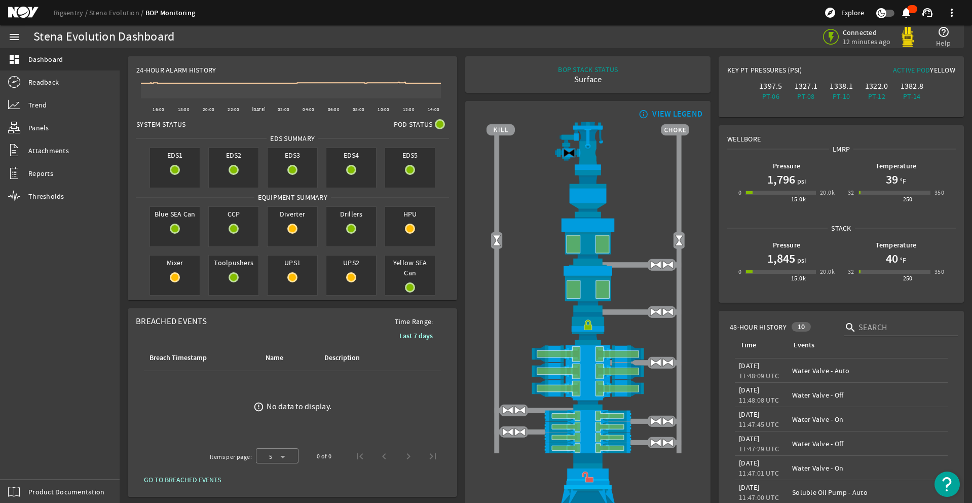
click at [23, 458] on div "menu dashboard Dashboard Readback Trend Panels Attachments Reports Thresholds P…" at bounding box center [60, 263] width 120 height 477
click at [29, 462] on div "menu dashboard Dashboard Readback Trend Panels Attachments Reports Thresholds P…" at bounding box center [60, 263] width 120 height 477
click at [24, 460] on div "menu dashboard Dashboard Readback Trend Panels Attachments Reports Thresholds P…" at bounding box center [60, 263] width 120 height 477
click at [22, 457] on div "menu dashboard Dashboard Readback Trend Panels Attachments Reports Thresholds P…" at bounding box center [60, 263] width 120 height 477
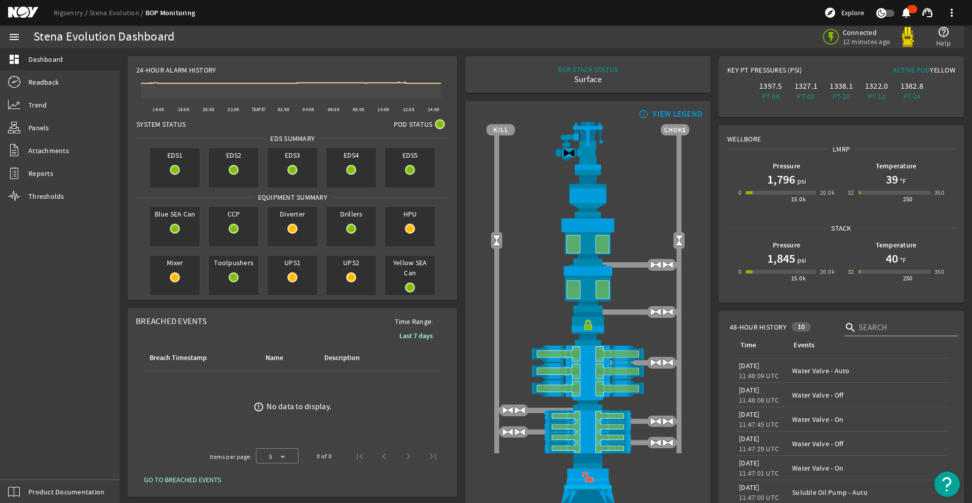
click at [35, 462] on div "menu dashboard Dashboard Readback Trend Panels Attachments Reports Thresholds P…" at bounding box center [60, 263] width 120 height 477
click at [22, 456] on div "menu dashboard Dashboard Readback Trend Panels Attachments Reports Thresholds P…" at bounding box center [60, 263] width 120 height 477
click at [27, 462] on div "menu dashboard Dashboard Readback Trend Panels Attachments Reports Thresholds P…" at bounding box center [60, 263] width 120 height 477
click at [35, 460] on div "menu dashboard Dashboard Readback Trend Panels Attachments Reports Thresholds P…" at bounding box center [60, 263] width 120 height 477
click at [25, 461] on div "menu dashboard Dashboard Readback Trend Panels Attachments Reports Thresholds P…" at bounding box center [60, 263] width 120 height 477
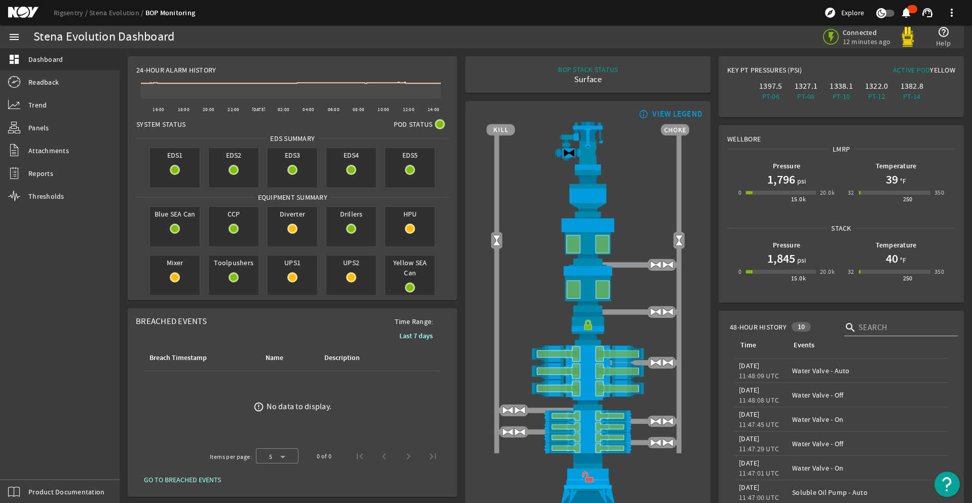
click at [29, 463] on div "menu dashboard Dashboard Readback Trend Panels Attachments Reports Thresholds P…" at bounding box center [60, 263] width 120 height 477
click at [27, 459] on div "menu dashboard Dashboard Readback Trend Panels Attachments Reports Thresholds P…" at bounding box center [60, 263] width 120 height 477
click at [29, 462] on div "menu dashboard Dashboard Readback Trend Panels Attachments Reports Thresholds P…" at bounding box center [60, 263] width 120 height 477
click at [36, 458] on div "menu dashboard Dashboard Readback Trend Panels Attachments Reports Thresholds P…" at bounding box center [60, 263] width 120 height 477
click at [28, 465] on div "menu dashboard Dashboard Readback Trend Panels Attachments Reports Thresholds P…" at bounding box center [60, 263] width 120 height 477
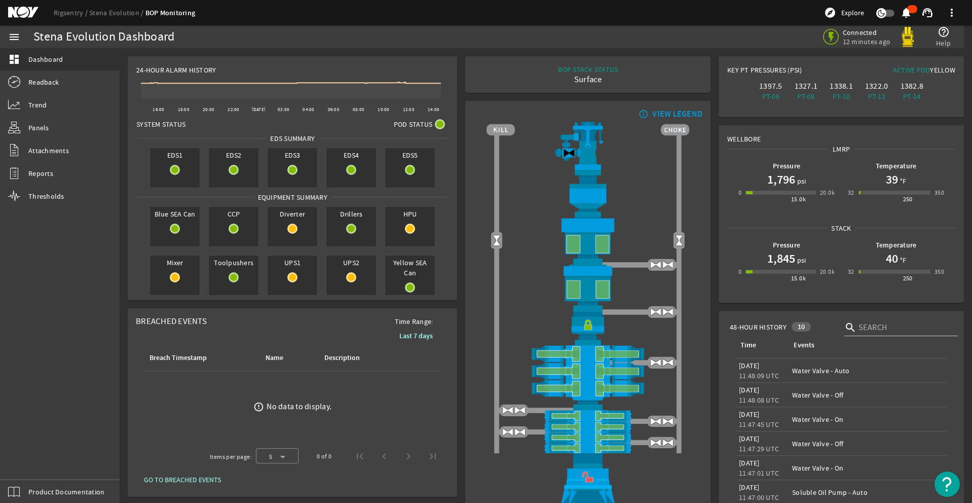
click at [22, 457] on div "menu dashboard Dashboard Readback Trend Panels Attachments Reports Thresholds P…" at bounding box center [60, 263] width 120 height 477
click at [32, 460] on div "menu dashboard Dashboard Readback Trend Panels Attachments Reports Thresholds P…" at bounding box center [60, 263] width 120 height 477
click at [22, 457] on div "menu dashboard Dashboard Readback Trend Panels Attachments Reports Thresholds P…" at bounding box center [60, 263] width 120 height 477
click at [30, 469] on div "menu dashboard Dashboard Readback Trend Panels Attachments Reports Thresholds P…" at bounding box center [60, 263] width 120 height 477
click at [29, 462] on div "menu dashboard Dashboard Readback Trend Panels Attachments Reports Thresholds P…" at bounding box center [60, 263] width 120 height 477
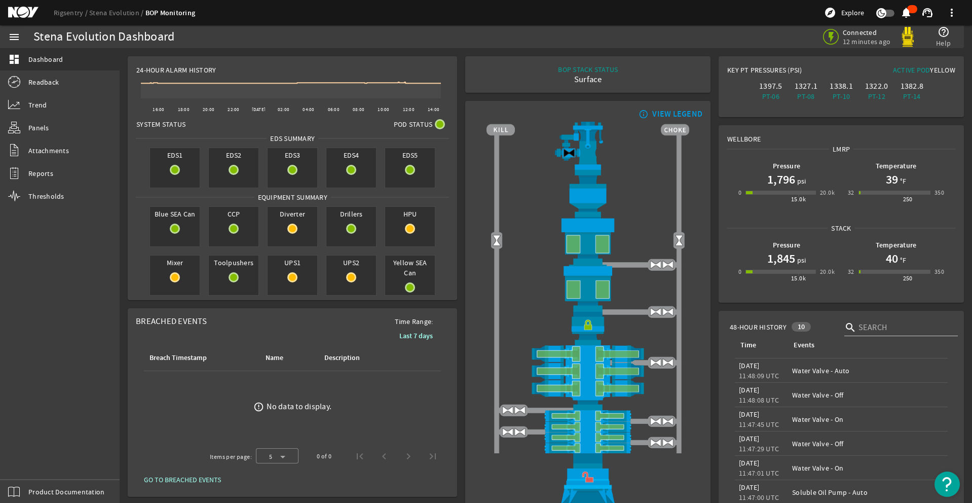
click at [29, 462] on div "menu dashboard Dashboard Readback Trend Panels Attachments Reports Thresholds P…" at bounding box center [60, 263] width 120 height 477
click at [29, 461] on div "menu dashboard Dashboard Readback Trend Panels Attachments Reports Thresholds P…" at bounding box center [60, 263] width 120 height 477
click at [30, 459] on div "menu dashboard Dashboard Readback Trend Panels Attachments Reports Thresholds P…" at bounding box center [60, 263] width 120 height 477
click at [39, 457] on div "menu dashboard Dashboard Readback Trend Panels Attachments Reports Thresholds P…" at bounding box center [60, 263] width 120 height 477
click at [28, 465] on div "menu dashboard Dashboard Readback Trend Panels Attachments Reports Thresholds P…" at bounding box center [60, 263] width 120 height 477
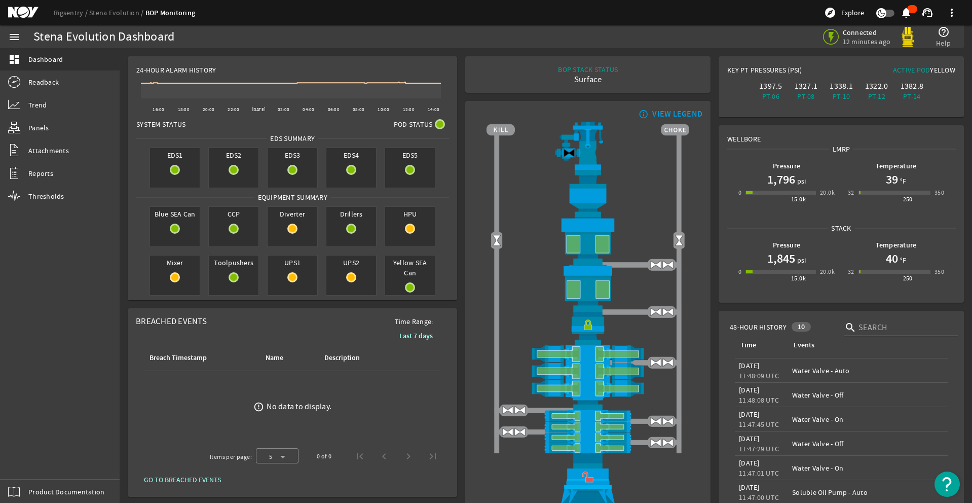
click at [29, 457] on div "menu dashboard Dashboard Readback Trend Panels Attachments Reports Thresholds P…" at bounding box center [60, 263] width 120 height 477
click at [29, 463] on div "menu dashboard Dashboard Readback Trend Panels Attachments Reports Thresholds P…" at bounding box center [60, 263] width 120 height 477
click at [28, 465] on div "menu dashboard Dashboard Readback Trend Panels Attachments Reports Thresholds P…" at bounding box center [60, 263] width 120 height 477
click at [29, 462] on div "menu dashboard Dashboard Readback Trend Panels Attachments Reports Thresholds P…" at bounding box center [60, 263] width 120 height 477
click at [22, 457] on div "menu dashboard Dashboard Readback Trend Panels Attachments Reports Thresholds P…" at bounding box center [60, 263] width 120 height 477
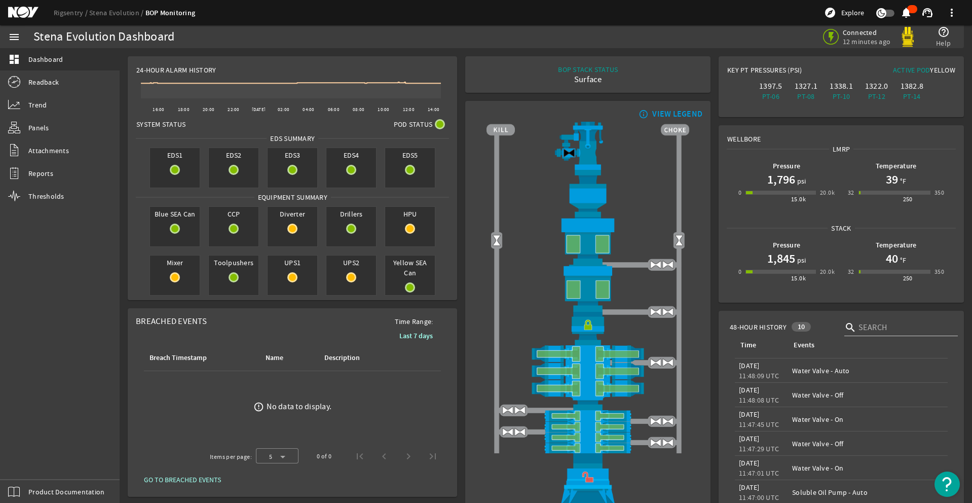
click at [28, 465] on div "menu dashboard Dashboard Readback Trend Panels Attachments Reports Thresholds P…" at bounding box center [60, 263] width 120 height 477
click at [32, 461] on div "menu dashboard Dashboard Readback Trend Panels Attachments Reports Thresholds P…" at bounding box center [60, 263] width 120 height 477
click at [31, 464] on div "menu dashboard Dashboard Readback Trend Panels Attachments Reports Thresholds P…" at bounding box center [60, 263] width 120 height 477
click at [23, 459] on div "menu dashboard Dashboard Readback Trend Panels Attachments Reports Thresholds P…" at bounding box center [60, 263] width 120 height 477
click at [30, 461] on div "menu dashboard Dashboard Readback Trend Panels Attachments Reports Thresholds P…" at bounding box center [60, 263] width 120 height 477
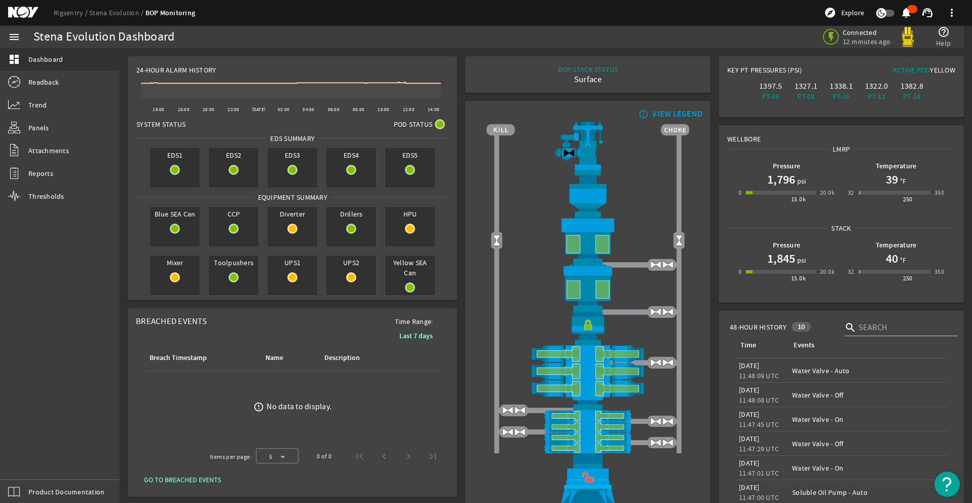
click at [22, 457] on div "menu dashboard Dashboard Readback Trend Panels Attachments Reports Thresholds P…" at bounding box center [60, 263] width 120 height 477
click at [33, 461] on div "menu dashboard Dashboard Readback Trend Panels Attachments Reports Thresholds P…" at bounding box center [60, 263] width 120 height 477
click at [29, 463] on div "menu dashboard Dashboard Readback Trend Panels Attachments Reports Thresholds P…" at bounding box center [60, 263] width 120 height 477
click at [29, 461] on div "menu dashboard Dashboard Readback Trend Panels Attachments Reports Thresholds P…" at bounding box center [60, 263] width 120 height 477
click at [30, 462] on div "menu dashboard Dashboard Readback Trend Panels Attachments Reports Thresholds P…" at bounding box center [60, 263] width 120 height 477
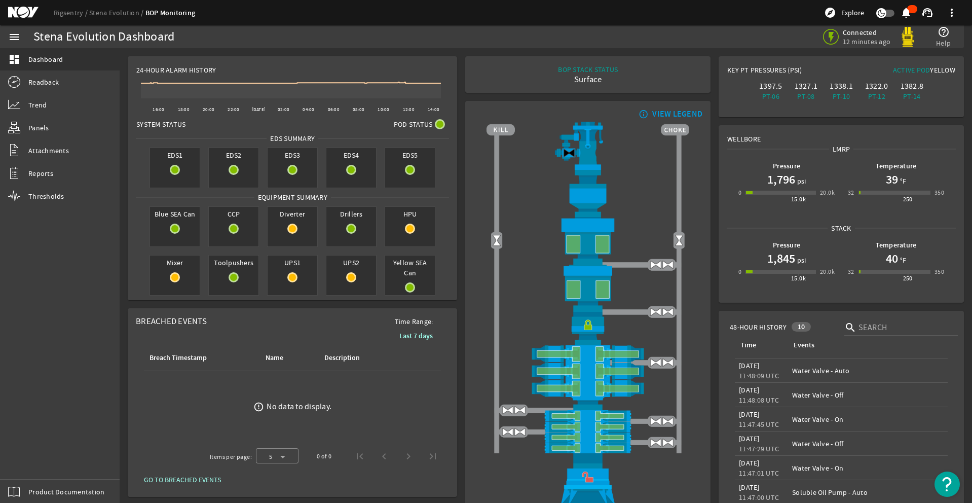
click at [32, 462] on div "menu dashboard Dashboard Readback Trend Panels Attachments Reports Thresholds P…" at bounding box center [60, 263] width 120 height 477
click at [25, 461] on div "menu dashboard Dashboard Readback Trend Panels Attachments Reports Thresholds P…" at bounding box center [60, 263] width 120 height 477
click at [29, 462] on div "menu dashboard Dashboard Readback Trend Panels Attachments Reports Thresholds P…" at bounding box center [60, 263] width 120 height 477
click at [28, 465] on div "menu dashboard Dashboard Readback Trend Panels Attachments Reports Thresholds P…" at bounding box center [60, 263] width 120 height 477
click at [29, 462] on div "menu dashboard Dashboard Readback Trend Panels Attachments Reports Thresholds P…" at bounding box center [60, 263] width 120 height 477
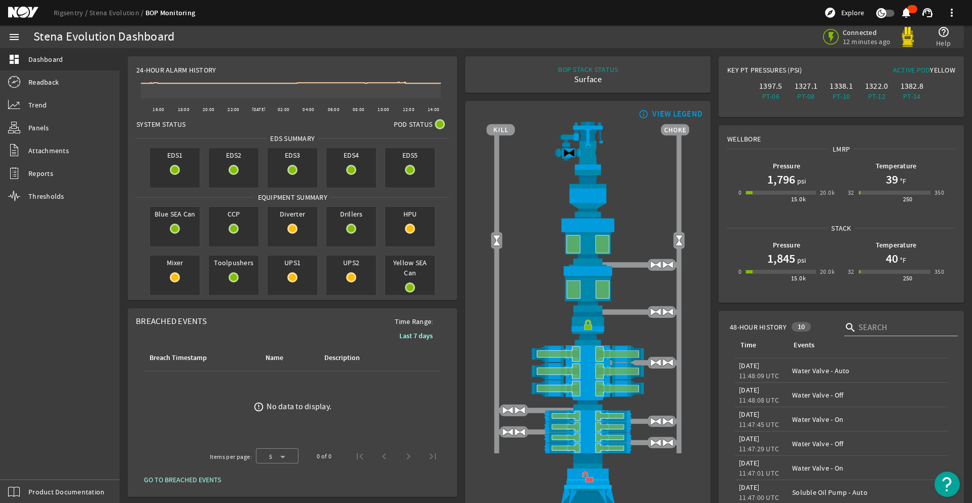
click at [22, 457] on div "menu dashboard Dashboard Readback Trend Panels Attachments Reports Thresholds P…" at bounding box center [60, 263] width 120 height 477
click at [29, 462] on div "menu dashboard Dashboard Readback Trend Panels Attachments Reports Thresholds P…" at bounding box center [60, 263] width 120 height 477
click at [28, 465] on div "menu dashboard Dashboard Readback Trend Panels Attachments Reports Thresholds P…" at bounding box center [60, 263] width 120 height 477
click at [29, 462] on div "menu dashboard Dashboard Readback Trend Panels Attachments Reports Thresholds P…" at bounding box center [60, 263] width 120 height 477
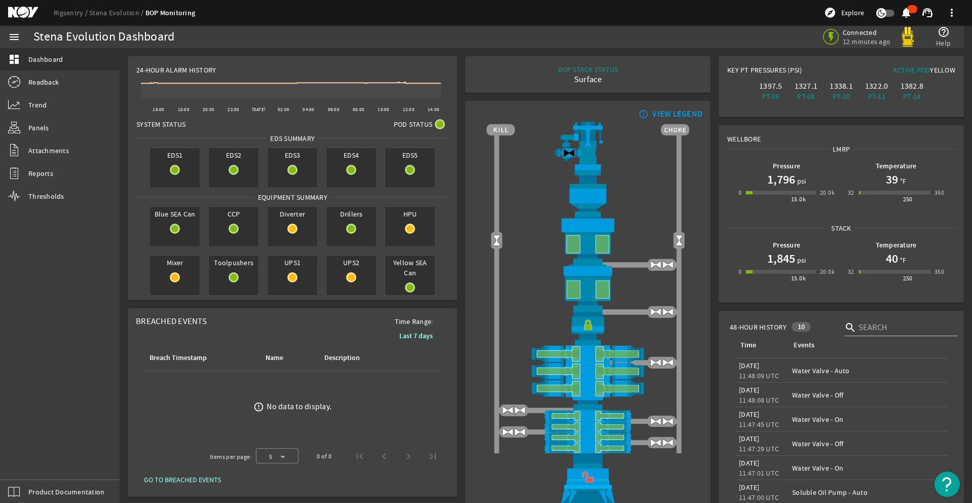
click at [27, 459] on div "menu dashboard Dashboard Readback Trend Panels Attachments Reports Thresholds P…" at bounding box center [60, 263] width 120 height 477
click at [29, 462] on div "menu dashboard Dashboard Readback Trend Panels Attachments Reports Thresholds P…" at bounding box center [60, 263] width 120 height 477
click at [35, 462] on div "menu dashboard Dashboard Readback Trend Panels Attachments Reports Thresholds P…" at bounding box center [60, 263] width 120 height 477
click at [29, 462] on div "menu dashboard Dashboard Readback Trend Panels Attachments Reports Thresholds P…" at bounding box center [60, 263] width 120 height 477
click at [28, 465] on div "menu dashboard Dashboard Readback Trend Panels Attachments Reports Thresholds P…" at bounding box center [60, 263] width 120 height 477
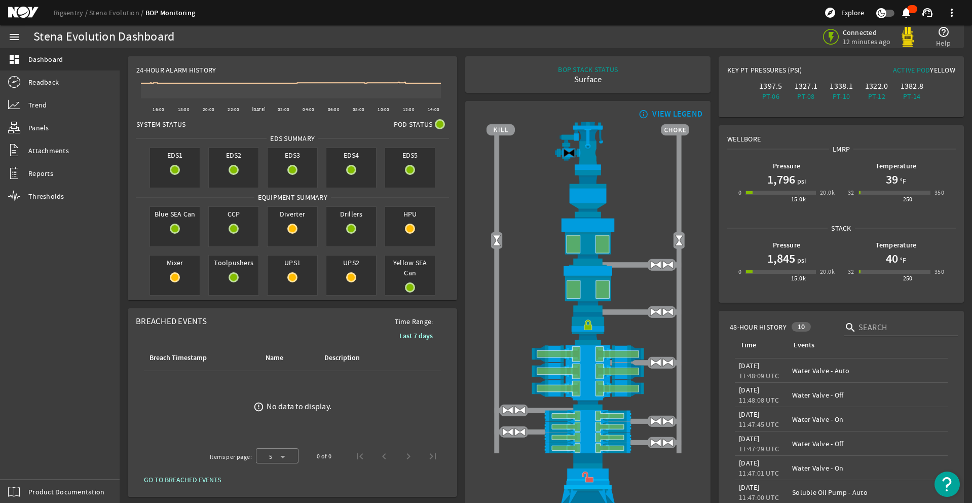
click at [22, 457] on div "menu dashboard Dashboard Readback Trend Panels Attachments Reports Thresholds P…" at bounding box center [60, 263] width 120 height 477
click at [37, 457] on div "menu dashboard Dashboard Readback Trend Panels Attachments Reports Thresholds P…" at bounding box center [60, 263] width 120 height 477
click at [29, 464] on div "menu dashboard Dashboard Readback Trend Panels Attachments Reports Thresholds P…" at bounding box center [60, 263] width 120 height 477
click at [24, 460] on div "menu dashboard Dashboard Readback Trend Panels Attachments Reports Thresholds P…" at bounding box center [60, 263] width 120 height 477
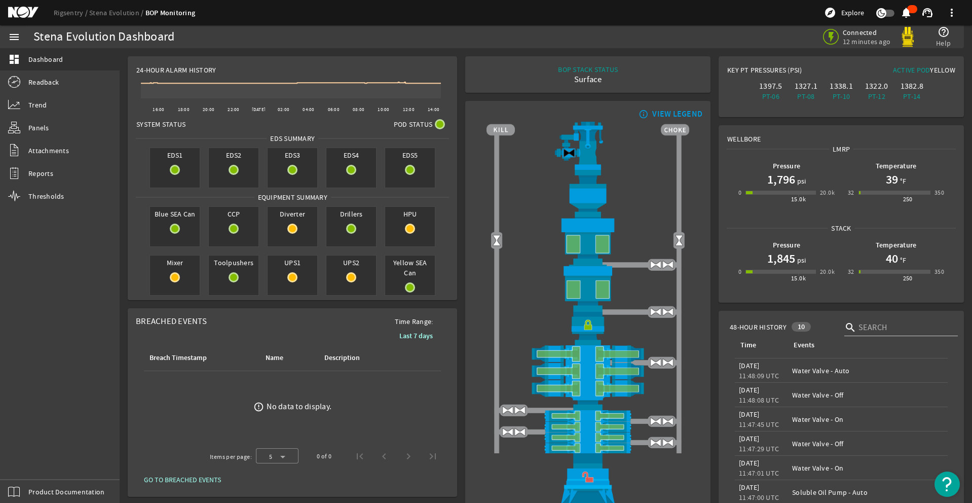
click at [30, 463] on div "menu dashboard Dashboard Readback Trend Panels Attachments Reports Thresholds P…" at bounding box center [60, 263] width 120 height 477
click at [34, 462] on div "menu dashboard Dashboard Readback Trend Panels Attachments Reports Thresholds P…" at bounding box center [60, 263] width 120 height 477
click at [29, 463] on div "menu dashboard Dashboard Readback Trend Panels Attachments Reports Thresholds P…" at bounding box center [60, 263] width 120 height 477
click at [30, 463] on div "menu dashboard Dashboard Readback Trend Panels Attachments Reports Thresholds P…" at bounding box center [60, 263] width 120 height 477
click at [29, 462] on div "menu dashboard Dashboard Readback Trend Panels Attachments Reports Thresholds P…" at bounding box center [60, 263] width 120 height 477
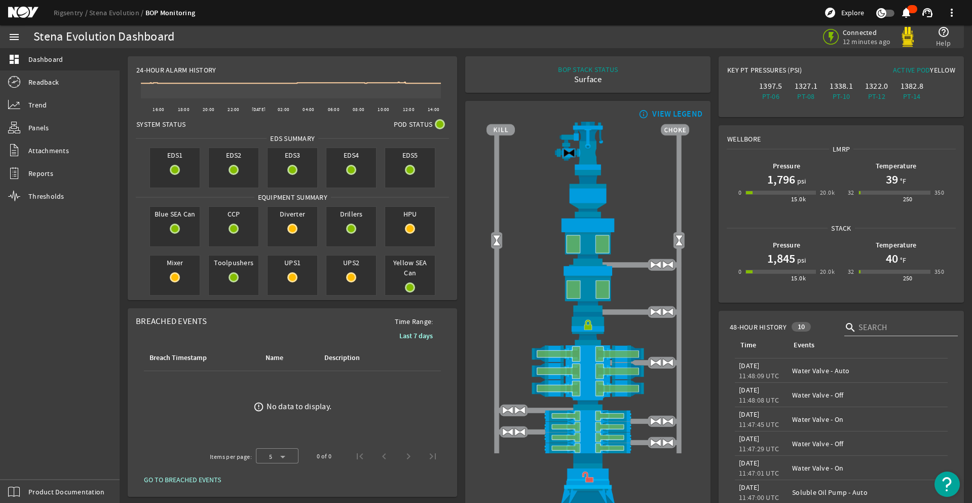
click at [24, 458] on div "menu dashboard Dashboard Readback Trend Panels Attachments Reports Thresholds P…" at bounding box center [60, 263] width 120 height 477
click at [35, 462] on div "menu dashboard Dashboard Readback Trend Panels Attachments Reports Thresholds P…" at bounding box center [60, 263] width 120 height 477
click at [31, 457] on div "menu dashboard Dashboard Readback Trend Panels Attachments Reports Thresholds P…" at bounding box center [60, 263] width 120 height 477
click at [29, 462] on div "menu dashboard Dashboard Readback Trend Panels Attachments Reports Thresholds P…" at bounding box center [60, 263] width 120 height 477
click at [34, 462] on div "menu dashboard Dashboard Readback Trend Panels Attachments Reports Thresholds P…" at bounding box center [60, 263] width 120 height 477
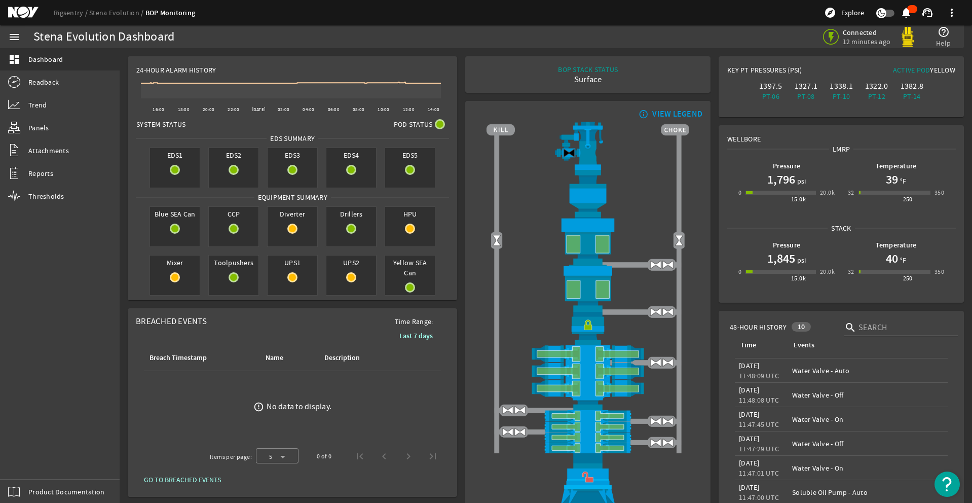
click at [33, 459] on div "menu dashboard Dashboard Readback Trend Panels Attachments Reports Thresholds P…" at bounding box center [60, 263] width 120 height 477
click at [37, 468] on div "menu dashboard Dashboard Readback Trend Panels Attachments Reports Thresholds P…" at bounding box center [60, 263] width 120 height 477
click at [22, 457] on div "menu dashboard Dashboard Readback Trend Panels Attachments Reports Thresholds P…" at bounding box center [60, 263] width 120 height 477
click at [26, 459] on div "menu dashboard Dashboard Readback Trend Panels Attachments Reports Thresholds P…" at bounding box center [60, 263] width 120 height 477
click at [28, 460] on div "menu dashboard Dashboard Readback Trend Panels Attachments Reports Thresholds P…" at bounding box center [60, 263] width 120 height 477
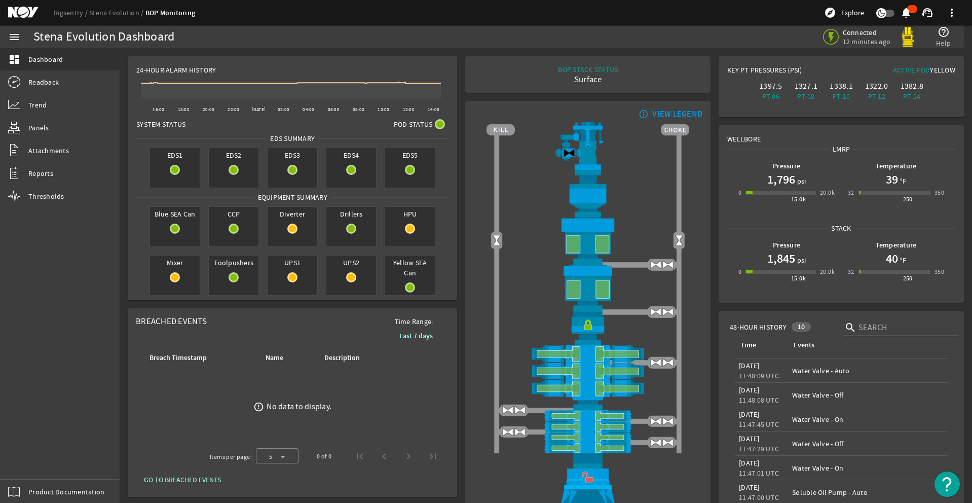
click at [29, 462] on div "menu dashboard Dashboard Readback Trend Panels Attachments Reports Thresholds P…" at bounding box center [60, 263] width 120 height 477
click at [28, 459] on div "menu dashboard Dashboard Readback Trend Panels Attachments Reports Thresholds P…" at bounding box center [60, 263] width 120 height 477
click at [34, 462] on div "menu dashboard Dashboard Readback Trend Panels Attachments Reports Thresholds P…" at bounding box center [60, 263] width 120 height 477
click at [28, 465] on div "menu dashboard Dashboard Readback Trend Panels Attachments Reports Thresholds P…" at bounding box center [60, 263] width 120 height 477
click at [27, 464] on div "menu dashboard Dashboard Readback Trend Panels Attachments Reports Thresholds P…" at bounding box center [60, 263] width 120 height 477
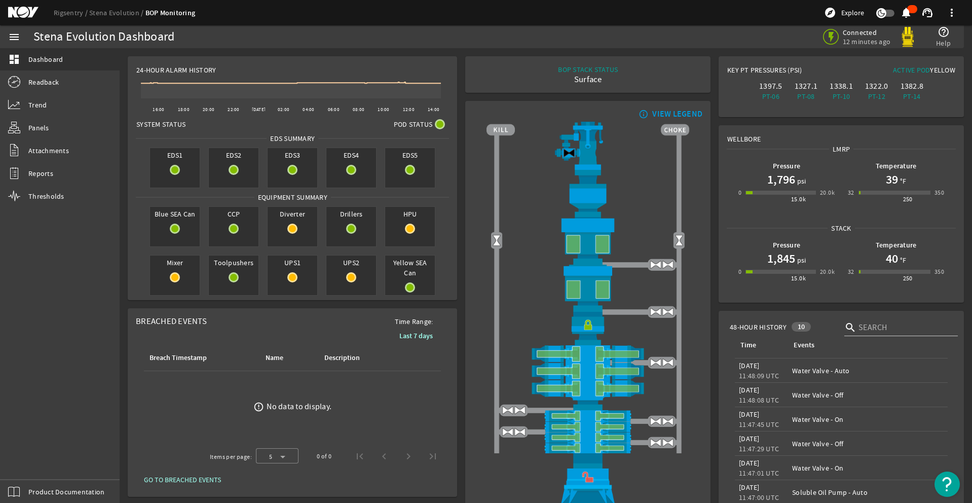
click at [30, 457] on div "menu dashboard Dashboard Readback Trend Panels Attachments Reports Thresholds P…" at bounding box center [60, 263] width 120 height 477
click at [34, 459] on div "menu dashboard Dashboard Readback Trend Panels Attachments Reports Thresholds P…" at bounding box center [60, 263] width 120 height 477
click at [28, 457] on div "menu dashboard Dashboard Readback Trend Panels Attachments Reports Thresholds P…" at bounding box center [60, 263] width 120 height 477
click at [29, 462] on div "menu dashboard Dashboard Readback Trend Panels Attachments Reports Thresholds P…" at bounding box center [60, 263] width 120 height 477
click at [30, 462] on div "menu dashboard Dashboard Readback Trend Panels Attachments Reports Thresholds P…" at bounding box center [60, 263] width 120 height 477
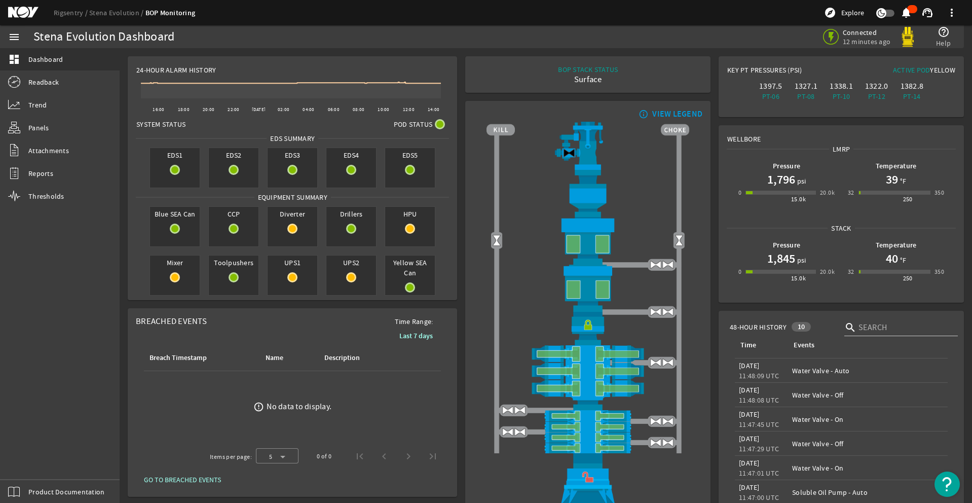
click at [30, 463] on div "menu dashboard Dashboard Readback Trend Panels Attachments Reports Thresholds P…" at bounding box center [60, 263] width 120 height 477
click at [26, 459] on div "menu dashboard Dashboard Readback Trend Panels Attachments Reports Thresholds P…" at bounding box center [60, 263] width 120 height 477
click at [31, 462] on div "menu dashboard Dashboard Readback Trend Panels Attachments Reports Thresholds P…" at bounding box center [60, 263] width 120 height 477
click at [22, 457] on div "menu dashboard Dashboard Readback Trend Panels Attachments Reports Thresholds P…" at bounding box center [60, 263] width 120 height 477
click at [29, 465] on div "menu dashboard Dashboard Readback Trend Panels Attachments Reports Thresholds P…" at bounding box center [60, 263] width 120 height 477
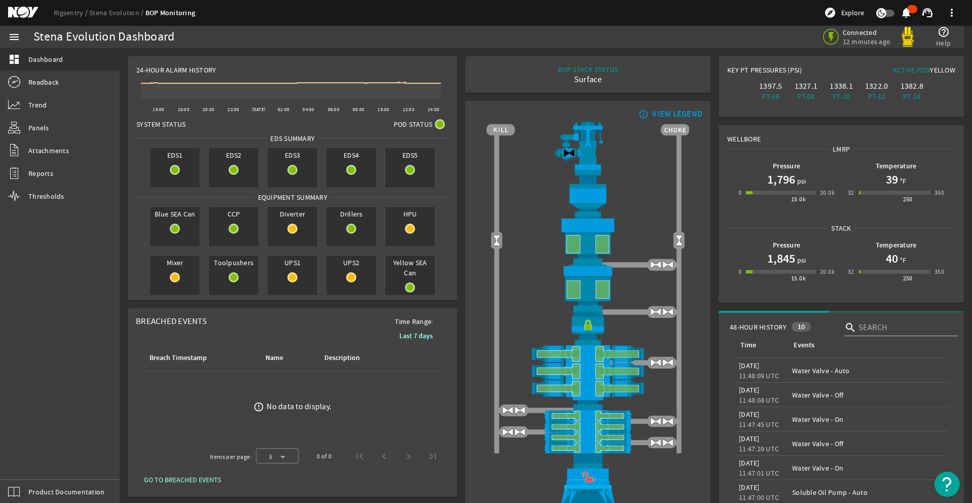
click at [30, 463] on div "menu dashboard Dashboard Readback Trend Panels Attachments Reports Thresholds P…" at bounding box center [60, 263] width 120 height 477
click at [29, 462] on div "menu dashboard Dashboard Readback Trend Panels Attachments Reports Thresholds P…" at bounding box center [60, 263] width 120 height 477
click at [36, 458] on div "menu dashboard Dashboard Readback Trend Panels Attachments Reports Thresholds P…" at bounding box center [60, 263] width 120 height 477
click at [29, 462] on div "menu dashboard Dashboard Readback Trend Panels Attachments Reports Thresholds P…" at bounding box center [60, 263] width 120 height 477
click at [34, 462] on div "menu dashboard Dashboard Readback Trend Panels Attachments Reports Thresholds P…" at bounding box center [60, 263] width 120 height 477
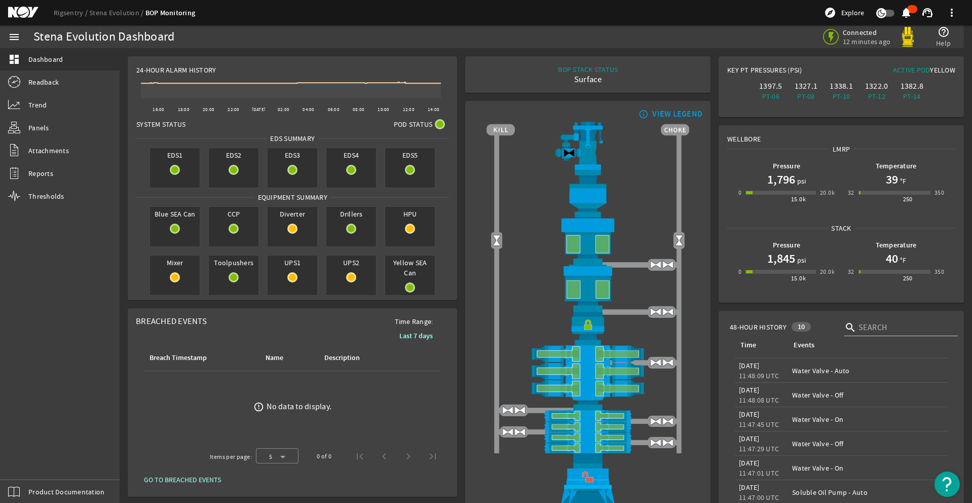
click at [29, 462] on div "menu dashboard Dashboard Readback Trend Panels Attachments Reports Thresholds P…" at bounding box center [60, 263] width 120 height 477
click at [35, 462] on div "menu dashboard Dashboard Readback Trend Panels Attachments Reports Thresholds P…" at bounding box center [60, 263] width 120 height 477
click at [28, 465] on div "menu dashboard Dashboard Readback Trend Panels Attachments Reports Thresholds P…" at bounding box center [60, 263] width 120 height 477
click at [35, 462] on div "menu dashboard Dashboard Readback Trend Panels Attachments Reports Thresholds P…" at bounding box center [60, 263] width 120 height 477
click at [28, 465] on div "menu dashboard Dashboard Readback Trend Panels Attachments Reports Thresholds P…" at bounding box center [60, 263] width 120 height 477
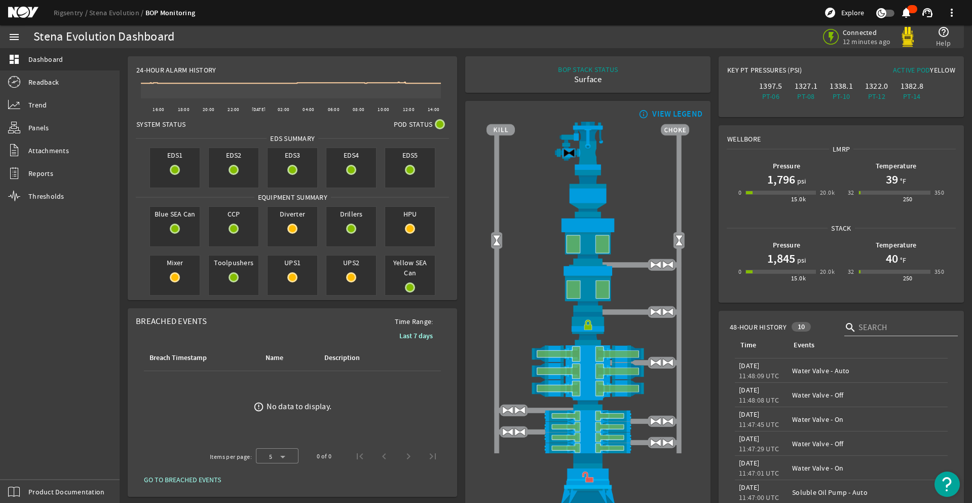
click at [25, 461] on div "menu dashboard Dashboard Readback Trend Panels Attachments Reports Thresholds P…" at bounding box center [60, 263] width 120 height 477
click at [26, 457] on div "menu dashboard Dashboard Readback Trend Panels Attachments Reports Thresholds P…" at bounding box center [60, 263] width 120 height 477
click at [22, 457] on div "menu dashboard Dashboard Readback Trend Panels Attachments Reports Thresholds P…" at bounding box center [60, 263] width 120 height 477
click at [29, 458] on div "menu dashboard Dashboard Readback Trend Panels Attachments Reports Thresholds P…" at bounding box center [60, 263] width 120 height 477
click at [24, 458] on div "menu dashboard Dashboard Readback Trend Panels Attachments Reports Thresholds P…" at bounding box center [60, 263] width 120 height 477
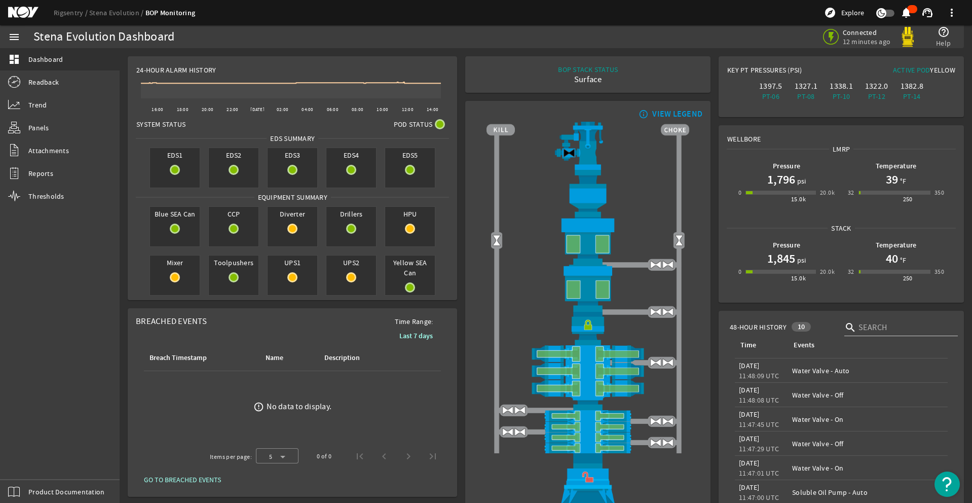
click at [30, 462] on div "menu dashboard Dashboard Readback Trend Panels Attachments Reports Thresholds P…" at bounding box center [60, 263] width 120 height 477
click at [28, 465] on div "menu dashboard Dashboard Readback Trend Panels Attachments Reports Thresholds P…" at bounding box center [60, 263] width 120 height 477
click at [37, 459] on div "menu dashboard Dashboard Readback Trend Panels Attachments Reports Thresholds P…" at bounding box center [60, 263] width 120 height 477
click at [29, 464] on div "menu dashboard Dashboard Readback Trend Panels Attachments Reports Thresholds P…" at bounding box center [60, 263] width 120 height 477
click at [34, 462] on div "menu dashboard Dashboard Readback Trend Panels Attachments Reports Thresholds P…" at bounding box center [60, 263] width 120 height 477
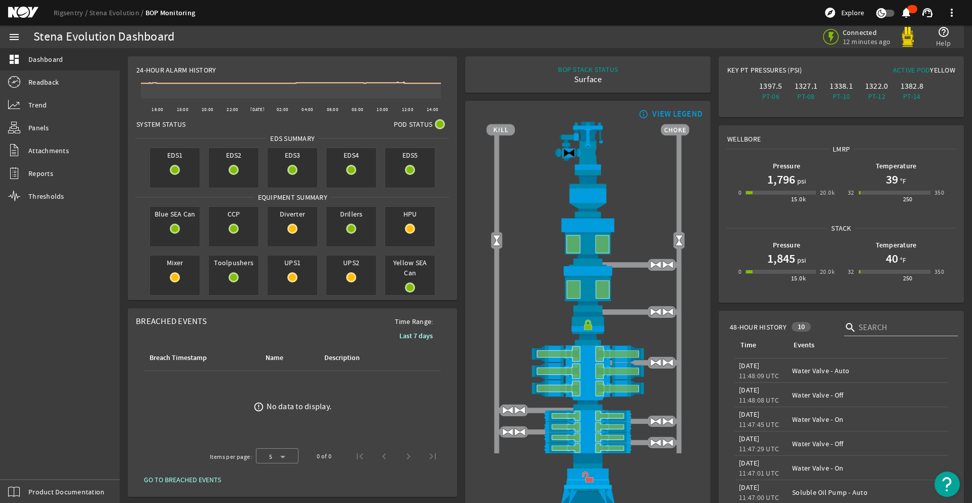
click at [33, 462] on div "menu dashboard Dashboard Readback Trend Panels Attachments Reports Thresholds P…" at bounding box center [60, 263] width 120 height 477
click at [30, 461] on div "menu dashboard Dashboard Readback Trend Panels Attachments Reports Thresholds P…" at bounding box center [60, 263] width 120 height 477
click at [34, 462] on div "menu dashboard Dashboard Readback Trend Panels Attachments Reports Thresholds P…" at bounding box center [60, 263] width 120 height 477
click at [22, 456] on div "menu dashboard Dashboard Readback Trend Panels Attachments Reports Thresholds P…" at bounding box center [60, 263] width 120 height 477
click at [24, 457] on div "menu dashboard Dashboard Readback Trend Panels Attachments Reports Thresholds P…" at bounding box center [60, 263] width 120 height 477
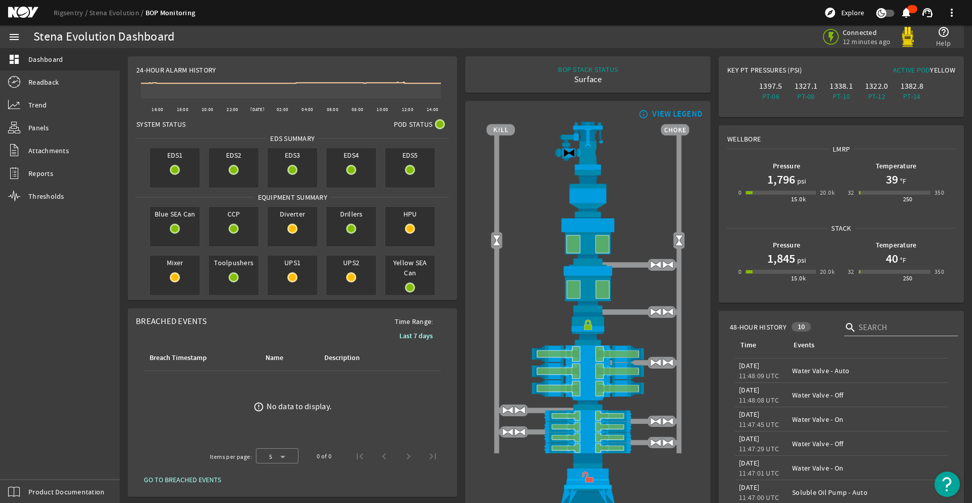
click at [28, 465] on div "menu dashboard Dashboard Readback Trend Panels Attachments Reports Thresholds P…" at bounding box center [60, 263] width 120 height 477
click at [28, 460] on div "menu dashboard Dashboard Readback Trend Panels Attachments Reports Thresholds P…" at bounding box center [60, 263] width 120 height 477
click at [29, 462] on div "menu dashboard Dashboard Readback Trend Panels Attachments Reports Thresholds P…" at bounding box center [60, 263] width 120 height 477
click at [34, 462] on div "menu dashboard Dashboard Readback Trend Panels Attachments Reports Thresholds P…" at bounding box center [60, 263] width 120 height 477
click at [29, 462] on div "menu dashboard Dashboard Readback Trend Panels Attachments Reports Thresholds P…" at bounding box center [60, 263] width 120 height 477
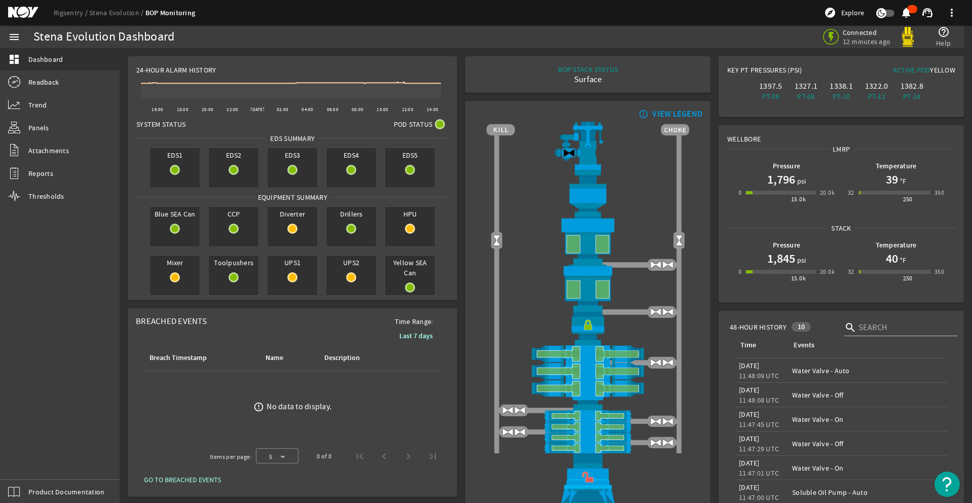
click at [30, 461] on div "menu dashboard Dashboard Readback Trend Panels Attachments Reports Thresholds P…" at bounding box center [60, 263] width 120 height 477
click at [32, 461] on div "menu dashboard Dashboard Readback Trend Panels Attachments Reports Thresholds P…" at bounding box center [60, 263] width 120 height 477
click at [34, 462] on div "menu dashboard Dashboard Readback Trend Panels Attachments Reports Thresholds P…" at bounding box center [60, 263] width 120 height 477
click at [22, 457] on div "menu dashboard Dashboard Readback Trend Panels Attachments Reports Thresholds P…" at bounding box center [60, 263] width 120 height 477
click at [28, 465] on div "menu dashboard Dashboard Readback Trend Panels Attachments Reports Thresholds P…" at bounding box center [60, 263] width 120 height 477
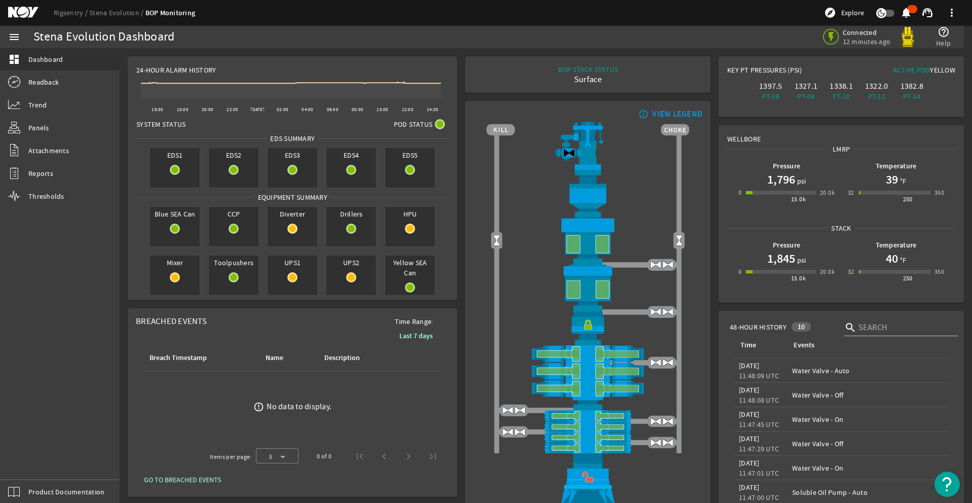
click at [22, 457] on div "menu dashboard Dashboard Readback Trend Panels Attachments Reports Thresholds P…" at bounding box center [60, 263] width 120 height 477
click at [29, 462] on div "menu dashboard Dashboard Readback Trend Panels Attachments Reports Thresholds P…" at bounding box center [60, 263] width 120 height 477
click at [22, 457] on div "menu dashboard Dashboard Readback Trend Panels Attachments Reports Thresholds P…" at bounding box center [60, 263] width 120 height 477
click at [28, 465] on div "menu dashboard Dashboard Readback Trend Panels Attachments Reports Thresholds P…" at bounding box center [60, 263] width 120 height 477
click at [37, 457] on div "menu dashboard Dashboard Readback Trend Panels Attachments Reports Thresholds P…" at bounding box center [60, 263] width 120 height 477
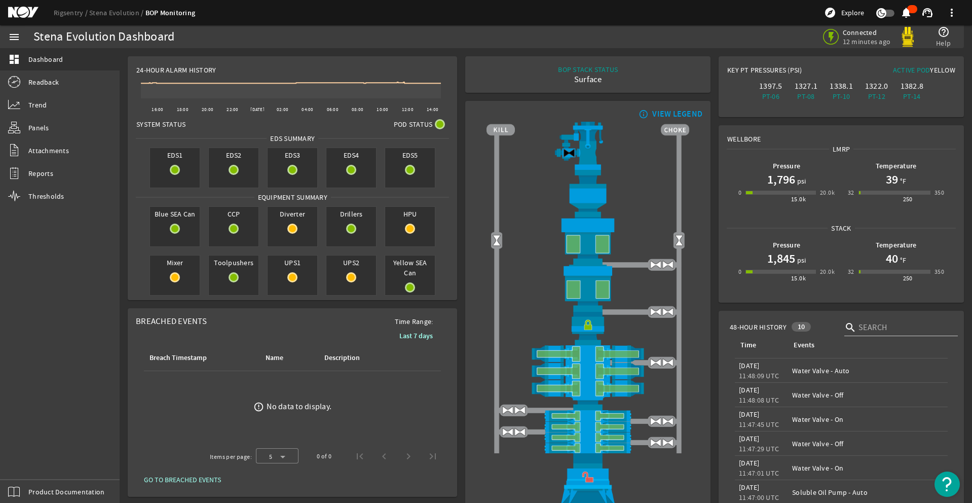
click at [30, 461] on div "menu dashboard Dashboard Readback Trend Panels Attachments Reports Thresholds P…" at bounding box center [60, 263] width 120 height 477
click at [34, 462] on div "menu dashboard Dashboard Readback Trend Panels Attachments Reports Thresholds P…" at bounding box center [60, 263] width 120 height 477
click at [23, 459] on div "menu dashboard Dashboard Readback Trend Panels Attachments Reports Thresholds P…" at bounding box center [60, 263] width 120 height 477
click at [30, 462] on div "menu dashboard Dashboard Readback Trend Panels Attachments Reports Thresholds P…" at bounding box center [60, 263] width 120 height 477
click at [29, 462] on div "menu dashboard Dashboard Readback Trend Panels Attachments Reports Thresholds P…" at bounding box center [60, 263] width 120 height 477
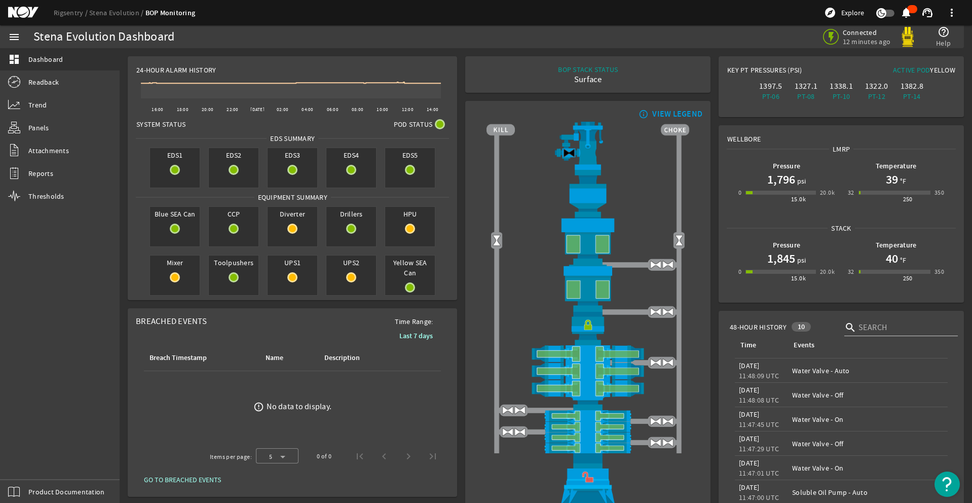
click at [35, 462] on div "menu dashboard Dashboard Readback Trend Panels Attachments Reports Thresholds P…" at bounding box center [60, 263] width 120 height 477
click at [22, 457] on div "menu dashboard Dashboard Readback Trend Panels Attachments Reports Thresholds P…" at bounding box center [60, 263] width 120 height 477
click at [35, 462] on div "menu dashboard Dashboard Readback Trend Panels Attachments Reports Thresholds P…" at bounding box center [60, 263] width 120 height 477
click at [32, 461] on div "menu dashboard Dashboard Readback Trend Panels Attachments Reports Thresholds P…" at bounding box center [60, 263] width 120 height 477
click at [24, 459] on div "menu dashboard Dashboard Readback Trend Panels Attachments Reports Thresholds P…" at bounding box center [60, 263] width 120 height 477
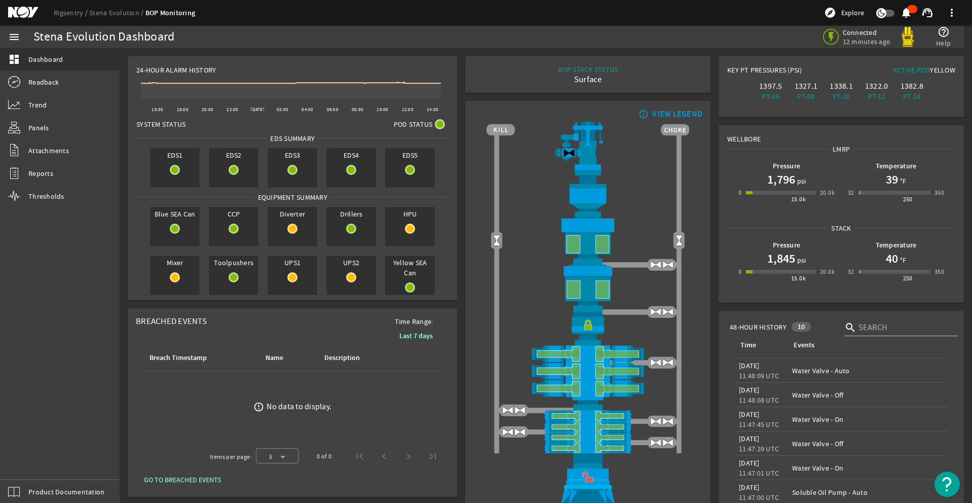
click at [40, 458] on div "menu dashboard Dashboard Readback Trend Panels Attachments Reports Thresholds P…" at bounding box center [60, 263] width 120 height 477
click at [29, 462] on div "menu dashboard Dashboard Readback Trend Panels Attachments Reports Thresholds P…" at bounding box center [60, 263] width 120 height 477
click at [22, 457] on div "menu dashboard Dashboard Readback Trend Panels Attachments Reports Thresholds P…" at bounding box center [60, 263] width 120 height 477
click at [34, 463] on div "menu dashboard Dashboard Readback Trend Panels Attachments Reports Thresholds P…" at bounding box center [60, 263] width 120 height 477
click at [29, 462] on div "menu dashboard Dashboard Readback Trend Panels Attachments Reports Thresholds P…" at bounding box center [60, 263] width 120 height 477
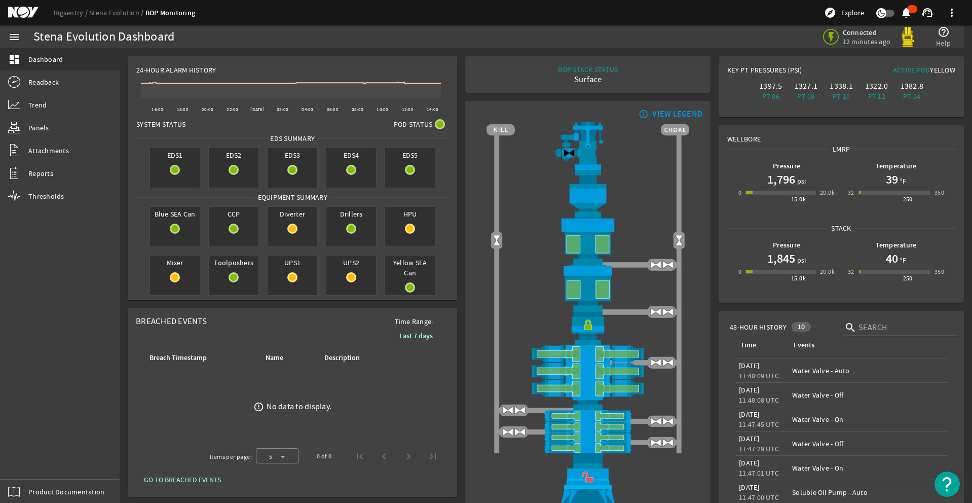
click at [28, 465] on div "menu dashboard Dashboard Readback Trend Panels Attachments Reports Thresholds P…" at bounding box center [60, 263] width 120 height 477
click at [34, 462] on div "menu dashboard Dashboard Readback Trend Panels Attachments Reports Thresholds P…" at bounding box center [60, 263] width 120 height 477
click at [30, 462] on div "menu dashboard Dashboard Readback Trend Panels Attachments Reports Thresholds P…" at bounding box center [60, 263] width 120 height 477
click at [29, 462] on div "menu dashboard Dashboard Readback Trend Panels Attachments Reports Thresholds P…" at bounding box center [60, 263] width 120 height 477
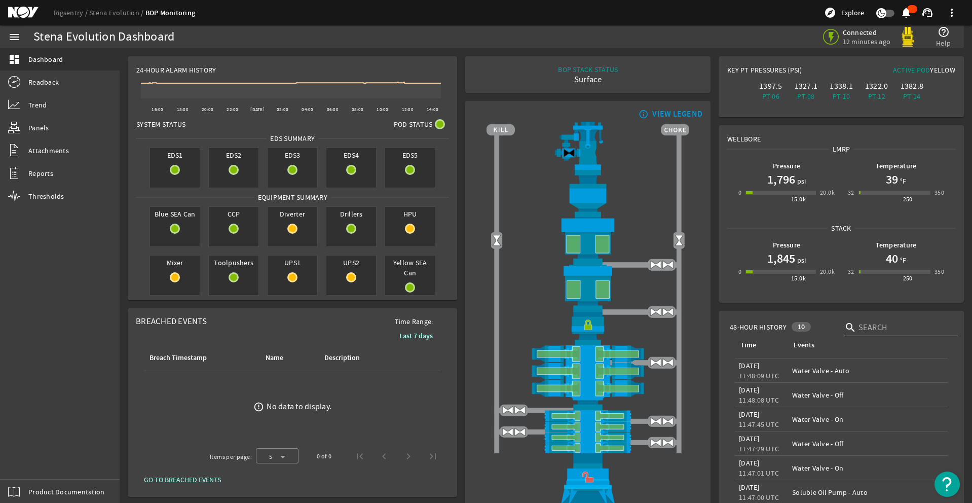
click at [30, 461] on div "menu dashboard Dashboard Readback Trend Panels Attachments Reports Thresholds P…" at bounding box center [60, 263] width 120 height 477
click at [30, 462] on div "menu dashboard Dashboard Readback Trend Panels Attachments Reports Thresholds P…" at bounding box center [60, 263] width 120 height 477
click at [31, 462] on div "menu dashboard Dashboard Readback Trend Panels Attachments Reports Thresholds P…" at bounding box center [60, 263] width 120 height 477
click at [28, 459] on div "menu dashboard Dashboard Readback Trend Panels Attachments Reports Thresholds P…" at bounding box center [60, 263] width 120 height 477
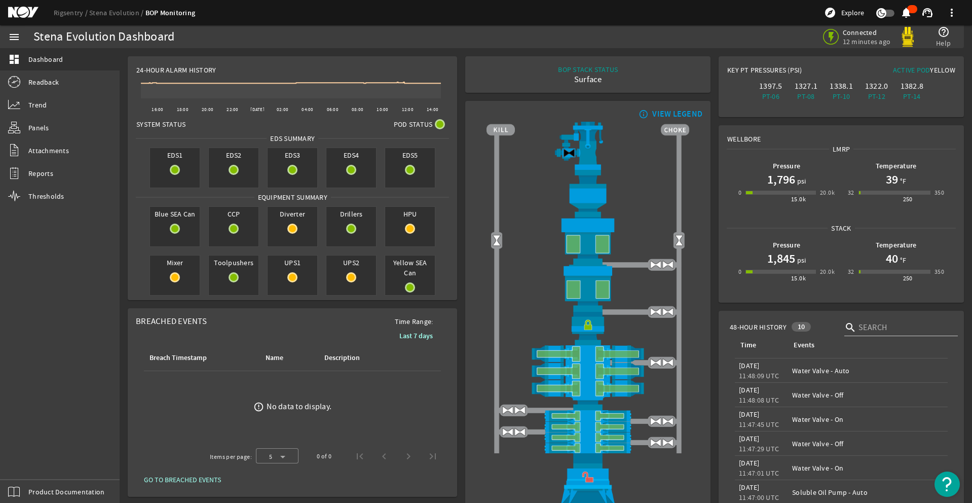
click at [29, 464] on div "menu dashboard Dashboard Readback Trend Panels Attachments Reports Thresholds P…" at bounding box center [60, 263] width 120 height 477
click at [29, 462] on div "menu dashboard Dashboard Readback Trend Panels Attachments Reports Thresholds P…" at bounding box center [60, 263] width 120 height 477
click at [36, 459] on div "menu dashboard Dashboard Readback Trend Panels Attachments Reports Thresholds P…" at bounding box center [60, 263] width 120 height 477
click at [28, 465] on div "menu dashboard Dashboard Readback Trend Panels Attachments Reports Thresholds P…" at bounding box center [60, 263] width 120 height 477
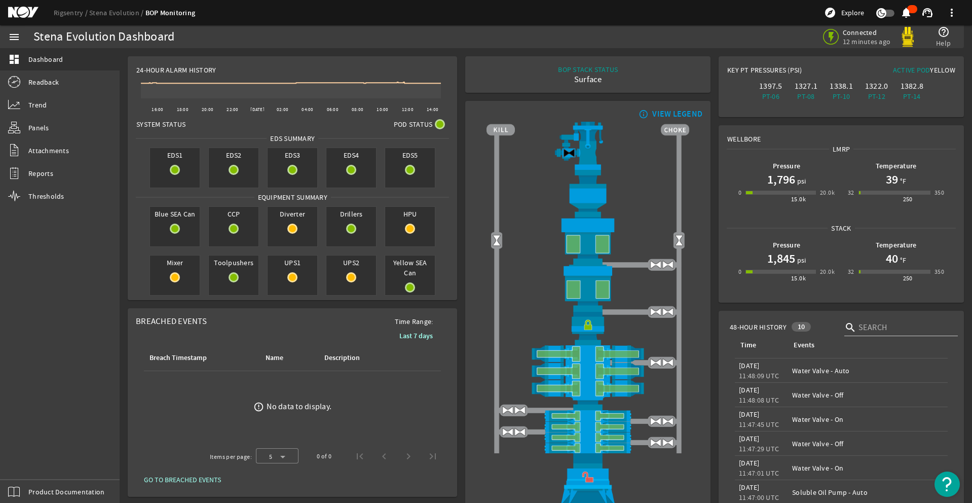
click at [29, 461] on div "menu dashboard Dashboard Readback Trend Panels Attachments Reports Thresholds P…" at bounding box center [60, 263] width 120 height 477
click at [27, 462] on div "menu dashboard Dashboard Readback Trend Panels Attachments Reports Thresholds P…" at bounding box center [60, 263] width 120 height 477
click at [35, 462] on div "menu dashboard Dashboard Readback Trend Panels Attachments Reports Thresholds P…" at bounding box center [60, 263] width 120 height 477
click at [29, 462] on div "menu dashboard Dashboard Readback Trend Panels Attachments Reports Thresholds P…" at bounding box center [60, 263] width 120 height 477
click at [22, 456] on div "menu dashboard Dashboard Readback Trend Panels Attachments Reports Thresholds P…" at bounding box center [60, 263] width 120 height 477
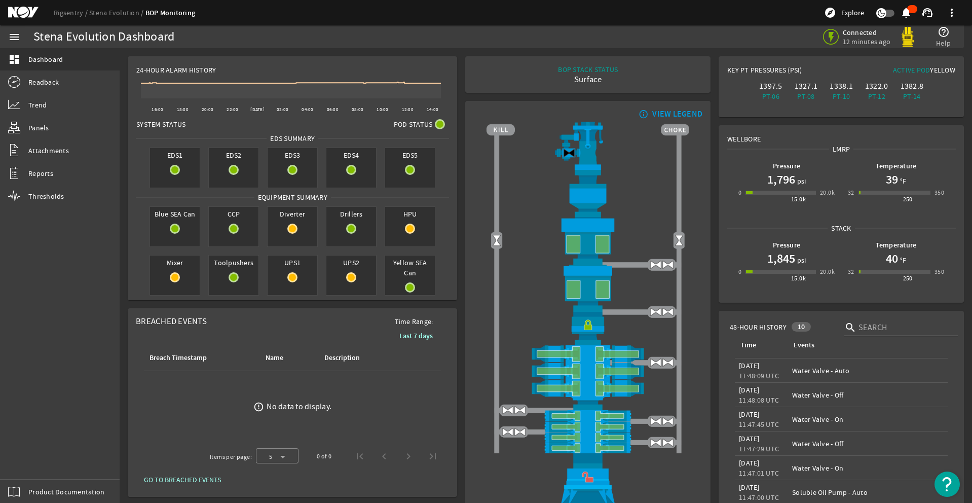
click at [28, 465] on div "menu dashboard Dashboard Readback Trend Panels Attachments Reports Thresholds P…" at bounding box center [60, 263] width 120 height 477
click at [32, 461] on div "menu dashboard Dashboard Readback Trend Panels Attachments Reports Thresholds P…" at bounding box center [60, 263] width 120 height 477
click at [28, 465] on div "menu dashboard Dashboard Readback Trend Panels Attachments Reports Thresholds P…" at bounding box center [60, 263] width 120 height 477
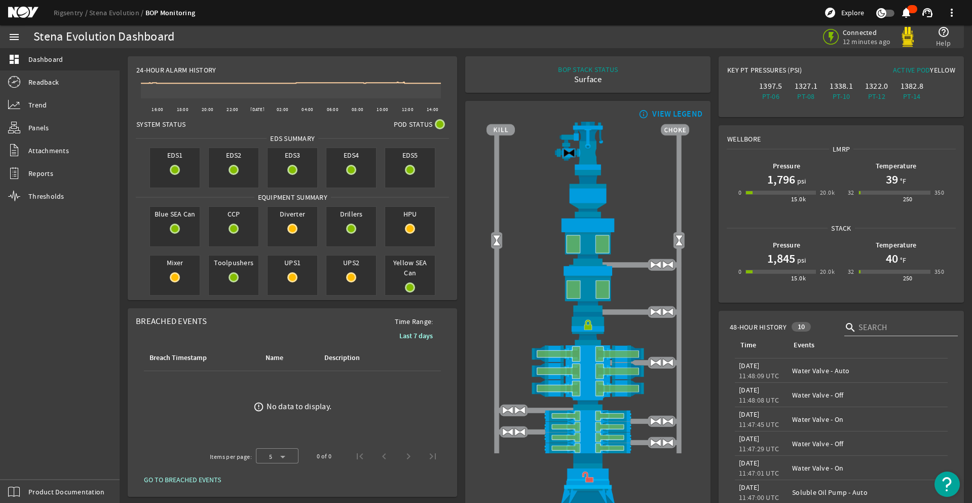
click at [22, 457] on div "menu dashboard Dashboard Readback Trend Panels Attachments Reports Thresholds P…" at bounding box center [60, 263] width 120 height 477
click at [28, 465] on div "menu dashboard Dashboard Readback Trend Panels Attachments Reports Thresholds P…" at bounding box center [60, 263] width 120 height 477
click at [22, 457] on div "menu dashboard Dashboard Readback Trend Panels Attachments Reports Thresholds P…" at bounding box center [60, 263] width 120 height 477
click at [28, 465] on div "menu dashboard Dashboard Readback Trend Panels Attachments Reports Thresholds P…" at bounding box center [60, 263] width 120 height 477
click at [29, 462] on div "menu dashboard Dashboard Readback Trend Panels Attachments Reports Thresholds P…" at bounding box center [60, 263] width 120 height 477
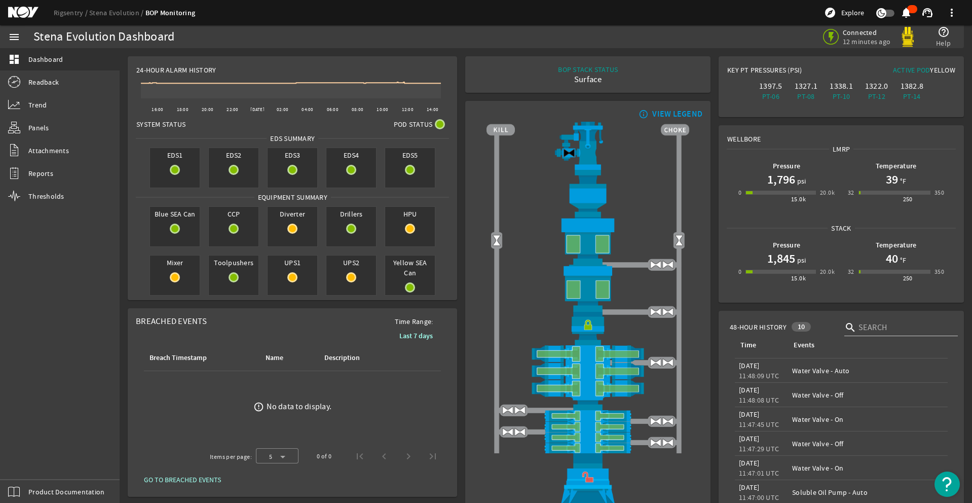
click at [28, 465] on div "menu dashboard Dashboard Readback Trend Panels Attachments Reports Thresholds P…" at bounding box center [60, 263] width 120 height 477
click at [35, 464] on div "menu dashboard Dashboard Readback Trend Panels Attachments Reports Thresholds P…" at bounding box center [60, 263] width 120 height 477
click at [29, 462] on div "menu dashboard Dashboard Readback Trend Panels Attachments Reports Thresholds P…" at bounding box center [60, 263] width 120 height 477
click at [22, 457] on div "menu dashboard Dashboard Readback Trend Panels Attachments Reports Thresholds P…" at bounding box center [60, 263] width 120 height 477
click at [28, 465] on div "menu dashboard Dashboard Readback Trend Panels Attachments Reports Thresholds P…" at bounding box center [60, 263] width 120 height 477
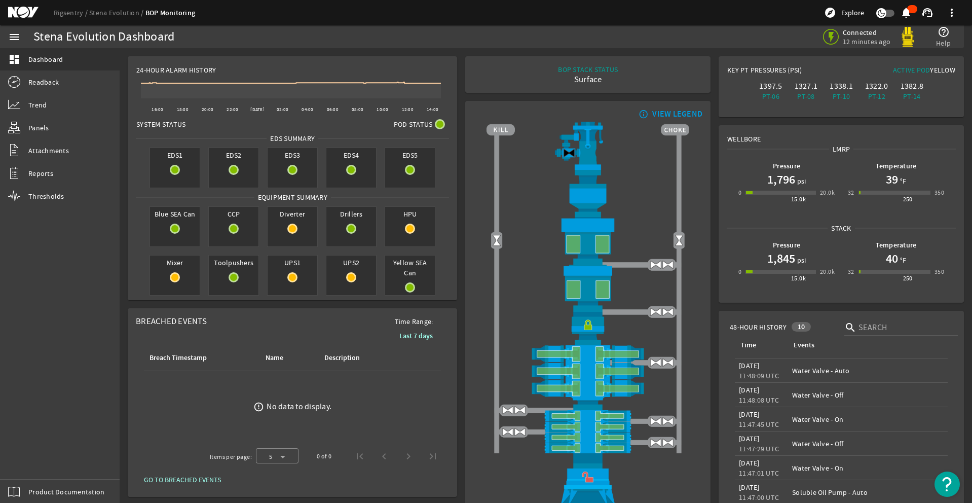
click at [39, 459] on div "menu dashboard Dashboard Readback Trend Panels Attachments Reports Thresholds P…" at bounding box center [60, 263] width 120 height 477
click at [22, 457] on div "menu dashboard Dashboard Readback Trend Panels Attachments Reports Thresholds P…" at bounding box center [60, 263] width 120 height 477
click at [37, 458] on div "menu dashboard Dashboard Readback Trend Panels Attachments Reports Thresholds P…" at bounding box center [60, 263] width 120 height 477
click at [37, 457] on div "menu dashboard Dashboard Readback Trend Panels Attachments Reports Thresholds P…" at bounding box center [60, 263] width 120 height 477
click at [25, 459] on div "menu dashboard Dashboard Readback Trend Panels Attachments Reports Thresholds P…" at bounding box center [60, 263] width 120 height 477
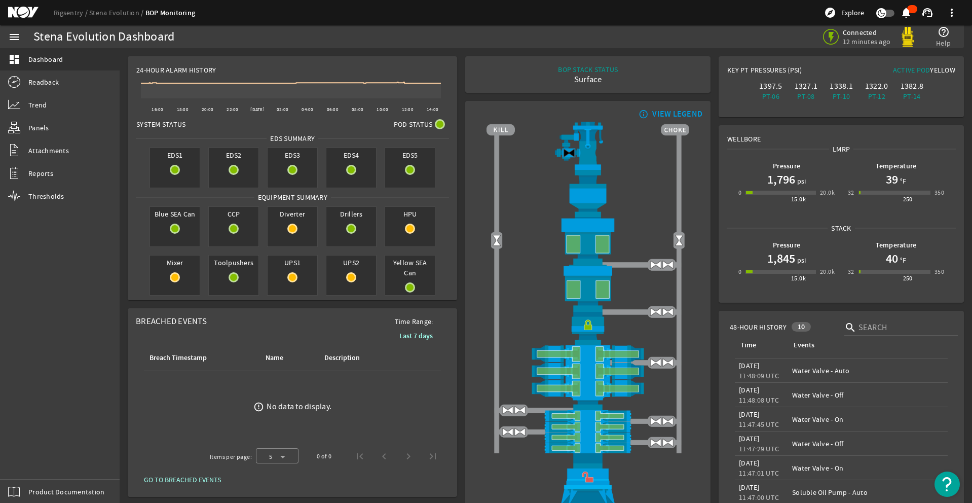
click at [33, 462] on div "menu dashboard Dashboard Readback Trend Panels Attachments Reports Thresholds P…" at bounding box center [60, 263] width 120 height 477
click at [29, 462] on div "menu dashboard Dashboard Readback Trend Panels Attachments Reports Thresholds P…" at bounding box center [60, 263] width 120 height 477
click at [37, 457] on div "menu dashboard Dashboard Readback Trend Panels Attachments Reports Thresholds P…" at bounding box center [60, 263] width 120 height 477
click at [31, 462] on div "menu dashboard Dashboard Readback Trend Panels Attachments Reports Thresholds P…" at bounding box center [60, 263] width 120 height 477
click at [29, 462] on div "menu dashboard Dashboard Readback Trend Panels Attachments Reports Thresholds P…" at bounding box center [60, 263] width 120 height 477
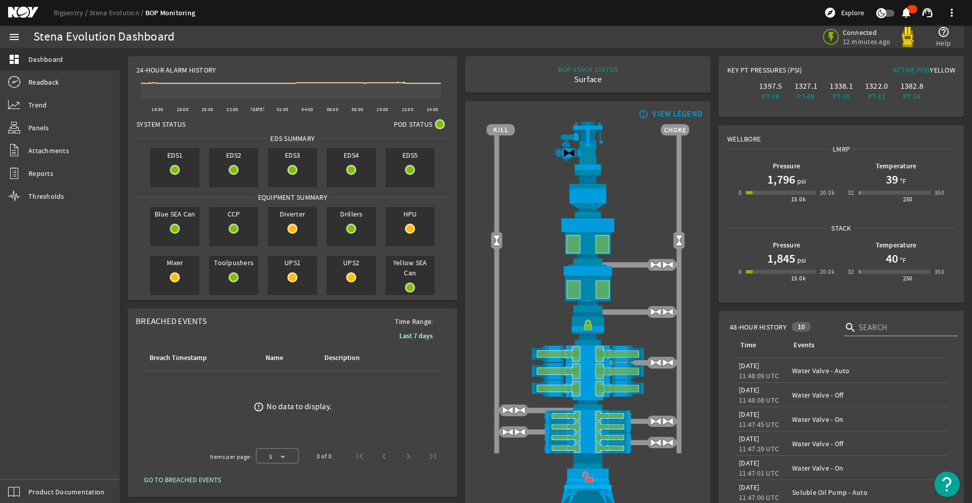
click at [29, 462] on div "menu dashboard Dashboard Readback Trend Panels Attachments Reports Thresholds P…" at bounding box center [60, 263] width 120 height 477
click at [30, 460] on div "menu dashboard Dashboard Readback Trend Panels Attachments Reports Thresholds P…" at bounding box center [60, 263] width 120 height 477
click at [32, 469] on div "menu dashboard Dashboard Readback Trend Panels Attachments Reports Thresholds P…" at bounding box center [60, 263] width 120 height 477
click at [29, 462] on div "menu dashboard Dashboard Readback Trend Panels Attachments Reports Thresholds P…" at bounding box center [60, 263] width 120 height 477
click at [24, 458] on div "menu dashboard Dashboard Readback Trend Panels Attachments Reports Thresholds P…" at bounding box center [60, 263] width 120 height 477
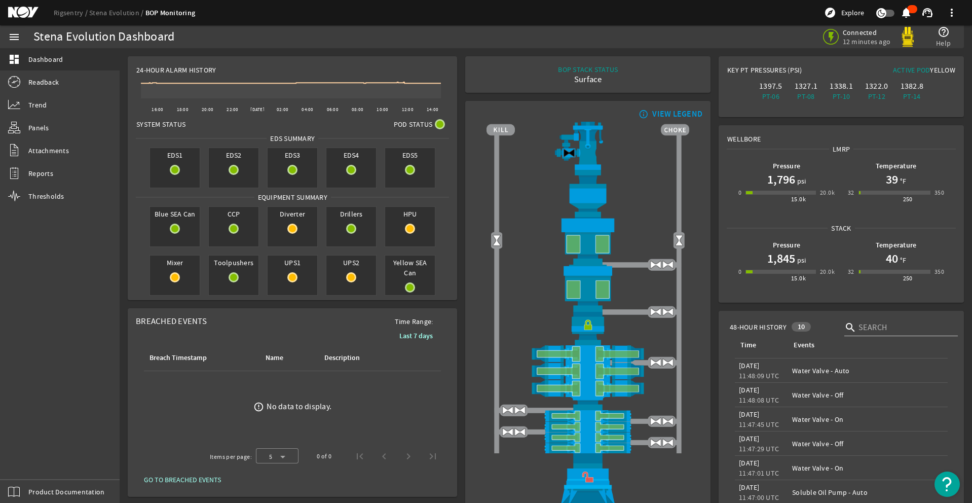
click at [31, 457] on div "menu dashboard Dashboard Readback Trend Panels Attachments Reports Thresholds P…" at bounding box center [60, 263] width 120 height 477
click at [28, 465] on div "menu dashboard Dashboard Readback Trend Panels Attachments Reports Thresholds P…" at bounding box center [60, 263] width 120 height 477
click at [30, 463] on div "menu dashboard Dashboard Readback Trend Panels Attachments Reports Thresholds P…" at bounding box center [60, 263] width 120 height 477
click at [31, 459] on div "menu dashboard Dashboard Readback Trend Panels Attachments Reports Thresholds P…" at bounding box center [60, 263] width 120 height 477
click at [28, 465] on div "menu dashboard Dashboard Readback Trend Panels Attachments Reports Thresholds P…" at bounding box center [60, 263] width 120 height 477
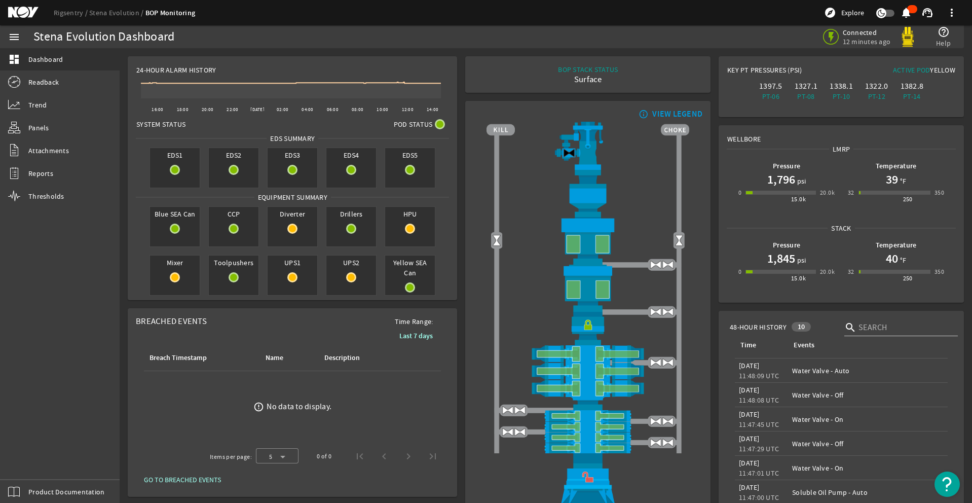
click at [33, 461] on div "menu dashboard Dashboard Readback Trend Panels Attachments Reports Thresholds P…" at bounding box center [60, 263] width 120 height 477
click at [23, 459] on div "menu dashboard Dashboard Readback Trend Panels Attachments Reports Thresholds P…" at bounding box center [60, 263] width 120 height 477
click at [22, 457] on div "menu dashboard Dashboard Readback Trend Panels Attachments Reports Thresholds P…" at bounding box center [60, 263] width 120 height 477
click at [28, 465] on div "menu dashboard Dashboard Readback Trend Panels Attachments Reports Thresholds P…" at bounding box center [60, 263] width 120 height 477
click at [41, 469] on div "menu dashboard Dashboard Readback Trend Panels Attachments Reports Thresholds P…" at bounding box center [60, 263] width 120 height 477
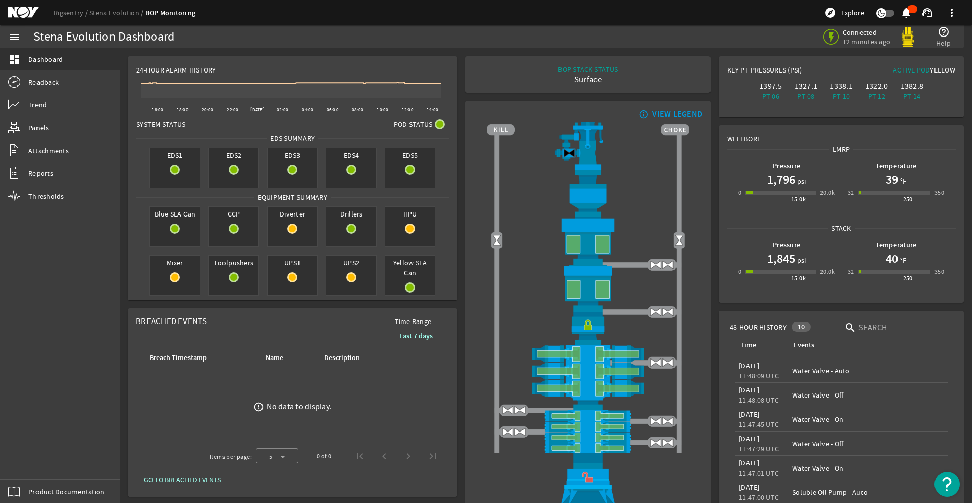
click at [36, 467] on div "menu dashboard Dashboard Readback Trend Panels Attachments Reports Thresholds P…" at bounding box center [60, 263] width 120 height 477
click at [28, 459] on div "menu dashboard Dashboard Readback Trend Panels Attachments Reports Thresholds P…" at bounding box center [60, 263] width 120 height 477
click at [30, 464] on div "menu dashboard Dashboard Readback Trend Panels Attachments Reports Thresholds P…" at bounding box center [60, 263] width 120 height 477
click at [36, 460] on div "menu dashboard Dashboard Readback Trend Panels Attachments Reports Thresholds P…" at bounding box center [60, 263] width 120 height 477
click at [32, 462] on div "menu dashboard Dashboard Readback Trend Panels Attachments Reports Thresholds P…" at bounding box center [60, 263] width 120 height 477
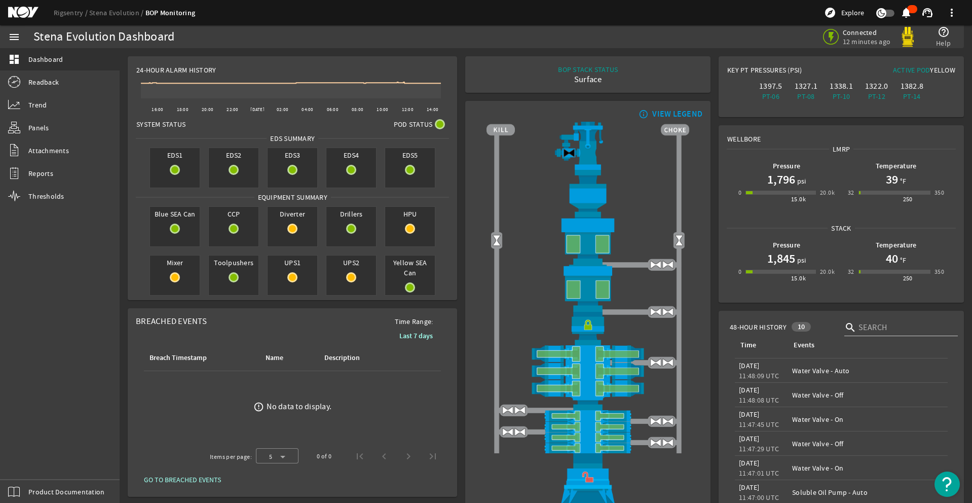
click at [35, 462] on div "menu dashboard Dashboard Readback Trend Panels Attachments Reports Thresholds P…" at bounding box center [60, 263] width 120 height 477
click at [34, 462] on div "menu dashboard Dashboard Readback Trend Panels Attachments Reports Thresholds P…" at bounding box center [60, 263] width 120 height 477
click at [29, 462] on div "menu dashboard Dashboard Readback Trend Panels Attachments Reports Thresholds P…" at bounding box center [60, 263] width 120 height 477
click at [28, 465] on div "menu dashboard Dashboard Readback Trend Panels Attachments Reports Thresholds P…" at bounding box center [60, 263] width 120 height 477
click at [29, 462] on div "menu dashboard Dashboard Readback Trend Panels Attachments Reports Thresholds P…" at bounding box center [60, 263] width 120 height 477
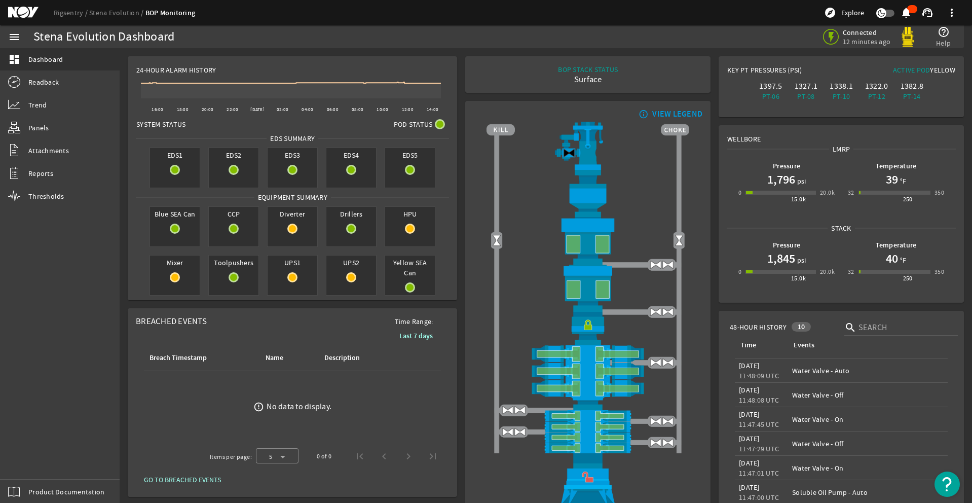
click at [29, 462] on div "menu dashboard Dashboard Readback Trend Panels Attachments Reports Thresholds P…" at bounding box center [60, 263] width 120 height 477
click at [29, 464] on div "menu dashboard Dashboard Readback Trend Panels Attachments Reports Thresholds P…" at bounding box center [60, 263] width 120 height 477
click at [29, 463] on div "menu dashboard Dashboard Readback Trend Panels Attachments Reports Thresholds P…" at bounding box center [60, 263] width 120 height 477
click at [27, 463] on div "menu dashboard Dashboard Readback Trend Panels Attachments Reports Thresholds P…" at bounding box center [60, 263] width 120 height 477
click at [34, 462] on div "menu dashboard Dashboard Readback Trend Panels Attachments Reports Thresholds P…" at bounding box center [60, 263] width 120 height 477
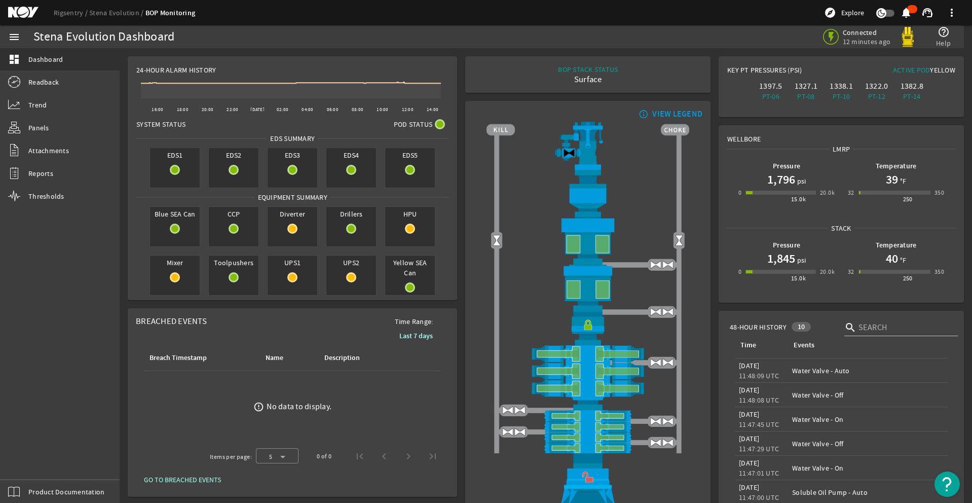
click at [27, 462] on div "menu dashboard Dashboard Readback Trend Panels Attachments Reports Thresholds P…" at bounding box center [60, 263] width 120 height 477
click at [31, 461] on div "menu dashboard Dashboard Readback Trend Panels Attachments Reports Thresholds P…" at bounding box center [60, 263] width 120 height 477
click at [26, 459] on div "menu dashboard Dashboard Readback Trend Panels Attachments Reports Thresholds P…" at bounding box center [60, 263] width 120 height 477
click at [26, 460] on div "menu dashboard Dashboard Readback Trend Panels Attachments Reports Thresholds P…" at bounding box center [60, 263] width 120 height 477
click at [37, 458] on div "menu dashboard Dashboard Readback Trend Panels Attachments Reports Thresholds P…" at bounding box center [60, 263] width 120 height 477
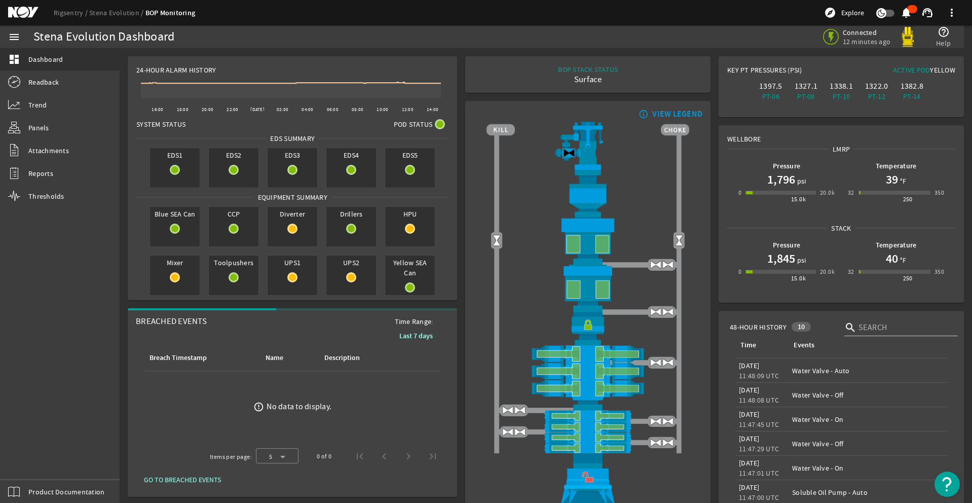
click at [37, 457] on div "menu dashboard Dashboard Readback Trend Panels Attachments Reports Thresholds P…" at bounding box center [60, 263] width 120 height 477
click at [25, 460] on div "menu dashboard Dashboard Readback Trend Panels Attachments Reports Thresholds P…" at bounding box center [60, 263] width 120 height 477
click at [22, 457] on div "menu dashboard Dashboard Readback Trend Panels Attachments Reports Thresholds P…" at bounding box center [60, 263] width 120 height 477
click at [35, 459] on div "menu dashboard Dashboard Readback Trend Panels Attachments Reports Thresholds P…" at bounding box center [60, 263] width 120 height 477
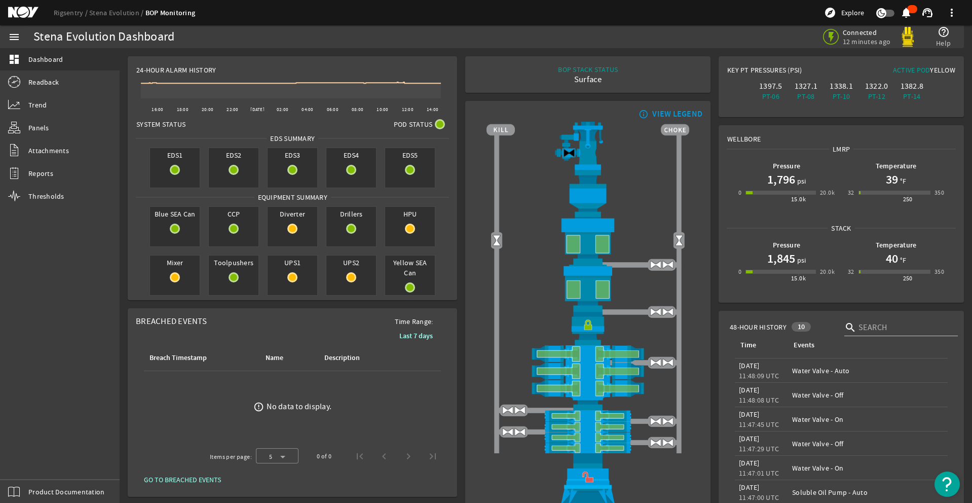
click at [24, 459] on div "menu dashboard Dashboard Readback Trend Panels Attachments Reports Thresholds P…" at bounding box center [60, 263] width 120 height 477
click at [34, 462] on div "menu dashboard Dashboard Readback Trend Panels Attachments Reports Thresholds P…" at bounding box center [60, 263] width 120 height 477
click at [22, 457] on div "menu dashboard Dashboard Readback Trend Panels Attachments Reports Thresholds P…" at bounding box center [60, 263] width 120 height 477
click at [28, 460] on div "menu dashboard Dashboard Readback Trend Panels Attachments Reports Thresholds P…" at bounding box center [60, 263] width 120 height 477
click at [28, 465] on div "menu dashboard Dashboard Readback Trend Panels Attachments Reports Thresholds P…" at bounding box center [60, 263] width 120 height 477
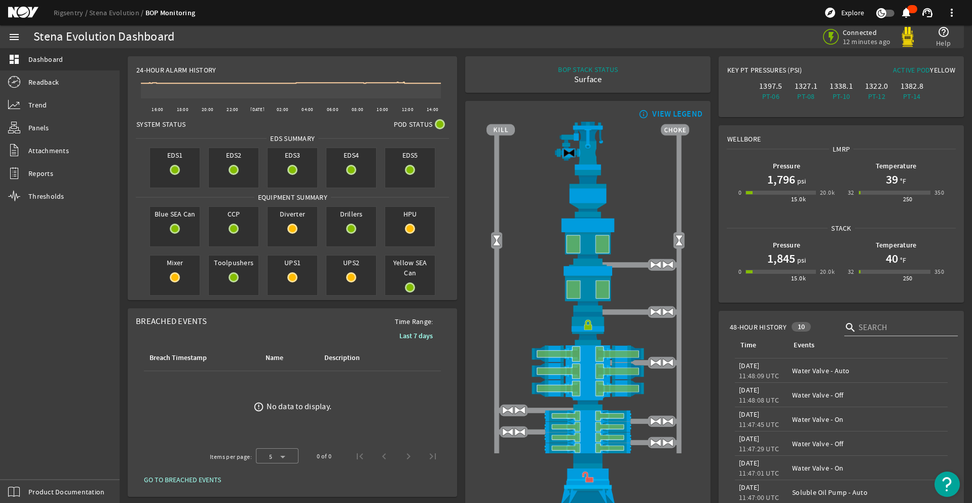
click at [35, 462] on div "menu dashboard Dashboard Readback Trend Panels Attachments Reports Thresholds P…" at bounding box center [60, 263] width 120 height 477
click at [22, 457] on div "menu dashboard Dashboard Readback Trend Panels Attachments Reports Thresholds P…" at bounding box center [60, 263] width 120 height 477
click at [28, 463] on div "menu dashboard Dashboard Readback Trend Panels Attachments Reports Thresholds P…" at bounding box center [60, 263] width 120 height 477
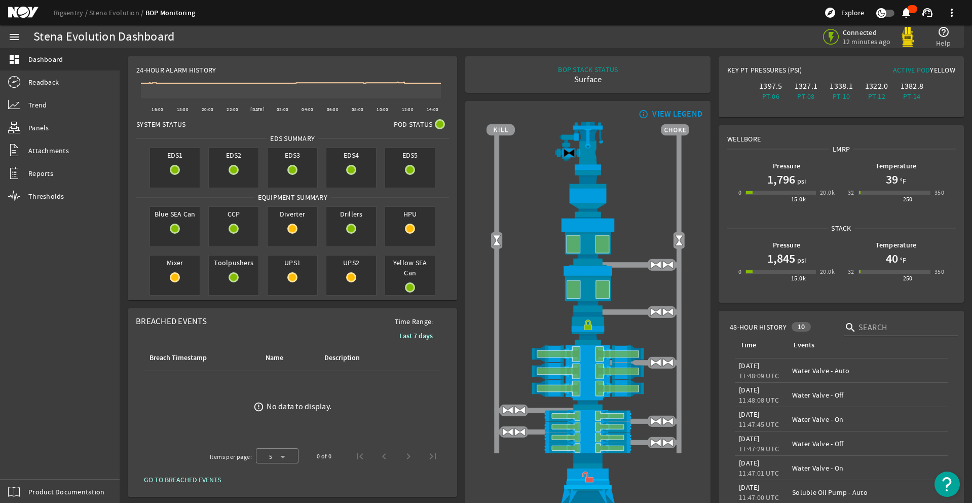
click at [22, 457] on div "menu dashboard Dashboard Readback Trend Panels Attachments Reports Thresholds P…" at bounding box center [60, 263] width 120 height 477
click at [27, 459] on div "menu dashboard Dashboard Readback Trend Panels Attachments Reports Thresholds P…" at bounding box center [60, 263] width 120 height 477
click at [30, 462] on div "menu dashboard Dashboard Readback Trend Panels Attachments Reports Thresholds P…" at bounding box center [60, 263] width 120 height 477
click at [37, 457] on div "menu dashboard Dashboard Readback Trend Panels Attachments Reports Thresholds P…" at bounding box center [60, 263] width 120 height 477
click at [30, 462] on div "menu dashboard Dashboard Readback Trend Panels Attachments Reports Thresholds P…" at bounding box center [60, 263] width 120 height 477
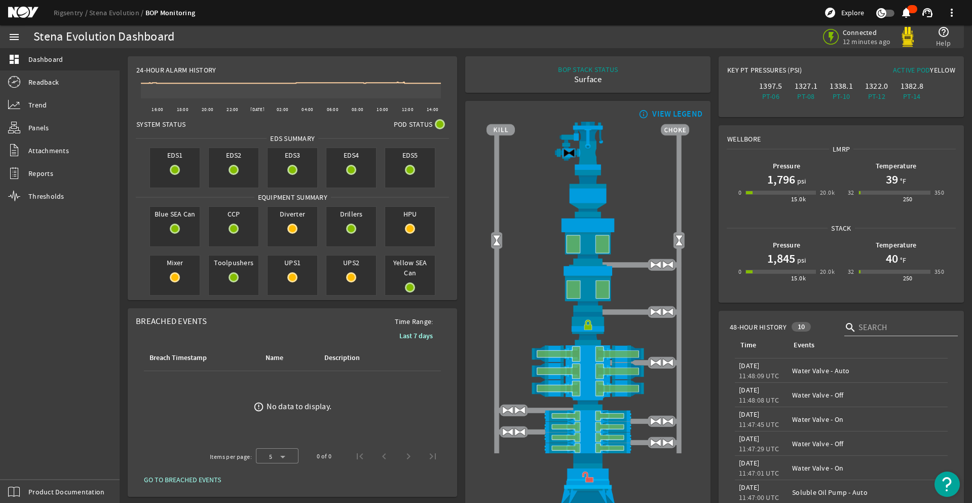
click at [32, 461] on div "menu dashboard Dashboard Readback Trend Panels Attachments Reports Thresholds P…" at bounding box center [60, 263] width 120 height 477
click at [39, 457] on div "menu dashboard Dashboard Readback Trend Panels Attachments Reports Thresholds P…" at bounding box center [60, 263] width 120 height 477
click at [30, 462] on div "menu dashboard Dashboard Readback Trend Panels Attachments Reports Thresholds P…" at bounding box center [60, 263] width 120 height 477
click at [29, 465] on div "menu dashboard Dashboard Readback Trend Panels Attachments Reports Thresholds P…" at bounding box center [60, 263] width 120 height 477
click at [22, 457] on div "menu dashboard Dashboard Readback Trend Panels Attachments Reports Thresholds P…" at bounding box center [60, 263] width 120 height 477
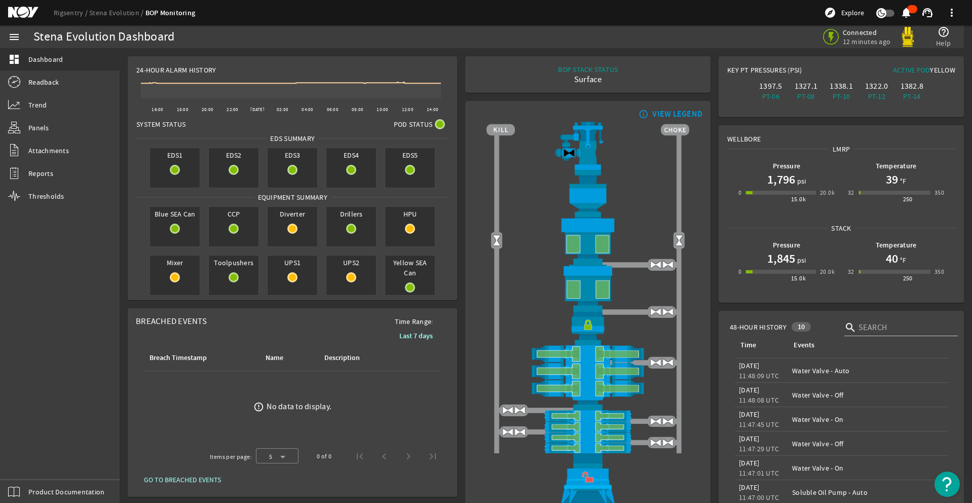
click at [31, 462] on div "menu dashboard Dashboard Readback Trend Panels Attachments Reports Thresholds P…" at bounding box center [60, 263] width 120 height 477
click at [26, 457] on div "menu dashboard Dashboard Readback Trend Panels Attachments Reports Thresholds P…" at bounding box center [60, 263] width 120 height 477
click at [22, 457] on div "menu dashboard Dashboard Readback Trend Panels Attachments Reports Thresholds P…" at bounding box center [60, 263] width 120 height 477
click at [29, 462] on div "menu dashboard Dashboard Readback Trend Panels Attachments Reports Thresholds P…" at bounding box center [60, 263] width 120 height 477
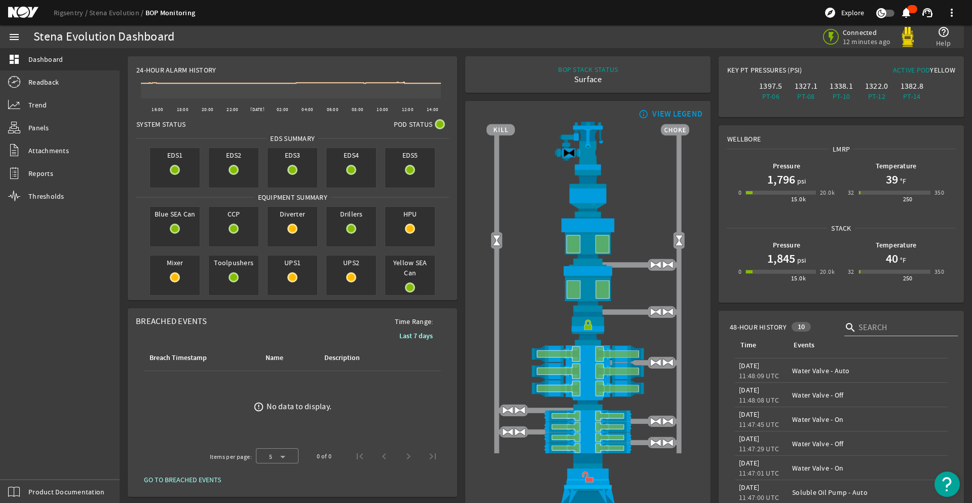
click at [29, 462] on div "menu dashboard Dashboard Readback Trend Panels Attachments Reports Thresholds P…" at bounding box center [60, 263] width 120 height 477
click at [38, 458] on div "menu dashboard Dashboard Readback Trend Panels Attachments Reports Thresholds P…" at bounding box center [60, 263] width 120 height 477
click at [31, 462] on div "menu dashboard Dashboard Readback Trend Panels Attachments Reports Thresholds P…" at bounding box center [60, 263] width 120 height 477
click at [25, 459] on div "menu dashboard Dashboard Readback Trend Panels Attachments Reports Thresholds P…" at bounding box center [60, 263] width 120 height 477
click at [22, 456] on div "menu dashboard Dashboard Readback Trend Panels Attachments Reports Thresholds P…" at bounding box center [60, 263] width 120 height 477
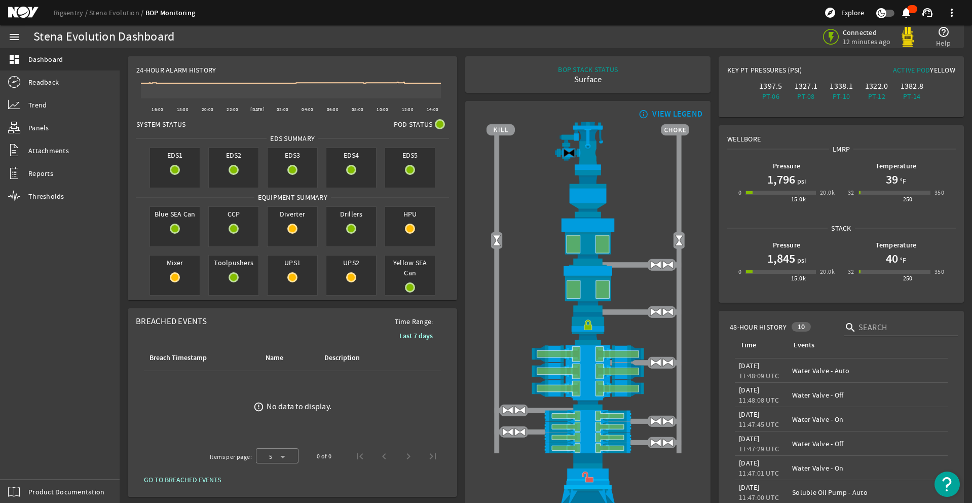
click at [22, 456] on div "menu dashboard Dashboard Readback Trend Panels Attachments Reports Thresholds P…" at bounding box center [60, 263] width 120 height 477
click at [27, 462] on div "menu dashboard Dashboard Readback Trend Panels Attachments Reports Thresholds P…" at bounding box center [60, 263] width 120 height 477
click at [22, 457] on div "menu dashboard Dashboard Readback Trend Panels Attachments Reports Thresholds P…" at bounding box center [60, 263] width 120 height 477
click at [29, 462] on div "menu dashboard Dashboard Readback Trend Panels Attachments Reports Thresholds P…" at bounding box center [60, 263] width 120 height 477
click at [34, 460] on div "menu dashboard Dashboard Readback Trend Panels Attachments Reports Thresholds P…" at bounding box center [60, 263] width 120 height 477
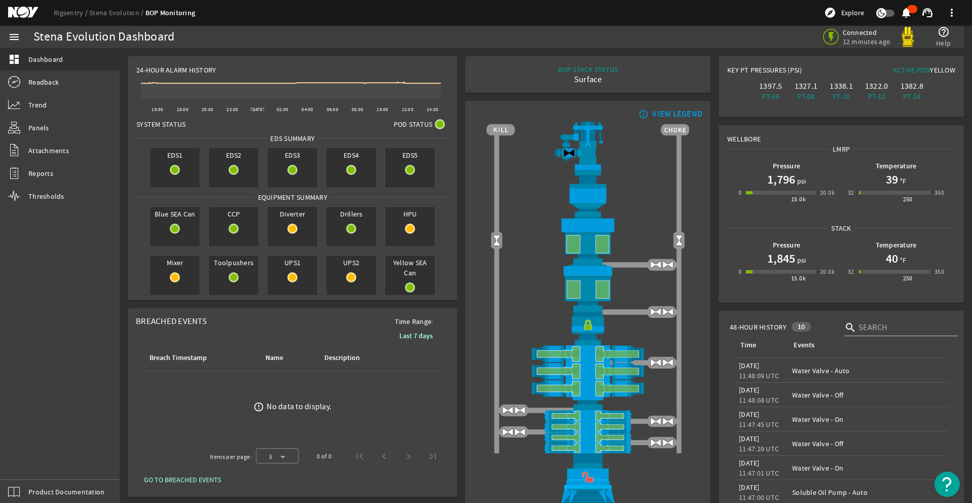
click at [35, 459] on div "menu dashboard Dashboard Readback Trend Panels Attachments Reports Thresholds P…" at bounding box center [60, 263] width 120 height 477
click at [28, 465] on div "menu dashboard Dashboard Readback Trend Panels Attachments Reports Thresholds P…" at bounding box center [60, 263] width 120 height 477
click at [34, 462] on div "menu dashboard Dashboard Readback Trend Panels Attachments Reports Thresholds P…" at bounding box center [60, 263] width 120 height 477
click at [31, 457] on div "menu dashboard Dashboard Readback Trend Panels Attachments Reports Thresholds P…" at bounding box center [60, 263] width 120 height 477
click at [35, 461] on div "menu dashboard Dashboard Readback Trend Panels Attachments Reports Thresholds P…" at bounding box center [60, 263] width 120 height 477
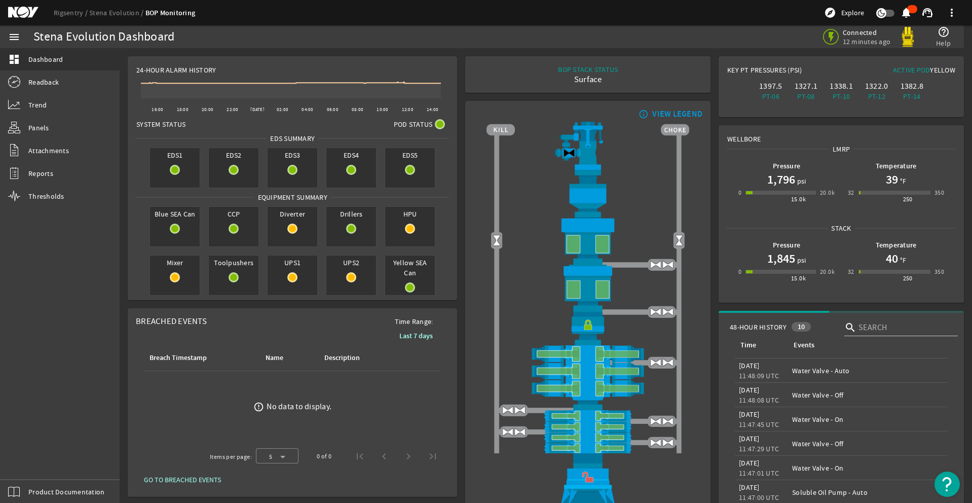
click at [28, 465] on div "menu dashboard Dashboard Readback Trend Panels Attachments Reports Thresholds P…" at bounding box center [60, 263] width 120 height 477
click at [31, 457] on div "menu dashboard Dashboard Readback Trend Panels Attachments Reports Thresholds P…" at bounding box center [60, 263] width 120 height 477
click at [34, 462] on div "menu dashboard Dashboard Readback Trend Panels Attachments Reports Thresholds P…" at bounding box center [60, 263] width 120 height 477
click at [22, 457] on div "menu dashboard Dashboard Readback Trend Panels Attachments Reports Thresholds P…" at bounding box center [60, 263] width 120 height 477
click at [29, 462] on div "menu dashboard Dashboard Readback Trend Panels Attachments Reports Thresholds P…" at bounding box center [60, 263] width 120 height 477
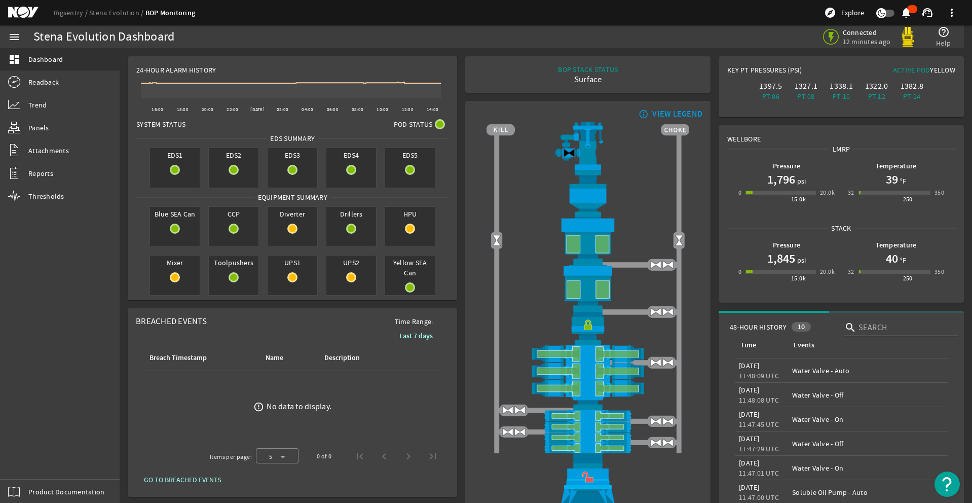
click at [34, 461] on div "menu dashboard Dashboard Readback Trend Panels Attachments Reports Thresholds P…" at bounding box center [60, 263] width 120 height 477
click at [22, 457] on div "menu dashboard Dashboard Readback Trend Panels Attachments Reports Thresholds P…" at bounding box center [60, 263] width 120 height 477
click at [34, 462] on div "menu dashboard Dashboard Readback Trend Panels Attachments Reports Thresholds P…" at bounding box center [60, 263] width 120 height 477
click at [29, 462] on div "menu dashboard Dashboard Readback Trend Panels Attachments Reports Thresholds P…" at bounding box center [60, 263] width 120 height 477
click at [23, 459] on div "menu dashboard Dashboard Readback Trend Panels Attachments Reports Thresholds P…" at bounding box center [60, 263] width 120 height 477
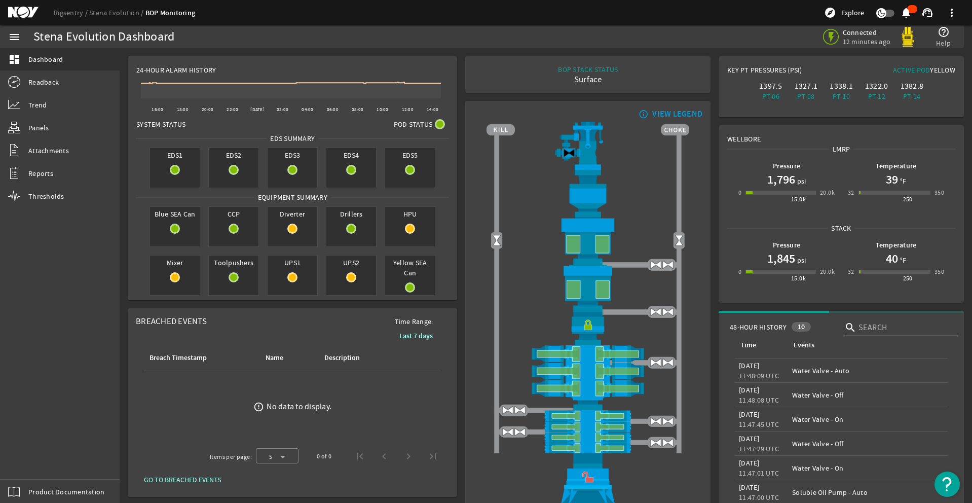
click at [26, 457] on div "menu dashboard Dashboard Readback Trend Panels Attachments Reports Thresholds P…" at bounding box center [60, 263] width 120 height 477
click at [29, 462] on div "menu dashboard Dashboard Readback Trend Panels Attachments Reports Thresholds P…" at bounding box center [60, 263] width 120 height 477
click at [35, 462] on div "menu dashboard Dashboard Readback Trend Panels Attachments Reports Thresholds P…" at bounding box center [60, 263] width 120 height 477
click at [37, 457] on div "menu dashboard Dashboard Readback Trend Panels Attachments Reports Thresholds P…" at bounding box center [60, 263] width 120 height 477
click at [22, 456] on div "menu dashboard Dashboard Readback Trend Panels Attachments Reports Thresholds P…" at bounding box center [60, 263] width 120 height 477
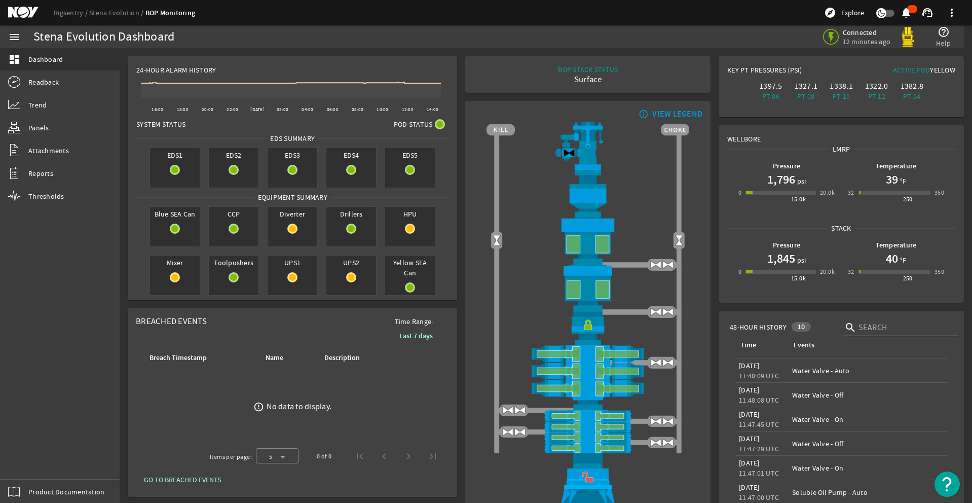
click at [22, 456] on div "menu dashboard Dashboard Readback Trend Panels Attachments Reports Thresholds P…" at bounding box center [60, 263] width 120 height 477
click at [31, 461] on div "menu dashboard Dashboard Readback Trend Panels Attachments Reports Thresholds P…" at bounding box center [60, 263] width 120 height 477
click at [28, 465] on div "menu dashboard Dashboard Readback Trend Panels Attachments Reports Thresholds P…" at bounding box center [60, 263] width 120 height 477
click at [41, 469] on div "menu dashboard Dashboard Readback Trend Panels Attachments Reports Thresholds P…" at bounding box center [60, 263] width 120 height 477
click at [28, 465] on div "menu dashboard Dashboard Readback Trend Panels Attachments Reports Thresholds P…" at bounding box center [60, 263] width 120 height 477
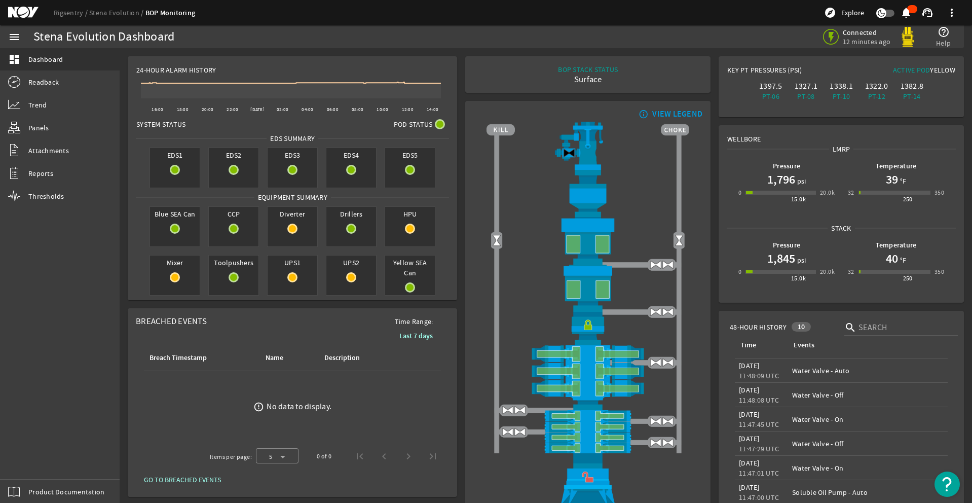
click at [29, 462] on div "menu dashboard Dashboard Readback Trend Panels Attachments Reports Thresholds P…" at bounding box center [60, 263] width 120 height 477
click at [22, 457] on div "menu dashboard Dashboard Readback Trend Panels Attachments Reports Thresholds P…" at bounding box center [60, 263] width 120 height 477
click at [25, 457] on div "menu dashboard Dashboard Readback Trend Panels Attachments Reports Thresholds P…" at bounding box center [60, 263] width 120 height 477
click at [30, 460] on div "menu dashboard Dashboard Readback Trend Panels Attachments Reports Thresholds P…" at bounding box center [60, 263] width 120 height 477
click at [25, 461] on div "menu dashboard Dashboard Readback Trend Panels Attachments Reports Thresholds P…" at bounding box center [60, 263] width 120 height 477
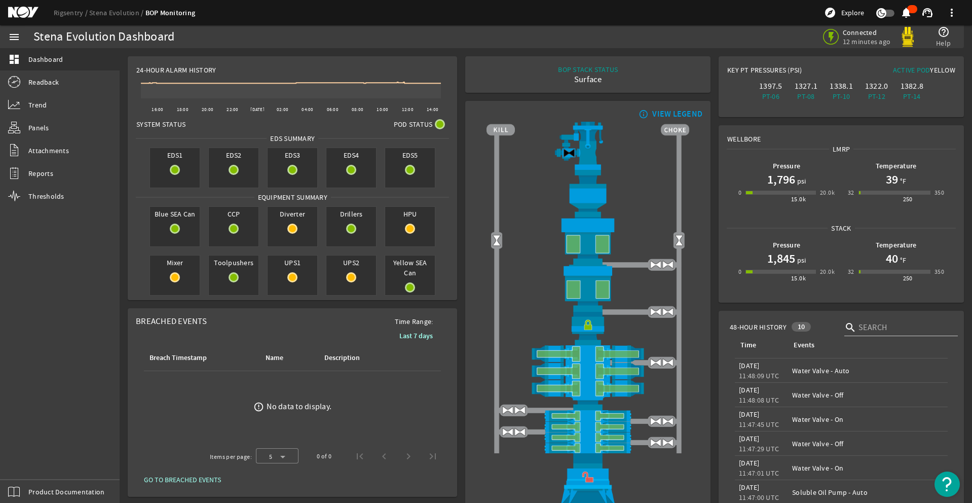
click at [22, 456] on div "menu dashboard Dashboard Readback Trend Panels Attachments Reports Thresholds P…" at bounding box center [60, 263] width 120 height 477
click at [29, 462] on div "menu dashboard Dashboard Readback Trend Panels Attachments Reports Thresholds P…" at bounding box center [60, 263] width 120 height 477
click at [30, 457] on div "menu dashboard Dashboard Readback Trend Panels Attachments Reports Thresholds P…" at bounding box center [60, 263] width 120 height 477
click at [30, 461] on div "menu dashboard Dashboard Readback Trend Panels Attachments Reports Thresholds P…" at bounding box center [60, 263] width 120 height 477
click at [28, 458] on div "menu dashboard Dashboard Readback Trend Panels Attachments Reports Thresholds P…" at bounding box center [60, 263] width 120 height 477
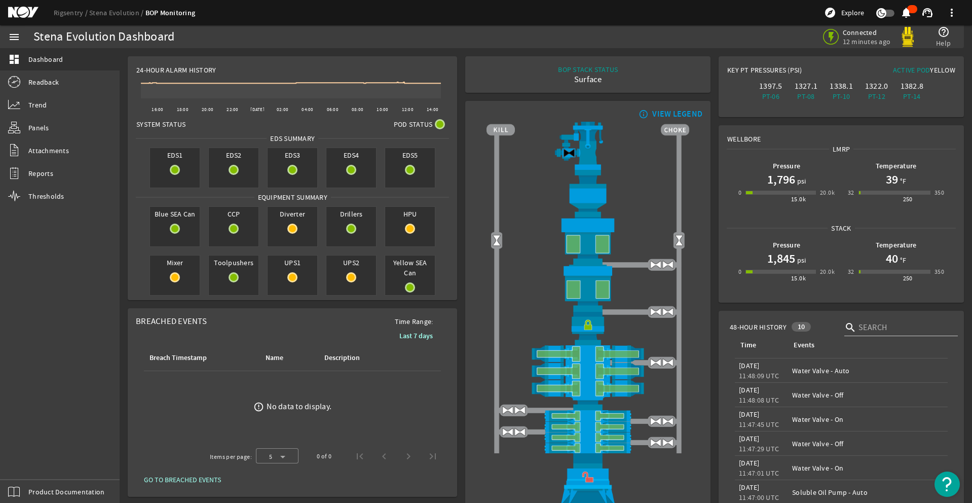
click at [29, 462] on div "menu dashboard Dashboard Readback Trend Panels Attachments Reports Thresholds P…" at bounding box center [60, 263] width 120 height 477
click at [31, 457] on div "menu dashboard Dashboard Readback Trend Panels Attachments Reports Thresholds P…" at bounding box center [60, 263] width 120 height 477
click at [22, 457] on div "menu dashboard Dashboard Readback Trend Panels Attachments Reports Thresholds P…" at bounding box center [60, 263] width 120 height 477
click at [30, 462] on div "menu dashboard Dashboard Readback Trend Panels Attachments Reports Thresholds P…" at bounding box center [60, 263] width 120 height 477
click at [31, 462] on div "menu dashboard Dashboard Readback Trend Panels Attachments Reports Thresholds P…" at bounding box center [60, 263] width 120 height 477
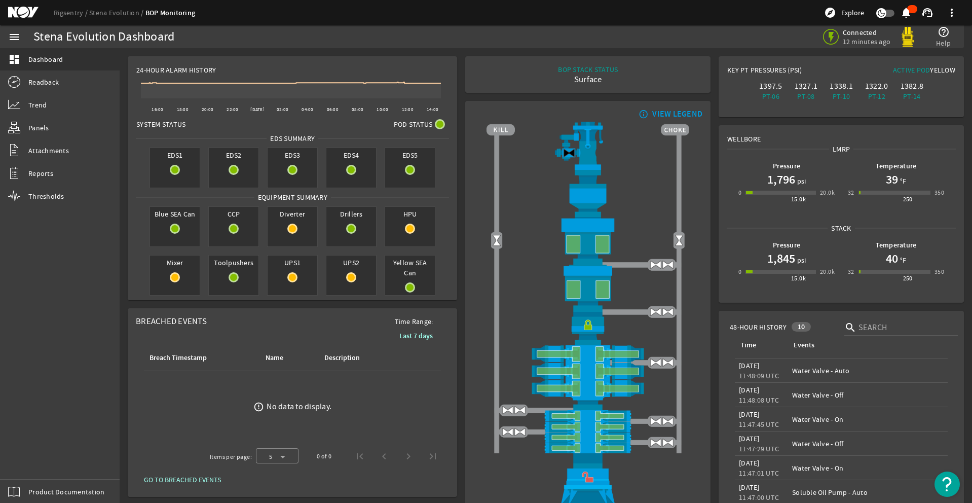
click at [35, 461] on div "menu dashboard Dashboard Readback Trend Panels Attachments Reports Thresholds P…" at bounding box center [60, 263] width 120 height 477
click at [29, 462] on div "menu dashboard Dashboard Readback Trend Panels Attachments Reports Thresholds P…" at bounding box center [60, 263] width 120 height 477
click at [30, 461] on div "menu dashboard Dashboard Readback Trend Panels Attachments Reports Thresholds P…" at bounding box center [60, 263] width 120 height 477
click at [28, 465] on div "menu dashboard Dashboard Readback Trend Panels Attachments Reports Thresholds P…" at bounding box center [60, 263] width 120 height 477
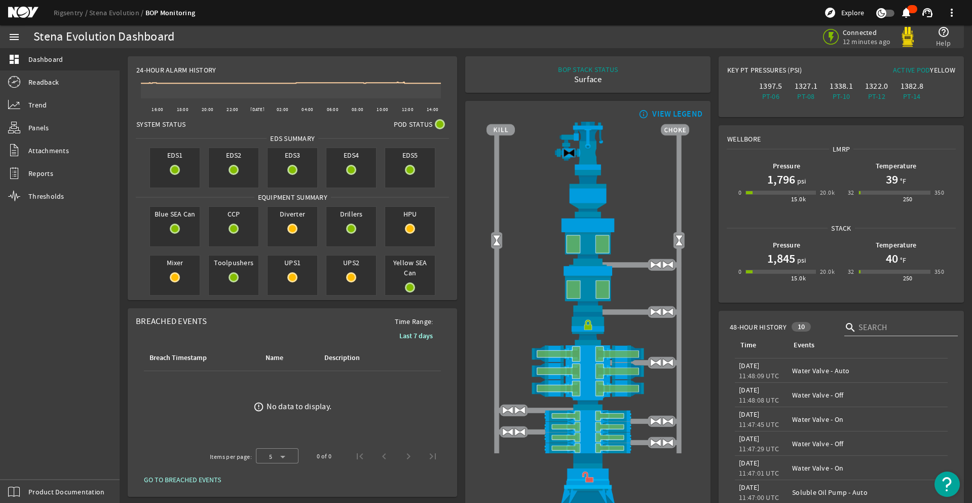
click at [22, 457] on div "menu dashboard Dashboard Readback Trend Panels Attachments Reports Thresholds P…" at bounding box center [60, 263] width 120 height 477
click at [29, 462] on div "menu dashboard Dashboard Readback Trend Panels Attachments Reports Thresholds P…" at bounding box center [60, 263] width 120 height 477
click at [30, 462] on div "menu dashboard Dashboard Readback Trend Panels Attachments Reports Thresholds P…" at bounding box center [60, 263] width 120 height 477
click at [36, 460] on div "menu dashboard Dashboard Readback Trend Panels Attachments Reports Thresholds P…" at bounding box center [60, 263] width 120 height 477
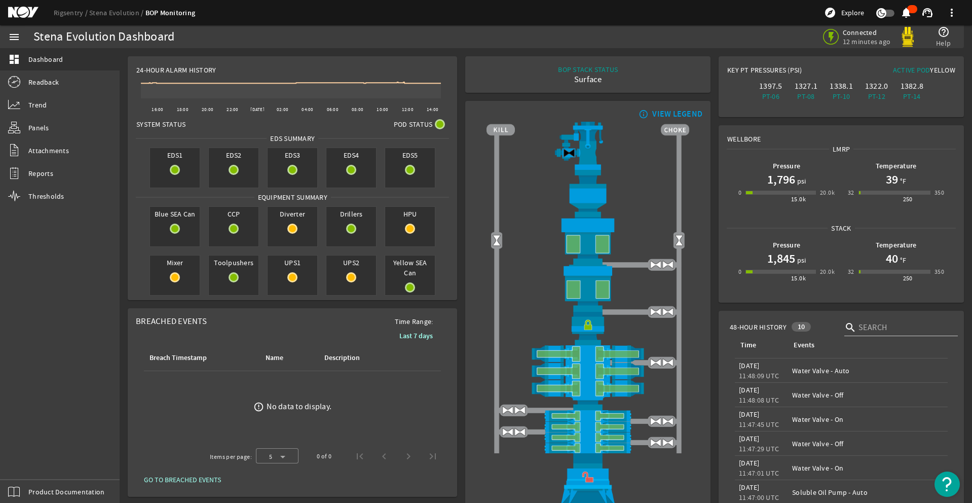
click
click at [24, 454] on div "menu dashboard Dashboard Readback Trend Panels Attachments Reports Thresholds P…" at bounding box center [60, 263] width 120 height 477
